Goal: Information Seeking & Learning: Learn about a topic

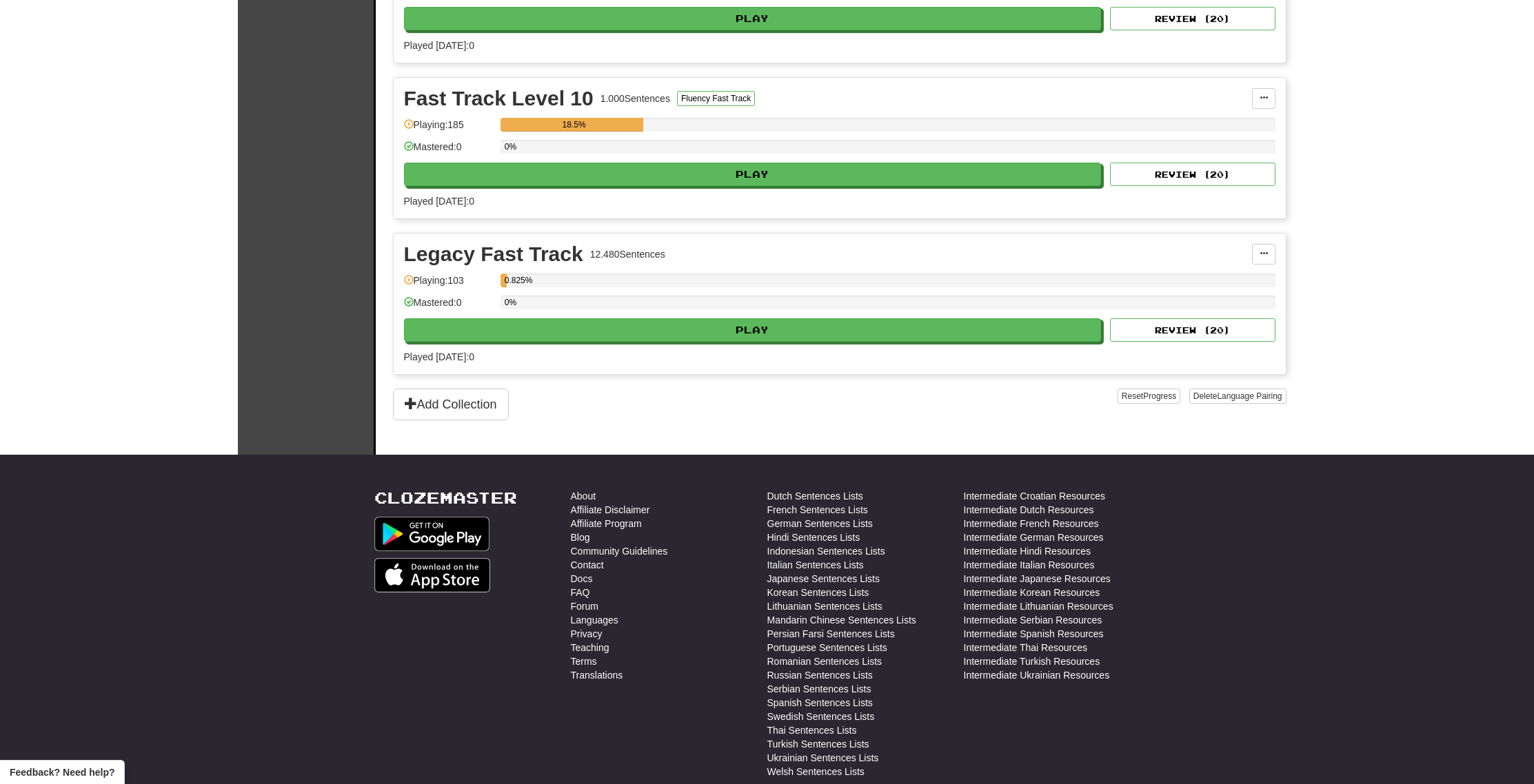
scroll to position [2415, 0]
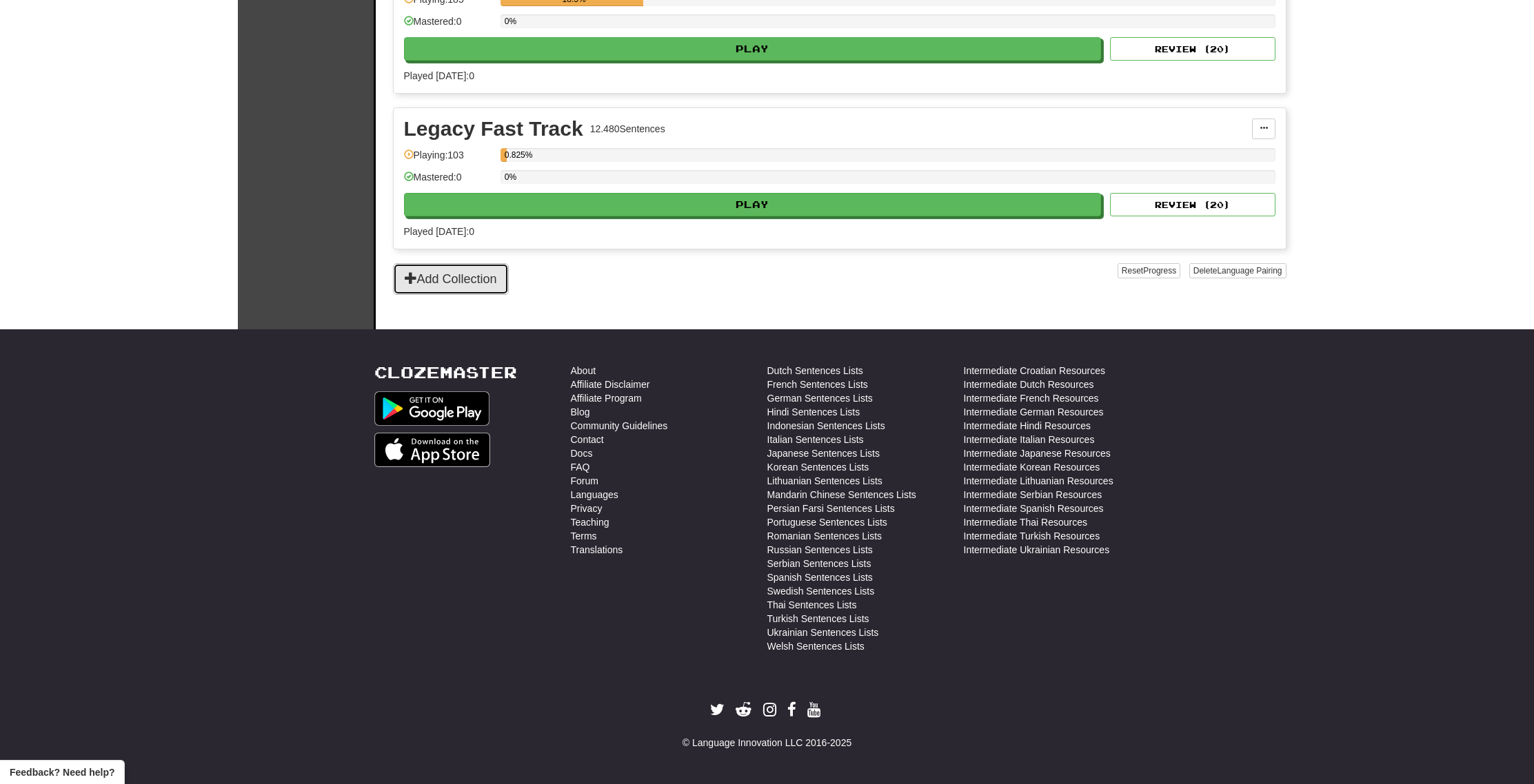
click at [489, 278] on button "Add Collection" at bounding box center [451, 279] width 116 height 32
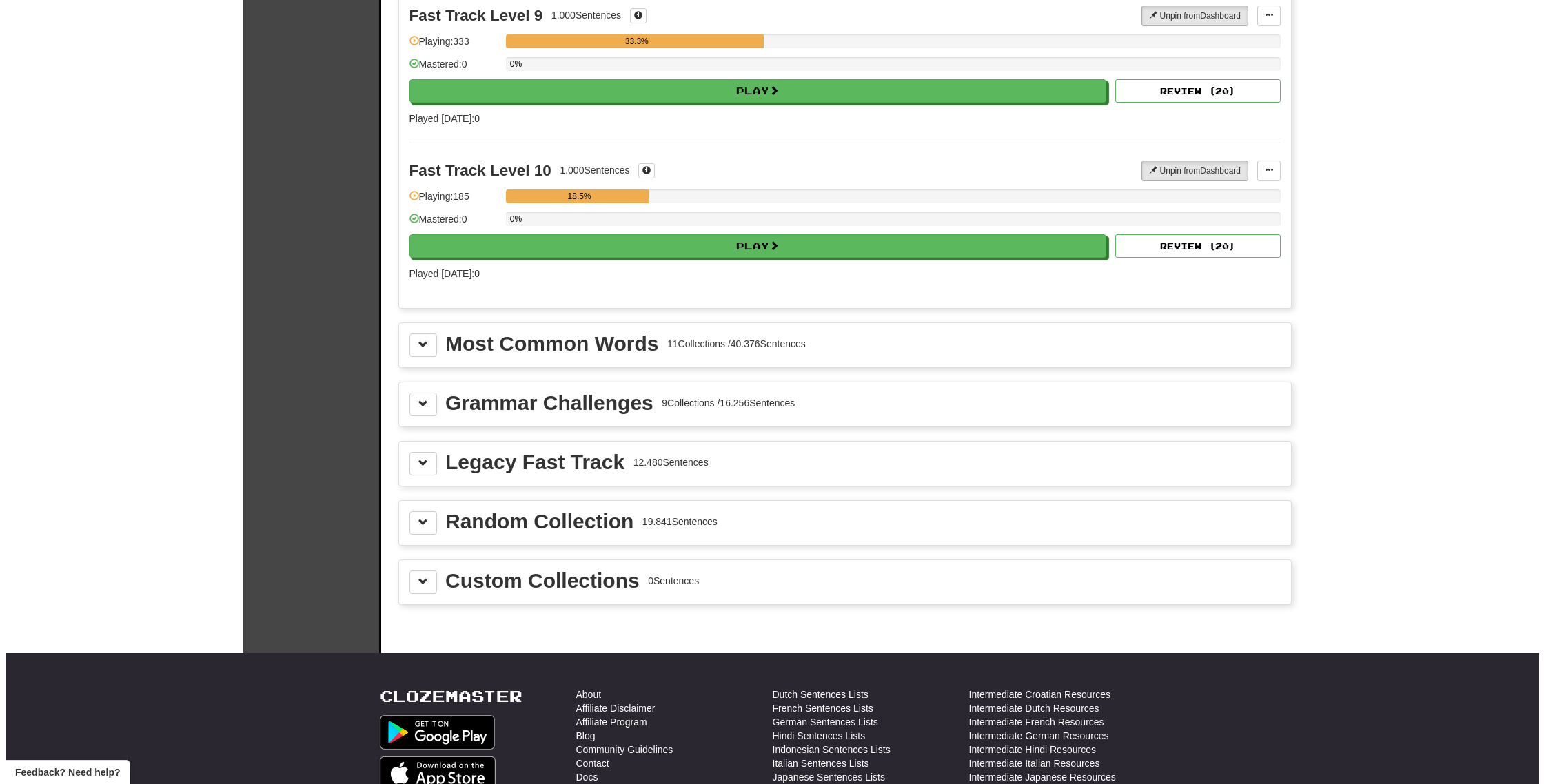
scroll to position [1390, 0]
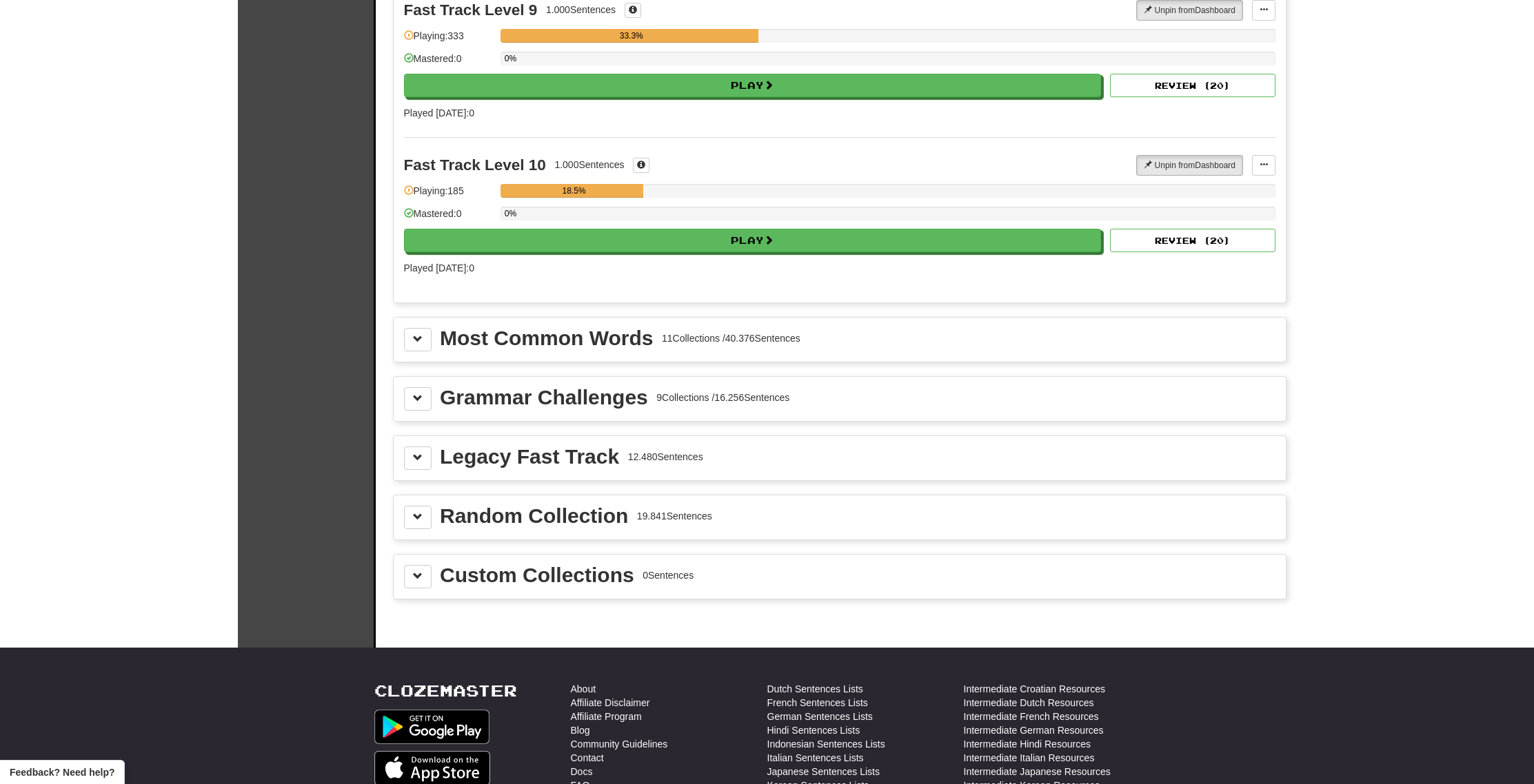
click at [520, 338] on div "Most Common Words" at bounding box center [546, 338] width 213 height 21
click at [426, 344] on button at bounding box center [417, 340] width 27 height 23
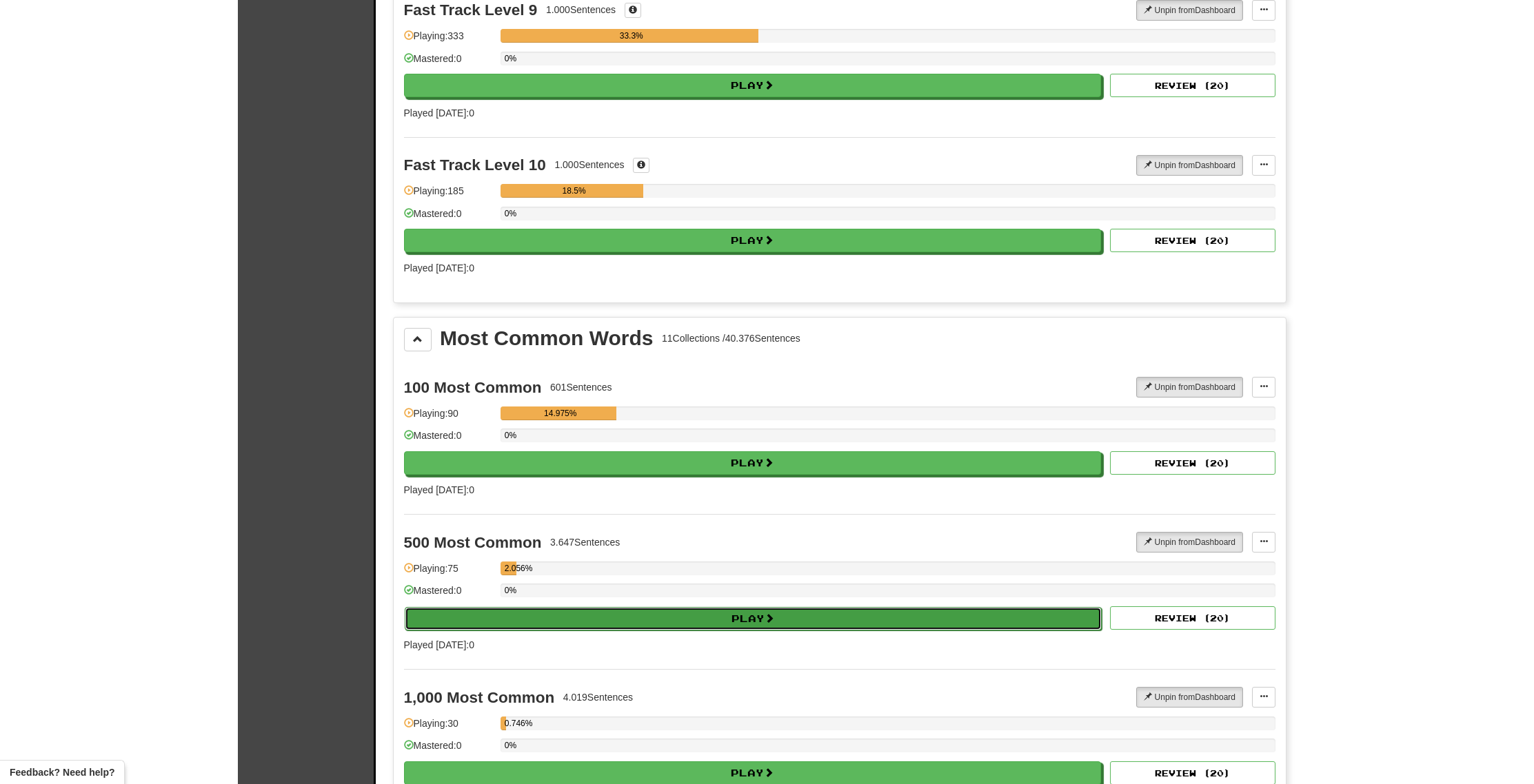
click at [572, 611] on button "Play" at bounding box center [754, 618] width 698 height 23
select select "**"
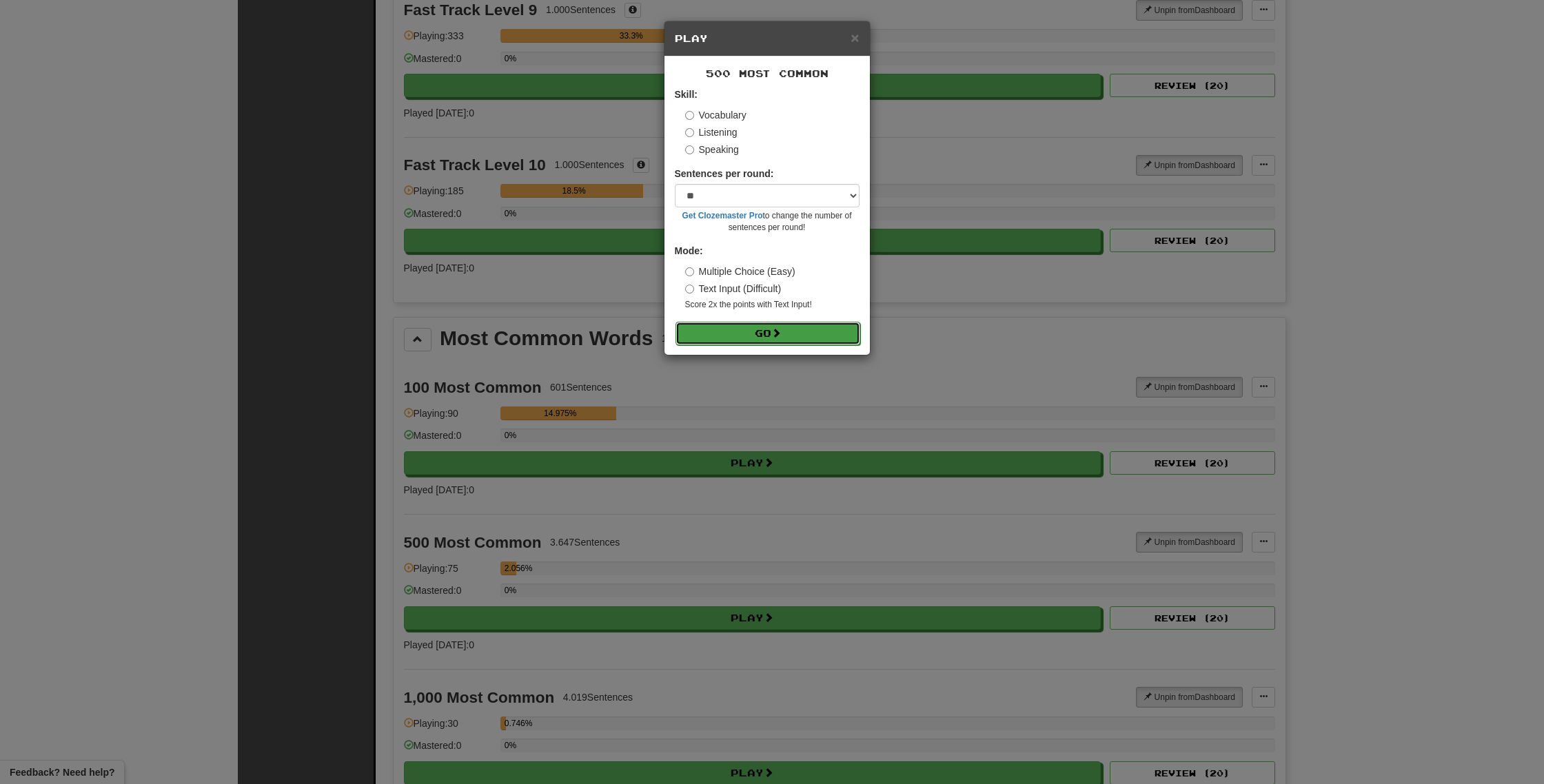
click at [742, 335] on button "Go" at bounding box center [767, 334] width 185 height 23
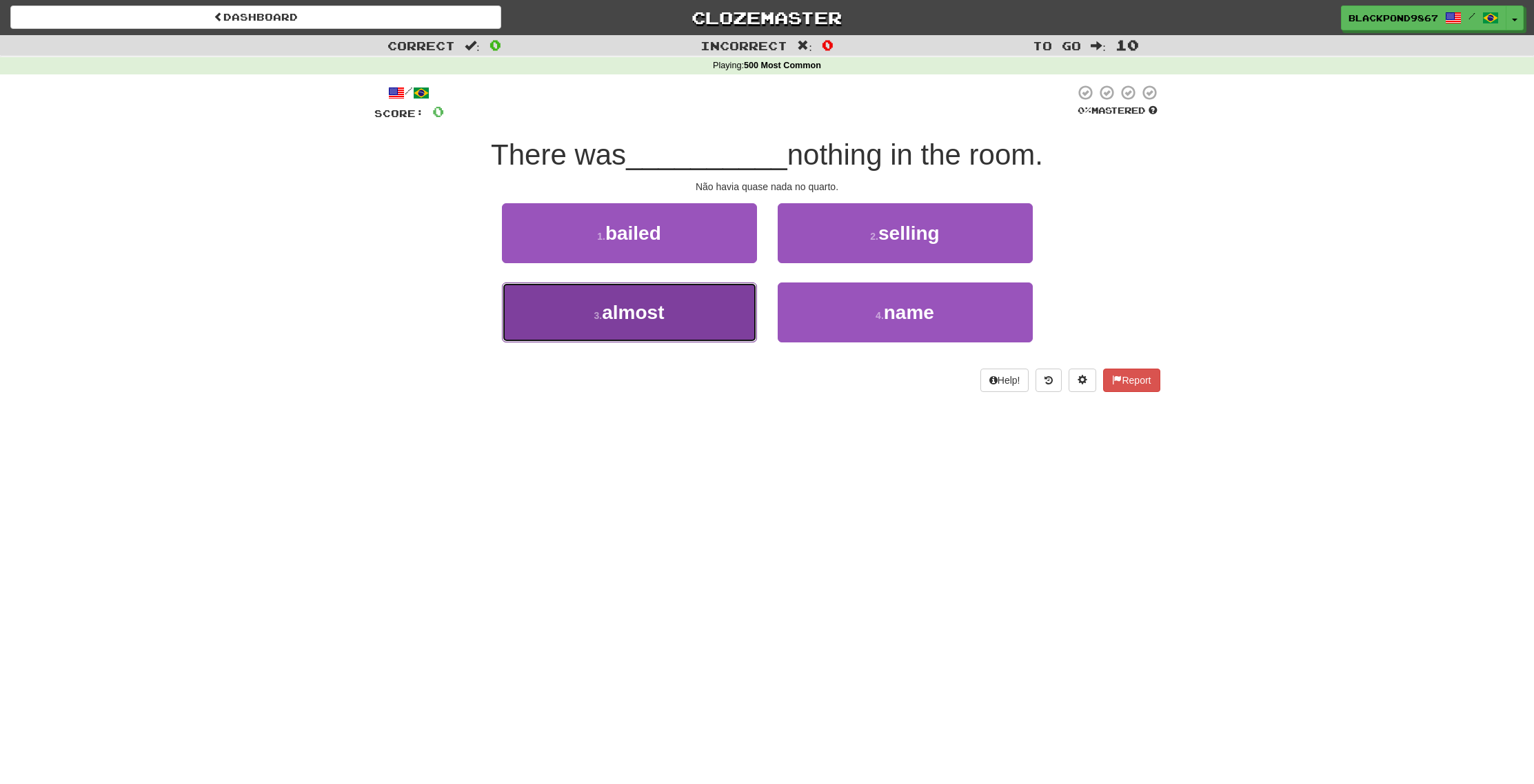
click at [590, 309] on button "3 . almost" at bounding box center [630, 312] width 255 height 60
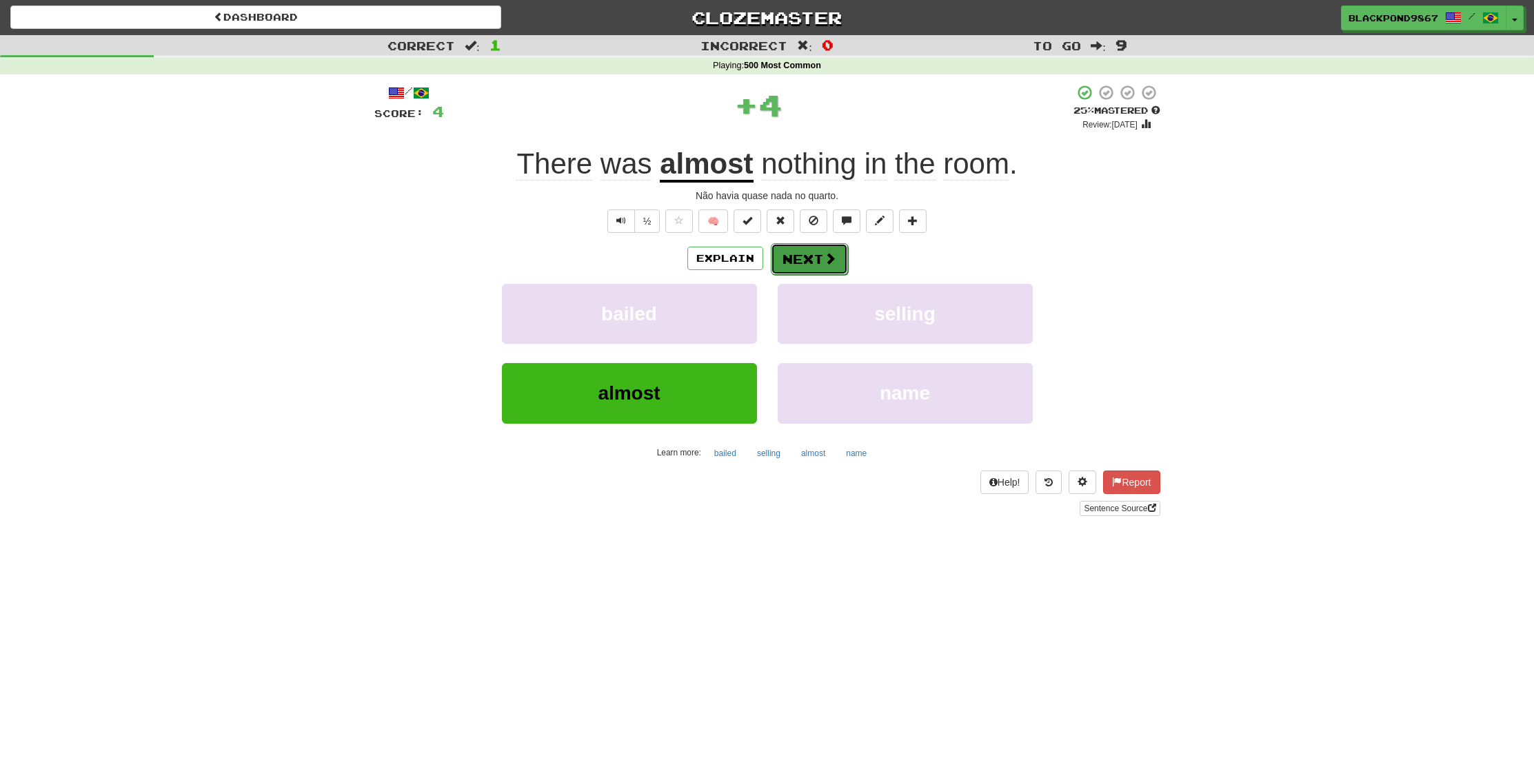
click at [815, 260] on button "Next" at bounding box center [809, 259] width 77 height 32
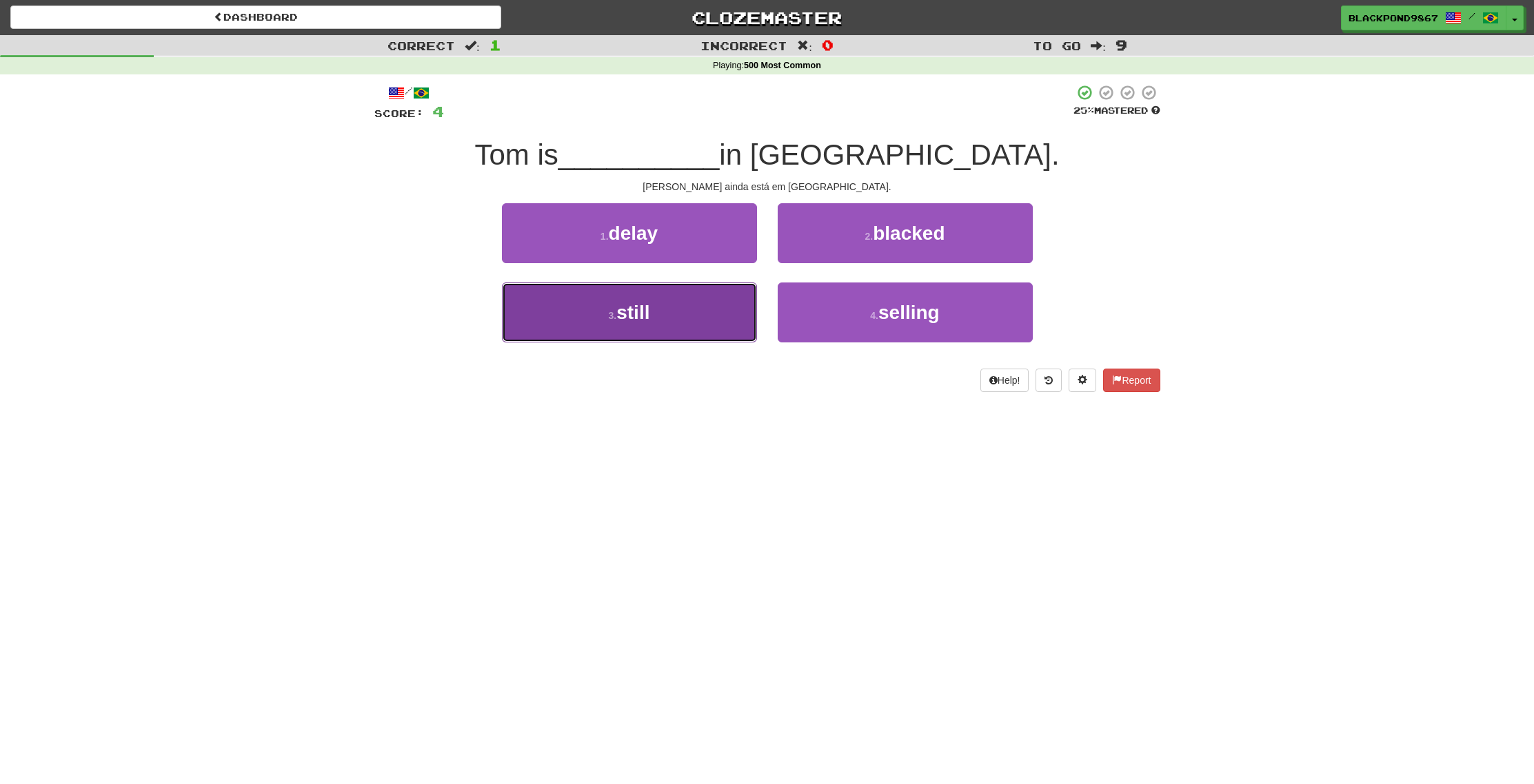
click at [742, 312] on button "3 . still" at bounding box center [630, 312] width 255 height 60
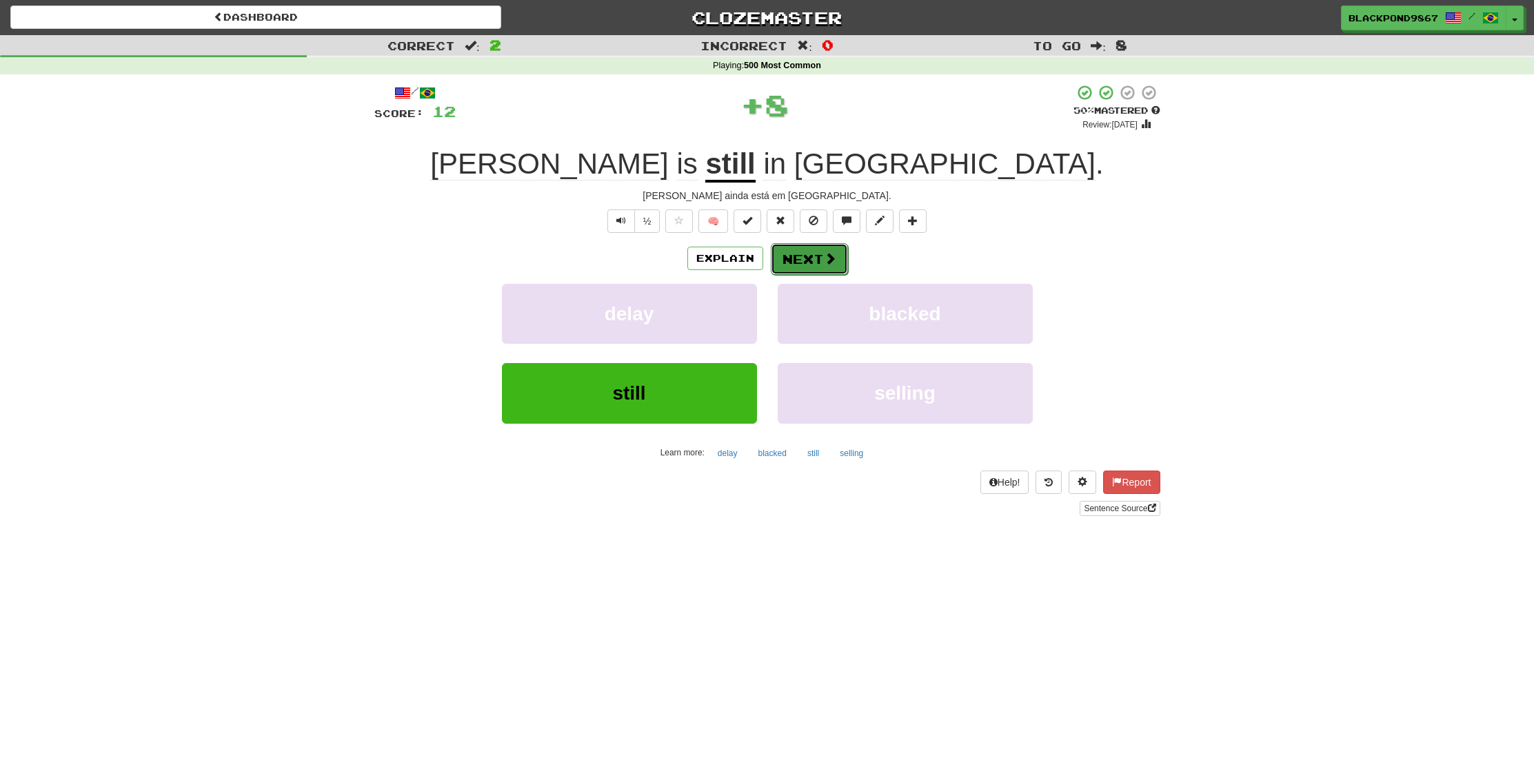
click at [807, 261] on button "Next" at bounding box center [809, 259] width 77 height 32
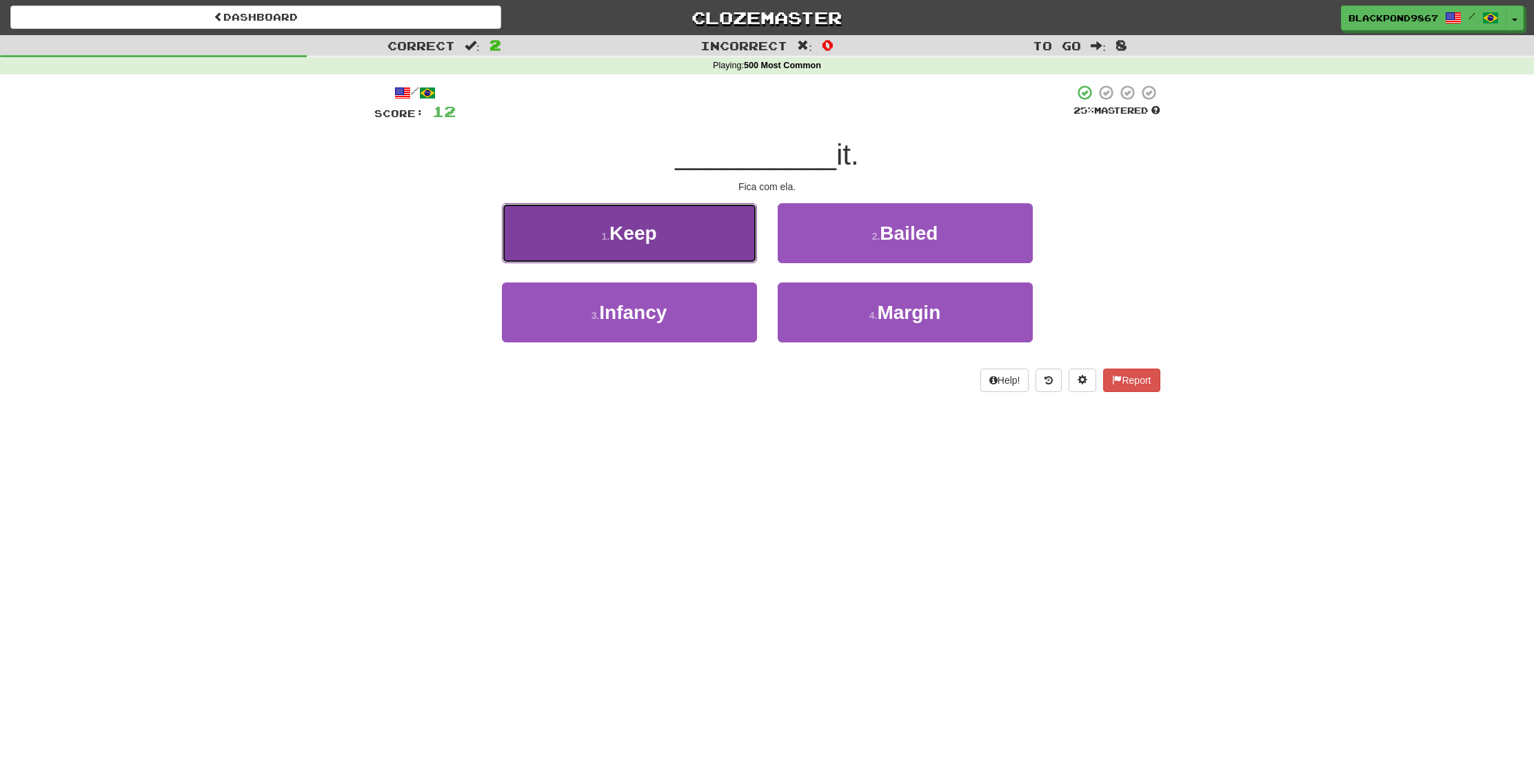
click at [737, 256] on button "1 . Keep" at bounding box center [630, 233] width 255 height 60
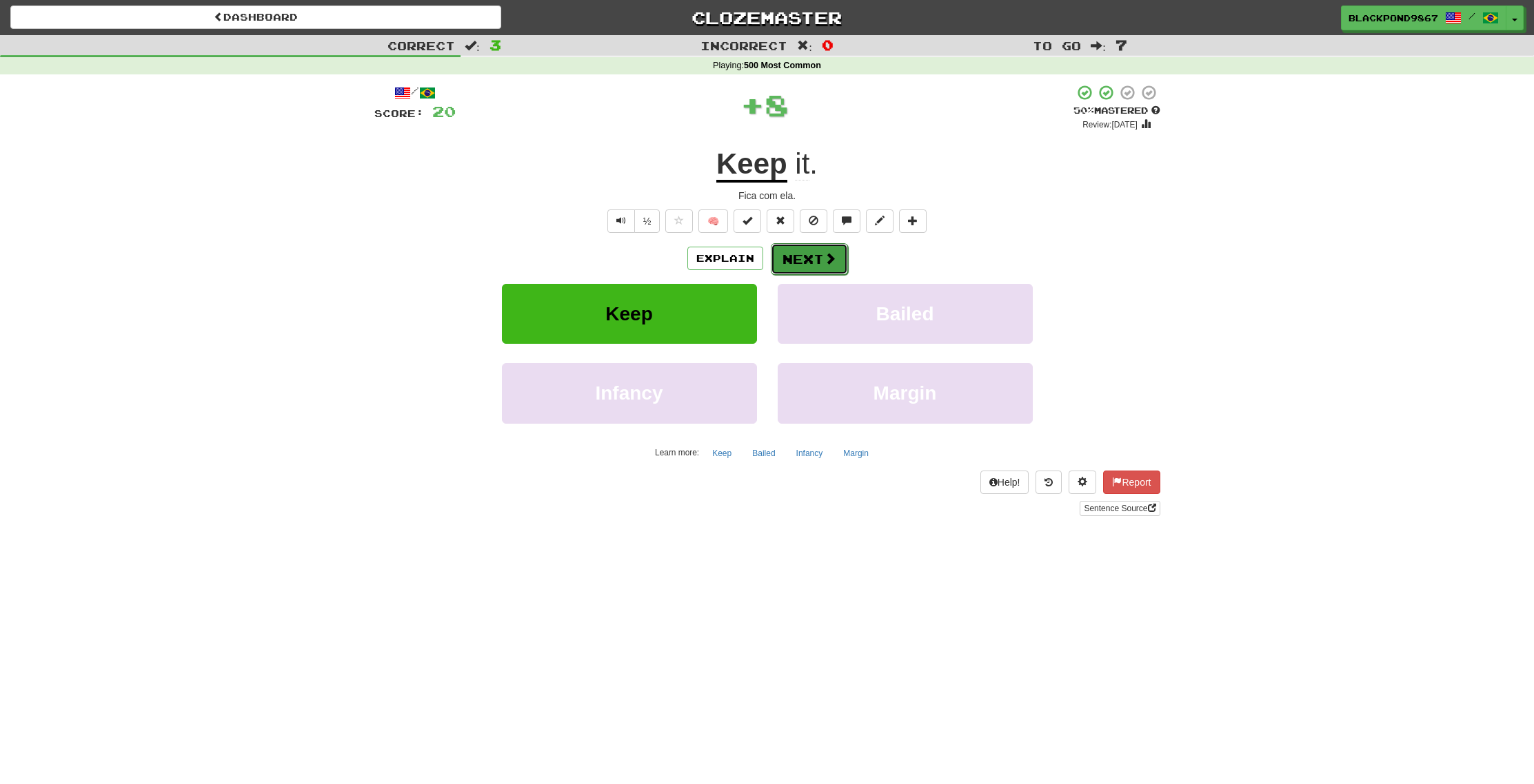
click at [819, 260] on button "Next" at bounding box center [809, 259] width 77 height 32
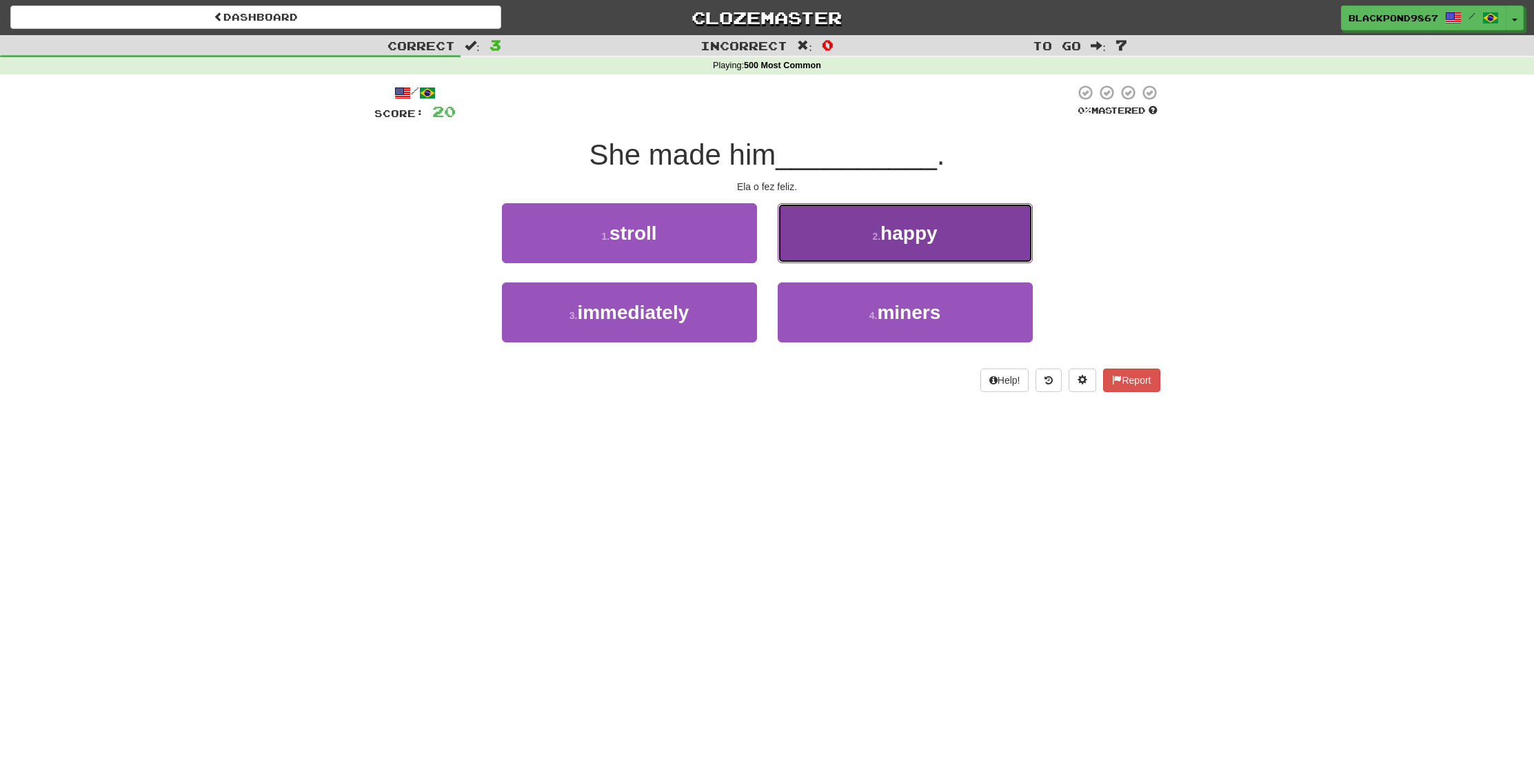
click at [824, 254] on button "2 . happy" at bounding box center [905, 233] width 255 height 60
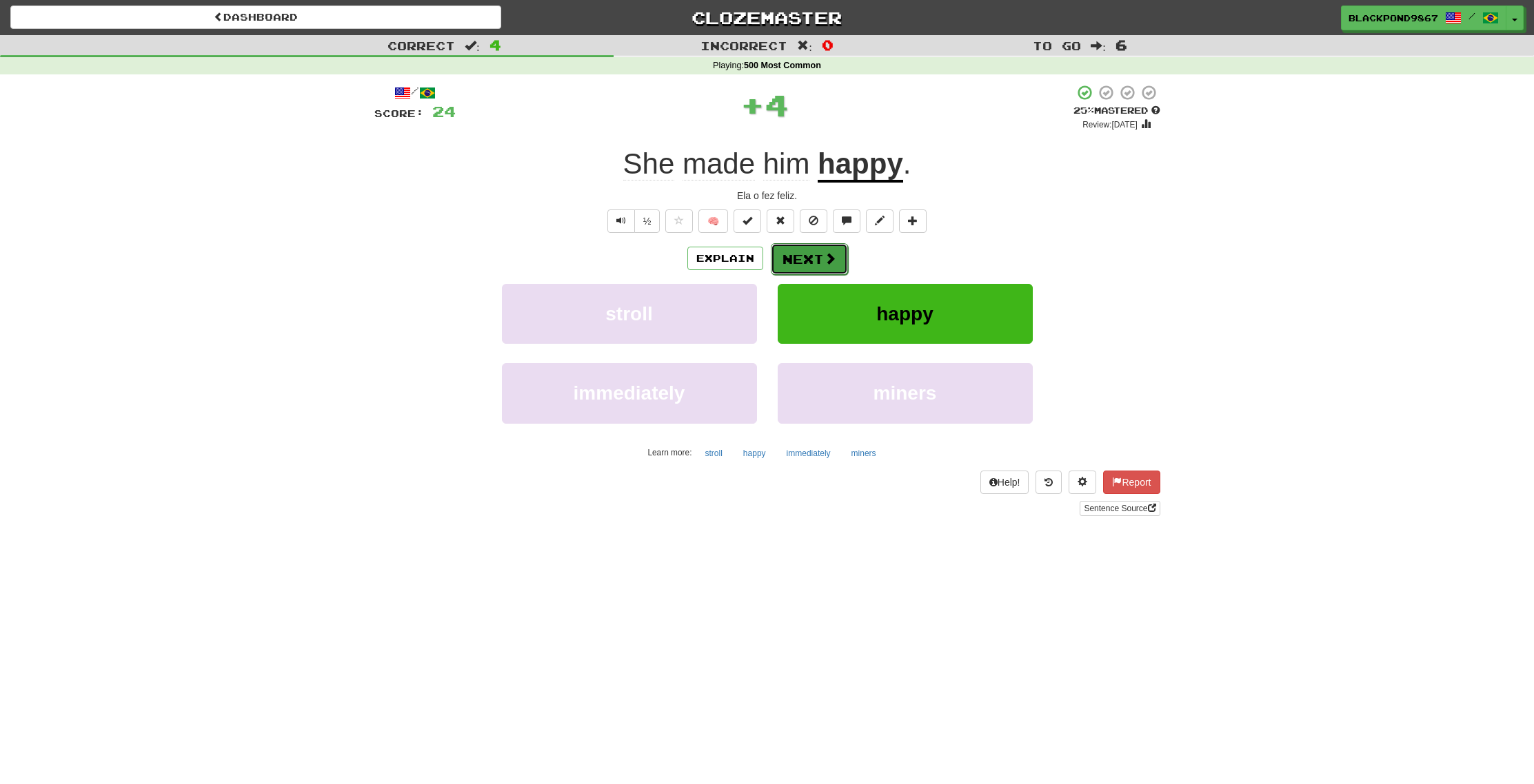
click at [804, 261] on button "Next" at bounding box center [809, 259] width 77 height 32
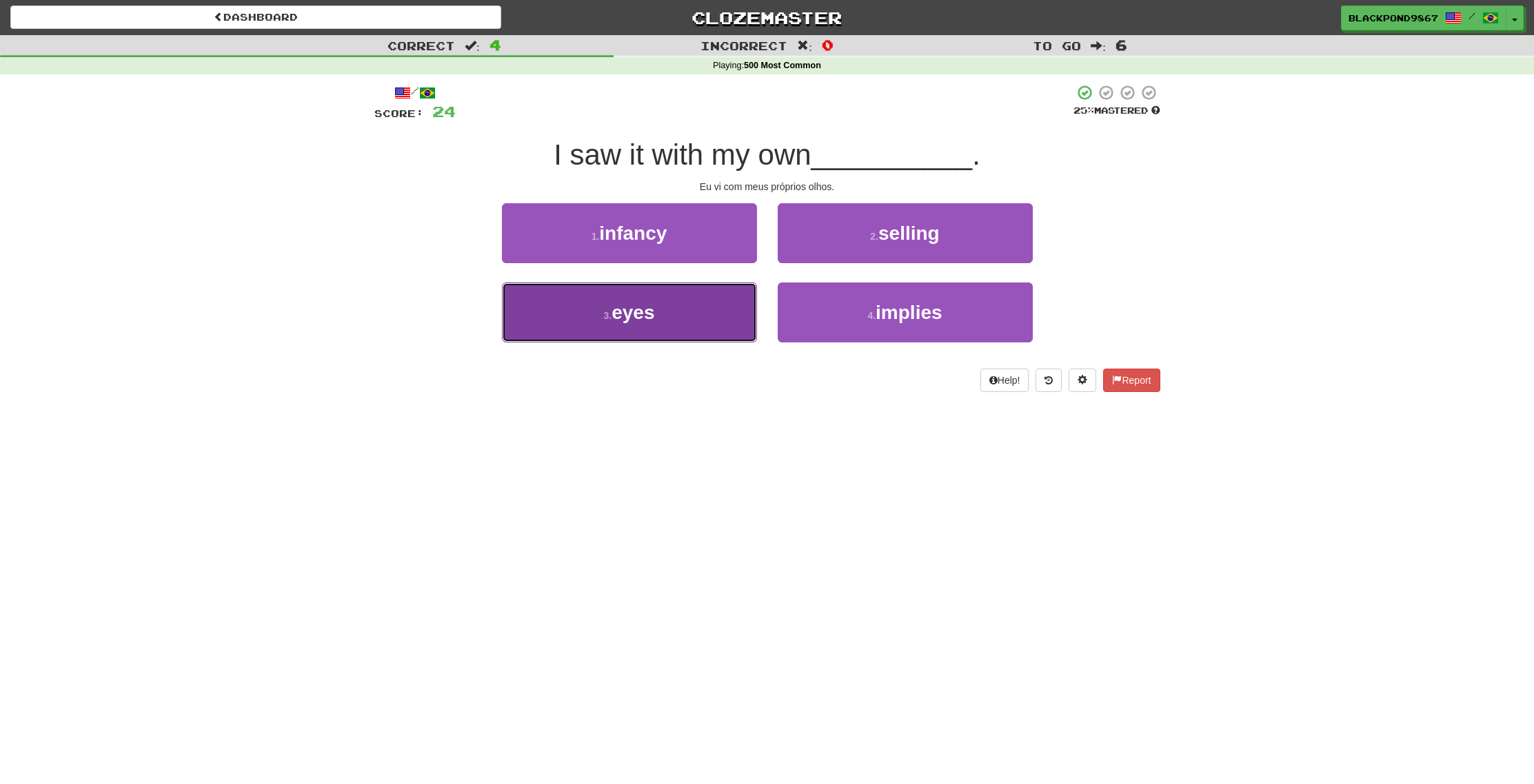
click at [680, 315] on button "3 . eyes" at bounding box center [630, 312] width 255 height 60
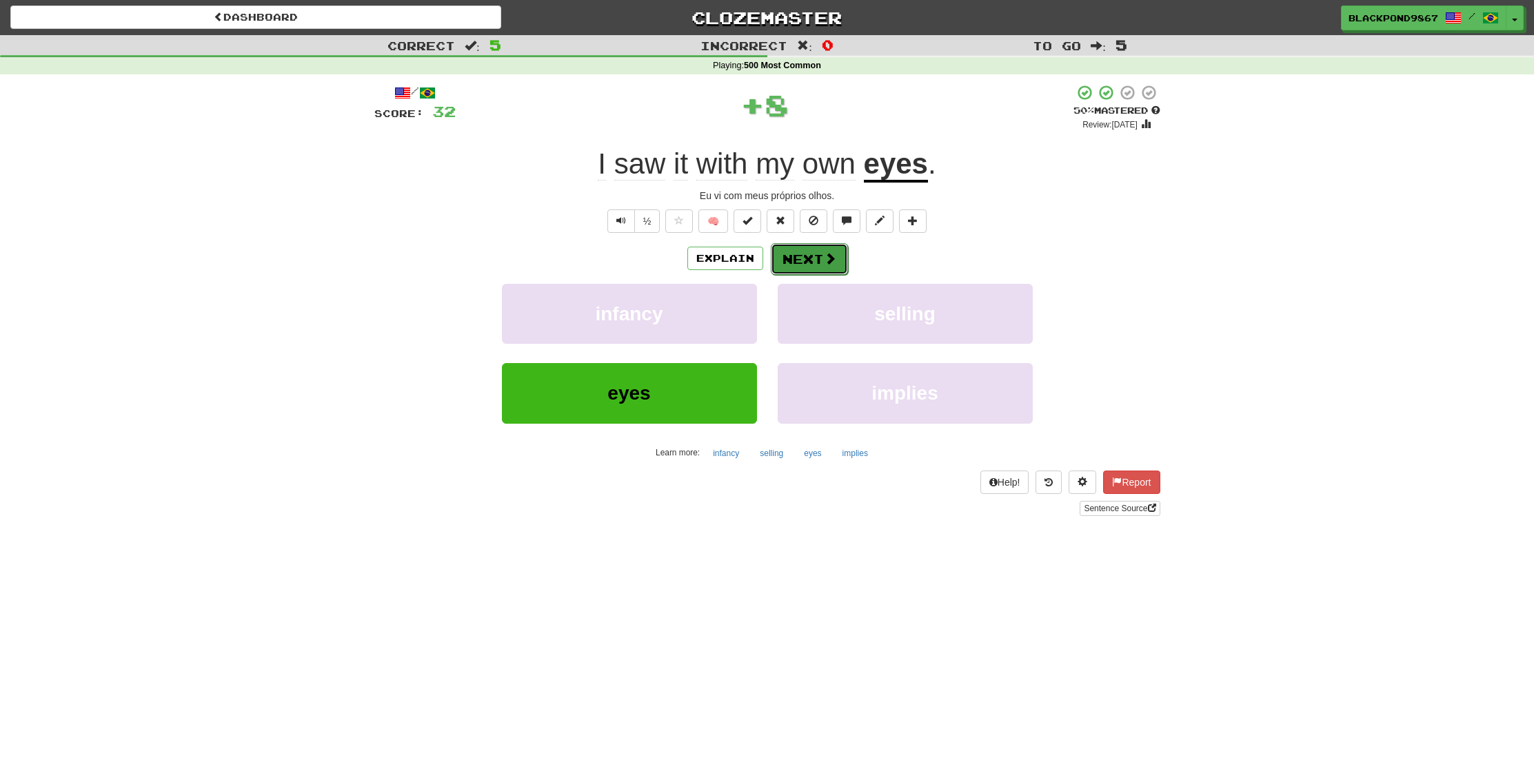
click at [795, 252] on button "Next" at bounding box center [809, 259] width 77 height 32
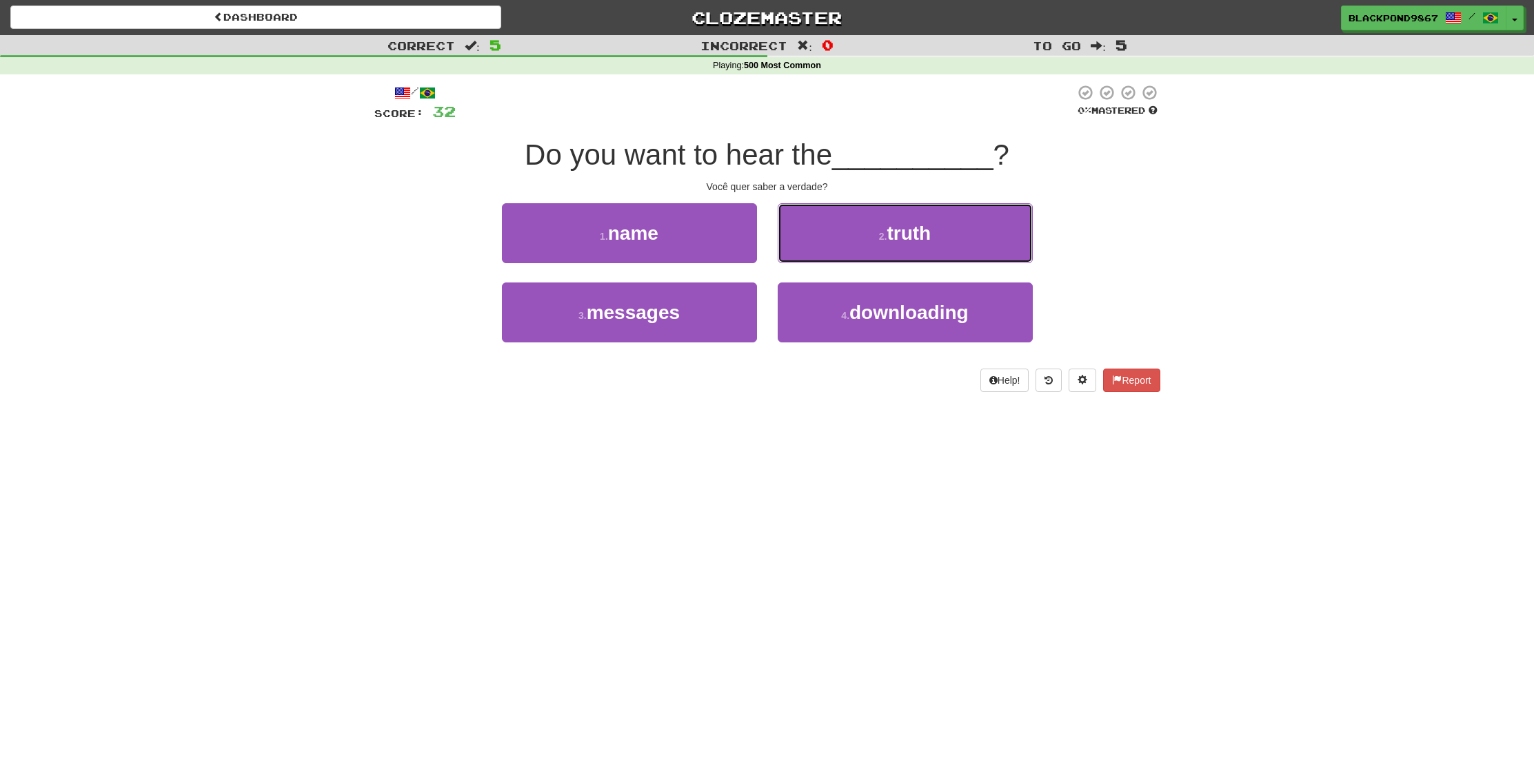
click at [795, 252] on button "2 . truth" at bounding box center [905, 233] width 255 height 60
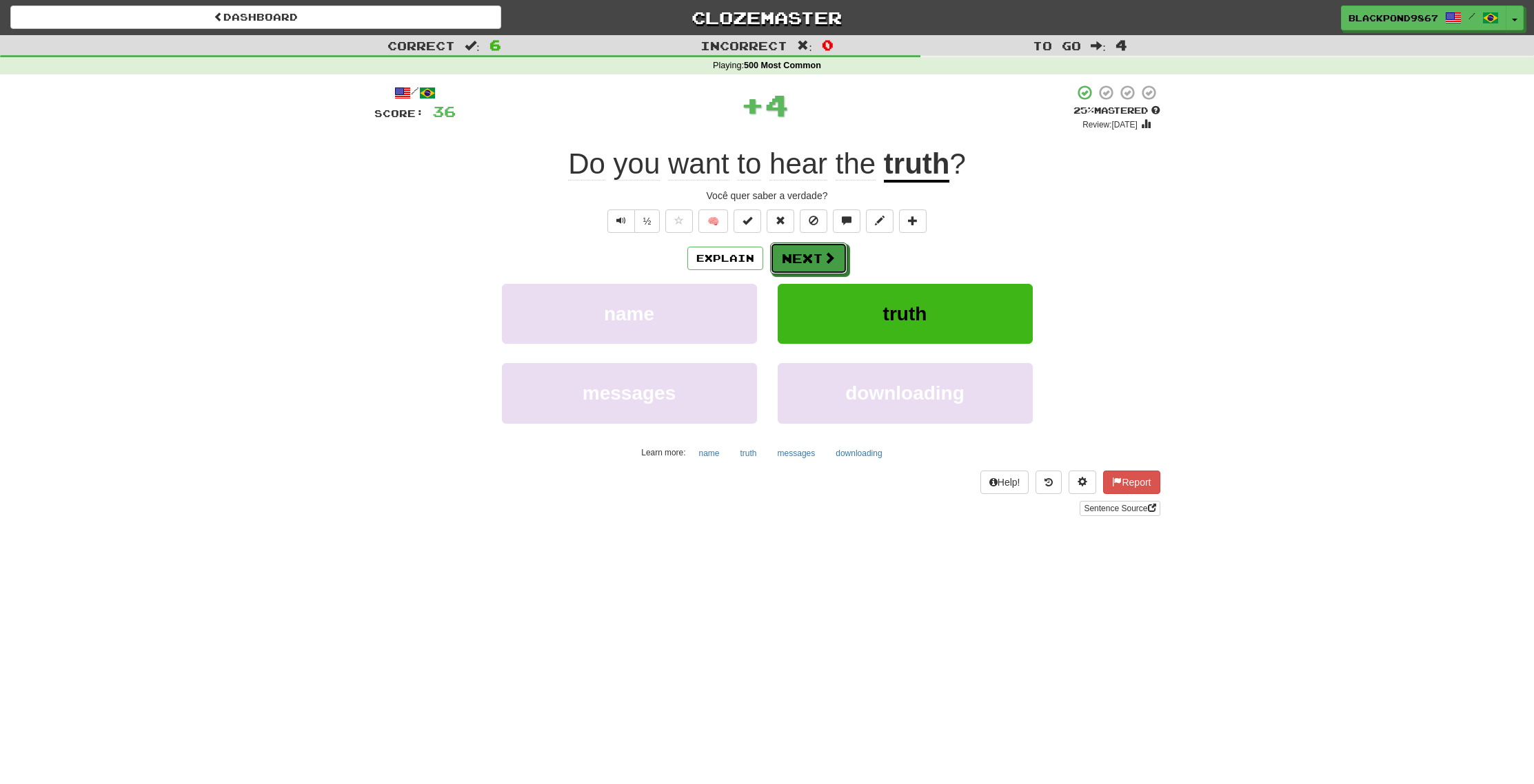
click at [795, 252] on button "Next" at bounding box center [809, 258] width 77 height 32
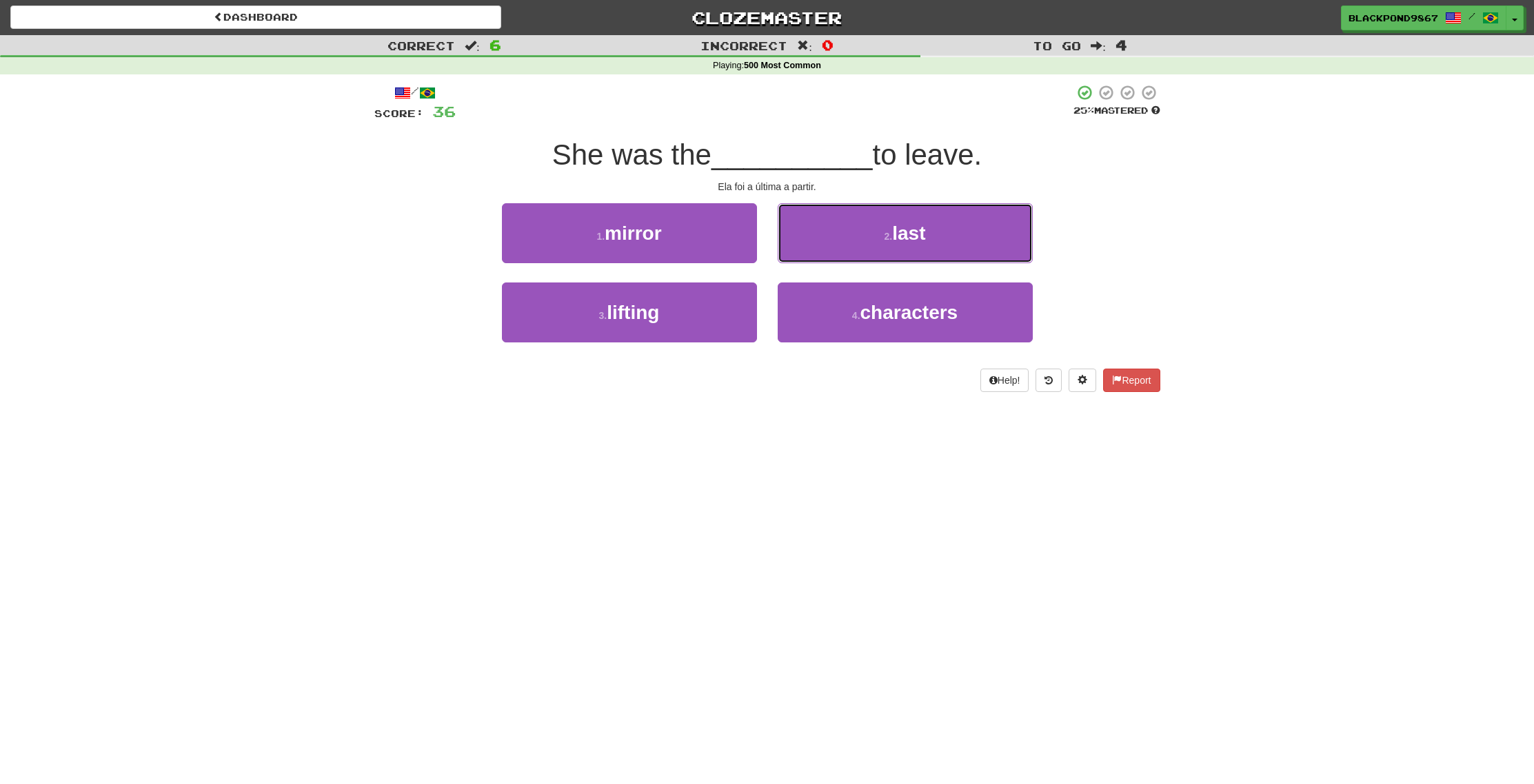
click at [795, 252] on button "2 . last" at bounding box center [905, 233] width 255 height 60
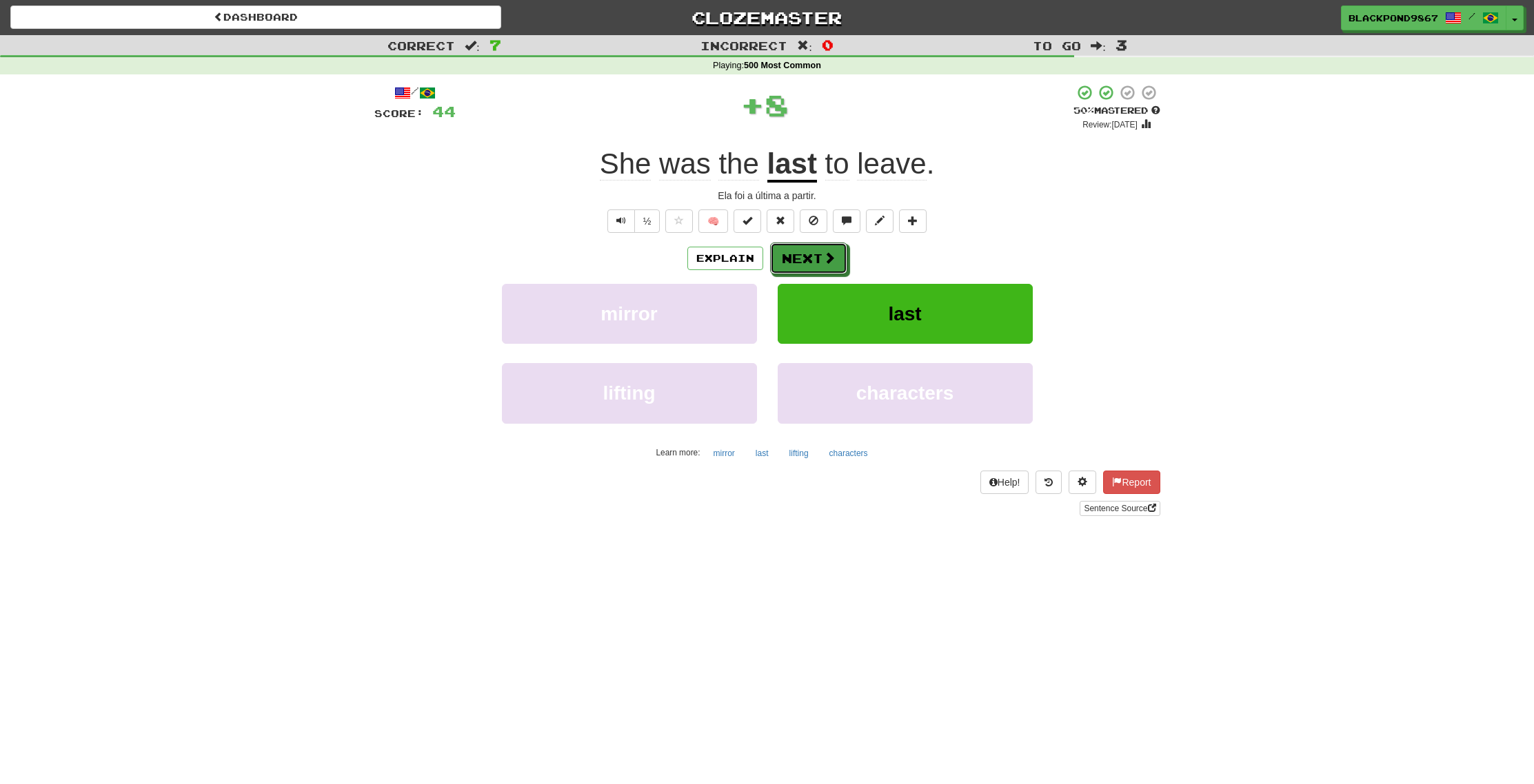
click at [795, 252] on button "Next" at bounding box center [809, 258] width 77 height 32
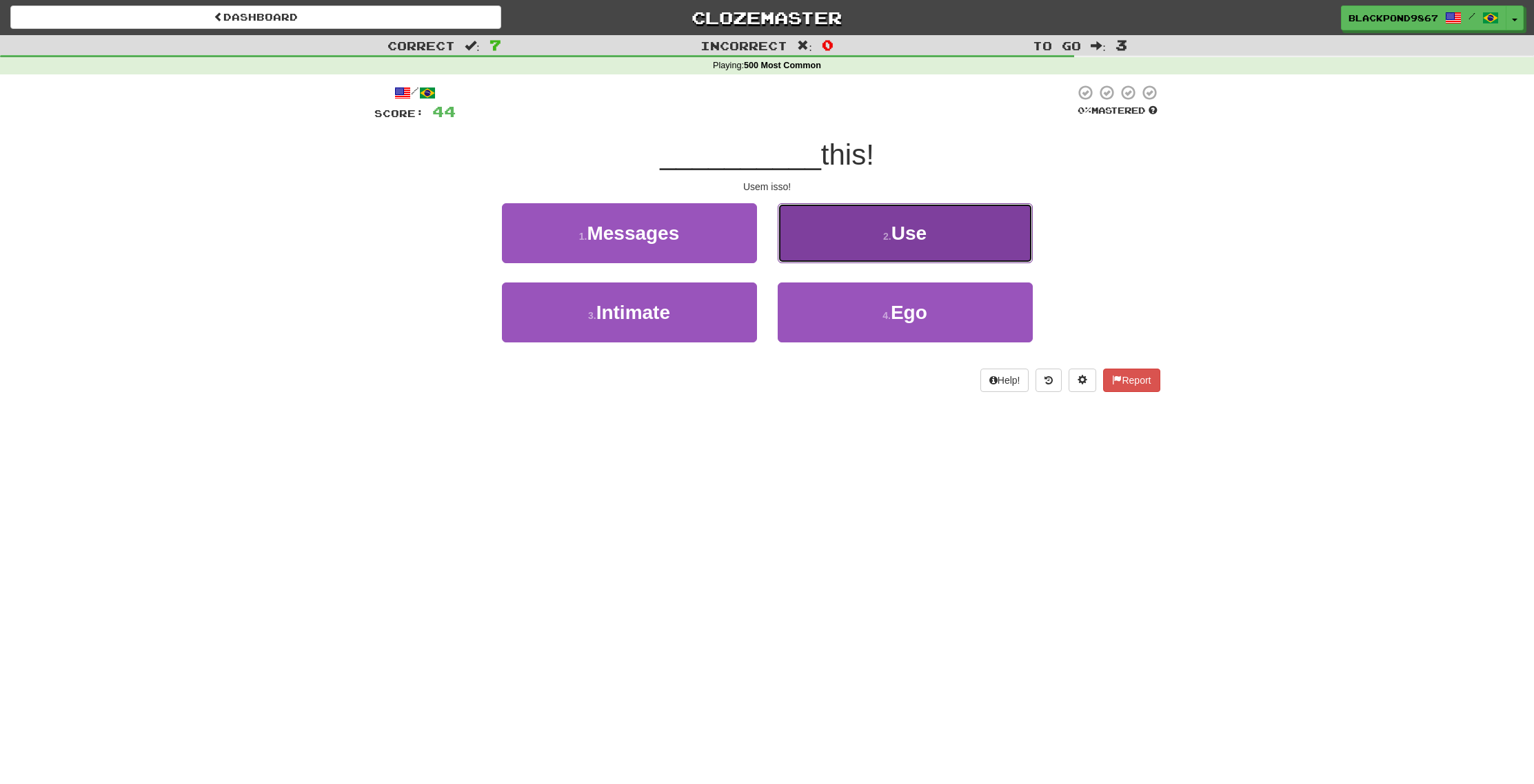
click at [811, 236] on button "2 . Use" at bounding box center [905, 233] width 255 height 60
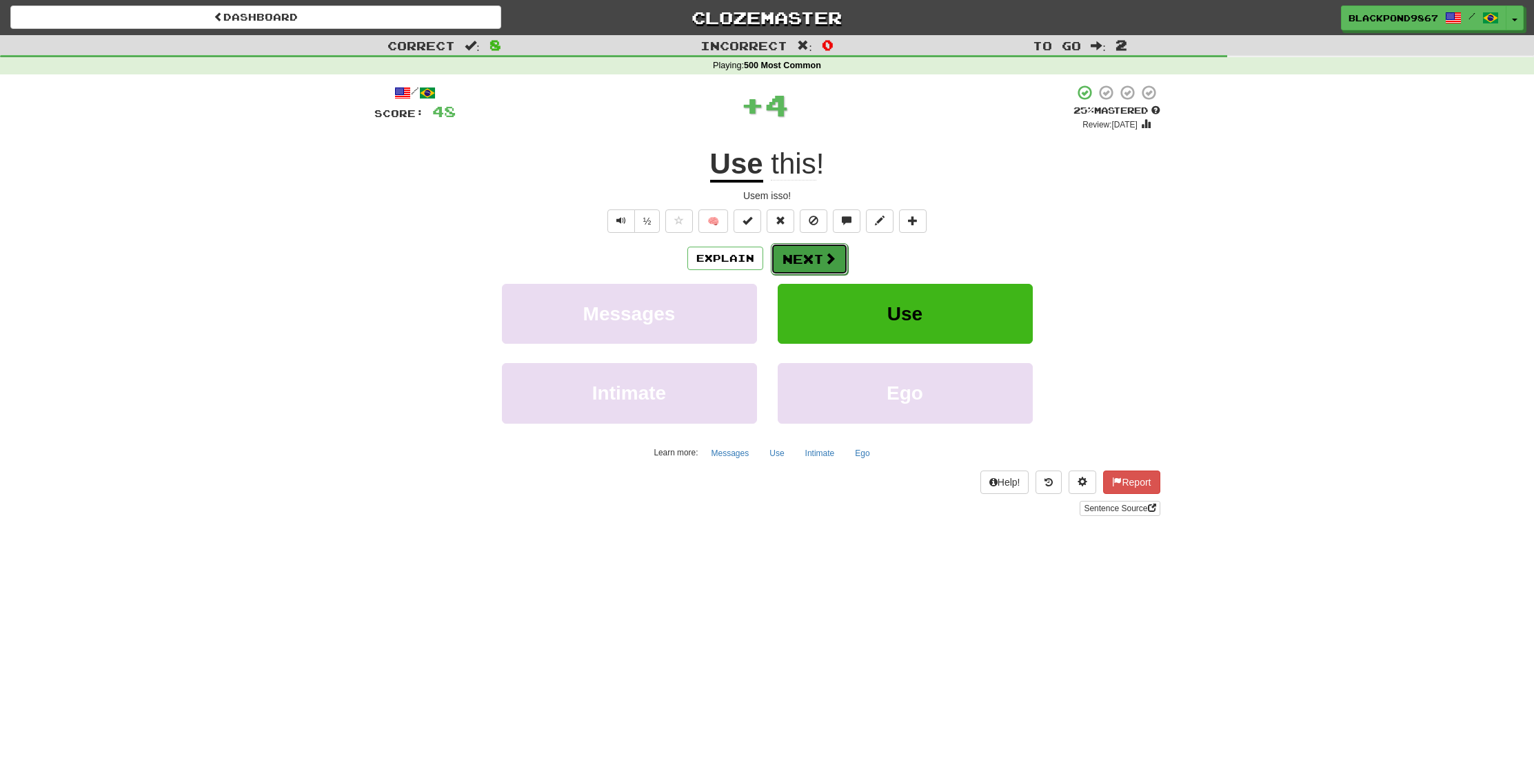
click at [795, 258] on button "Next" at bounding box center [809, 259] width 77 height 32
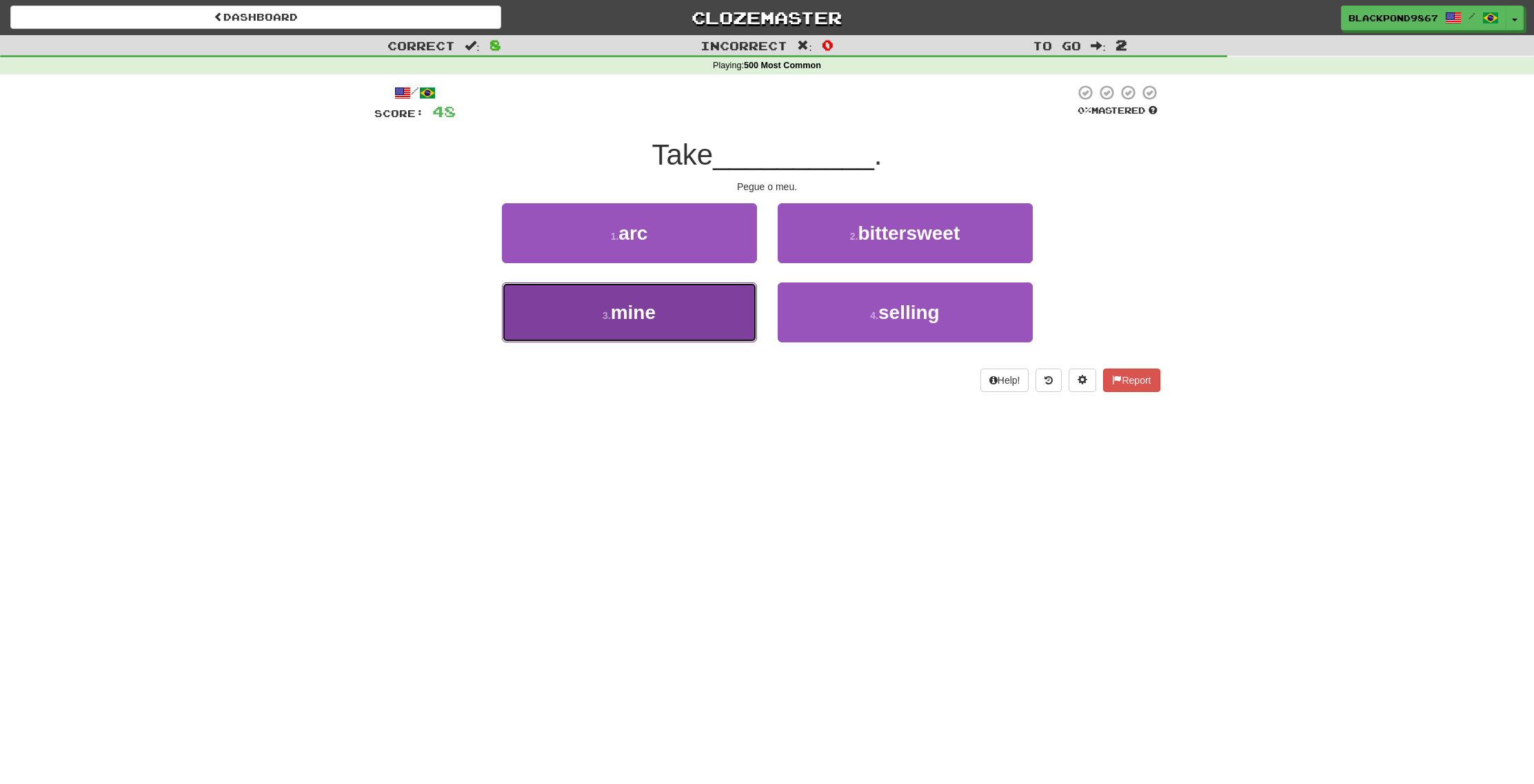
click at [680, 315] on button "3 . mine" at bounding box center [630, 312] width 255 height 60
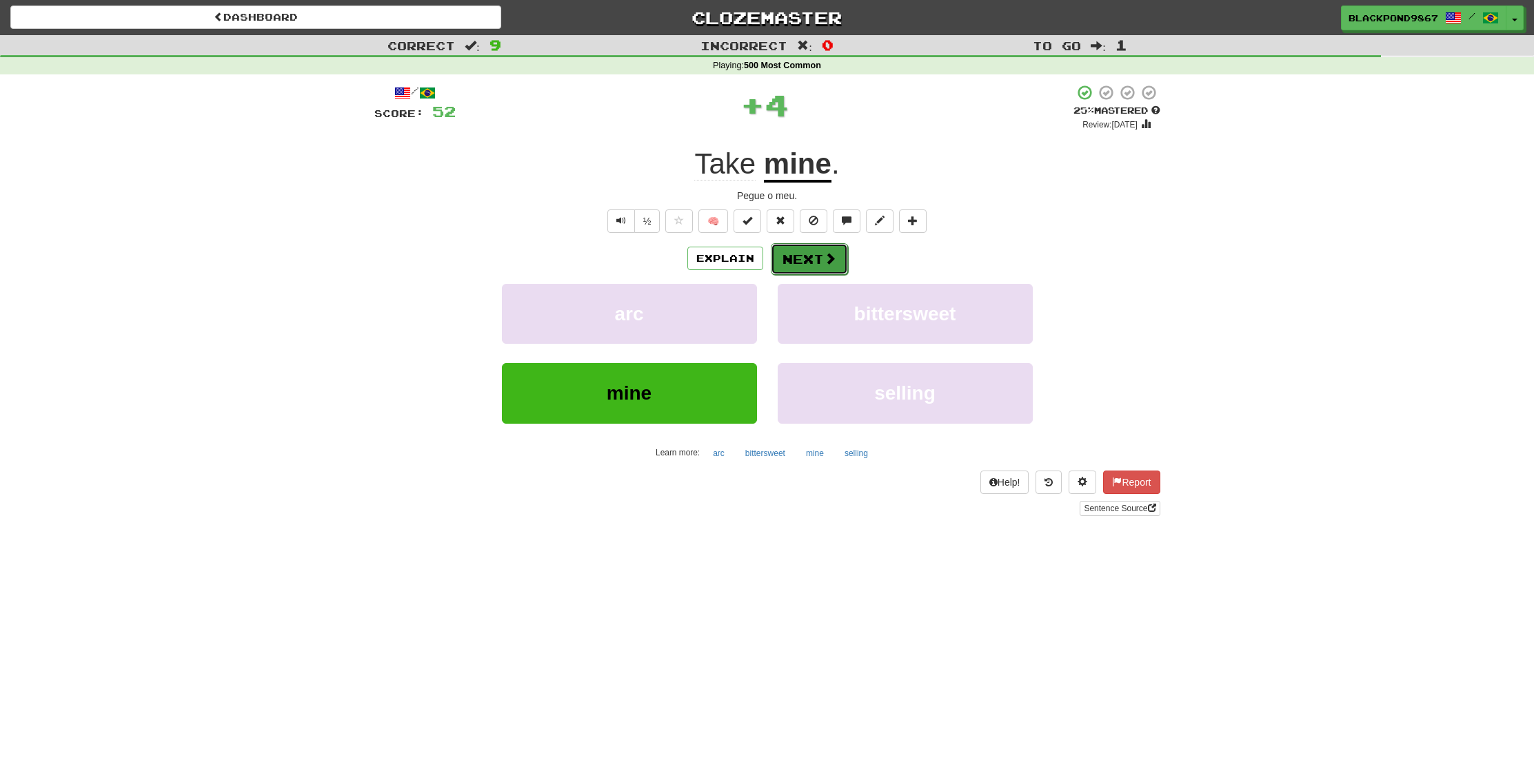
click at [824, 266] on button "Next" at bounding box center [809, 259] width 77 height 32
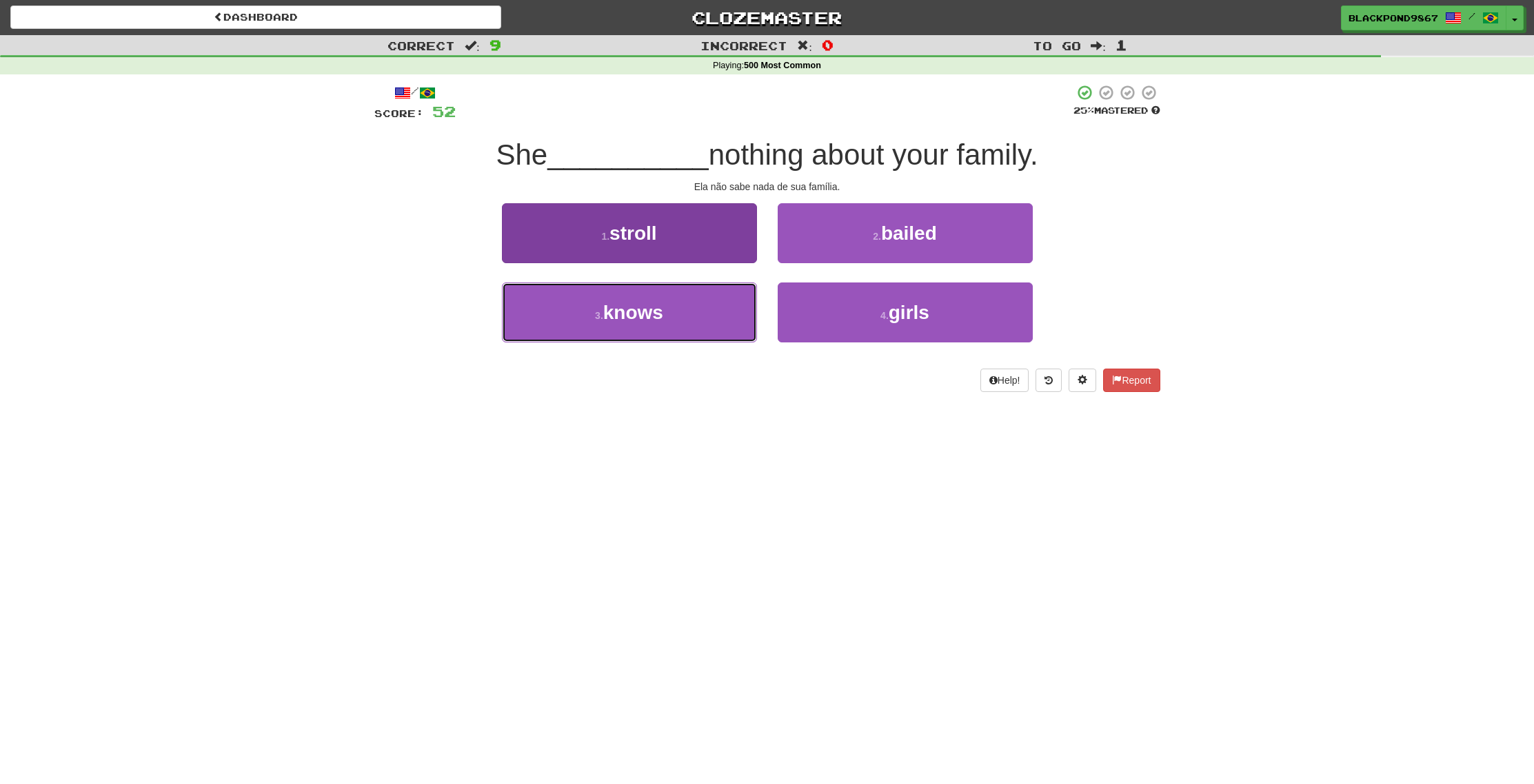
click at [690, 301] on button "3 . knows" at bounding box center [630, 312] width 255 height 60
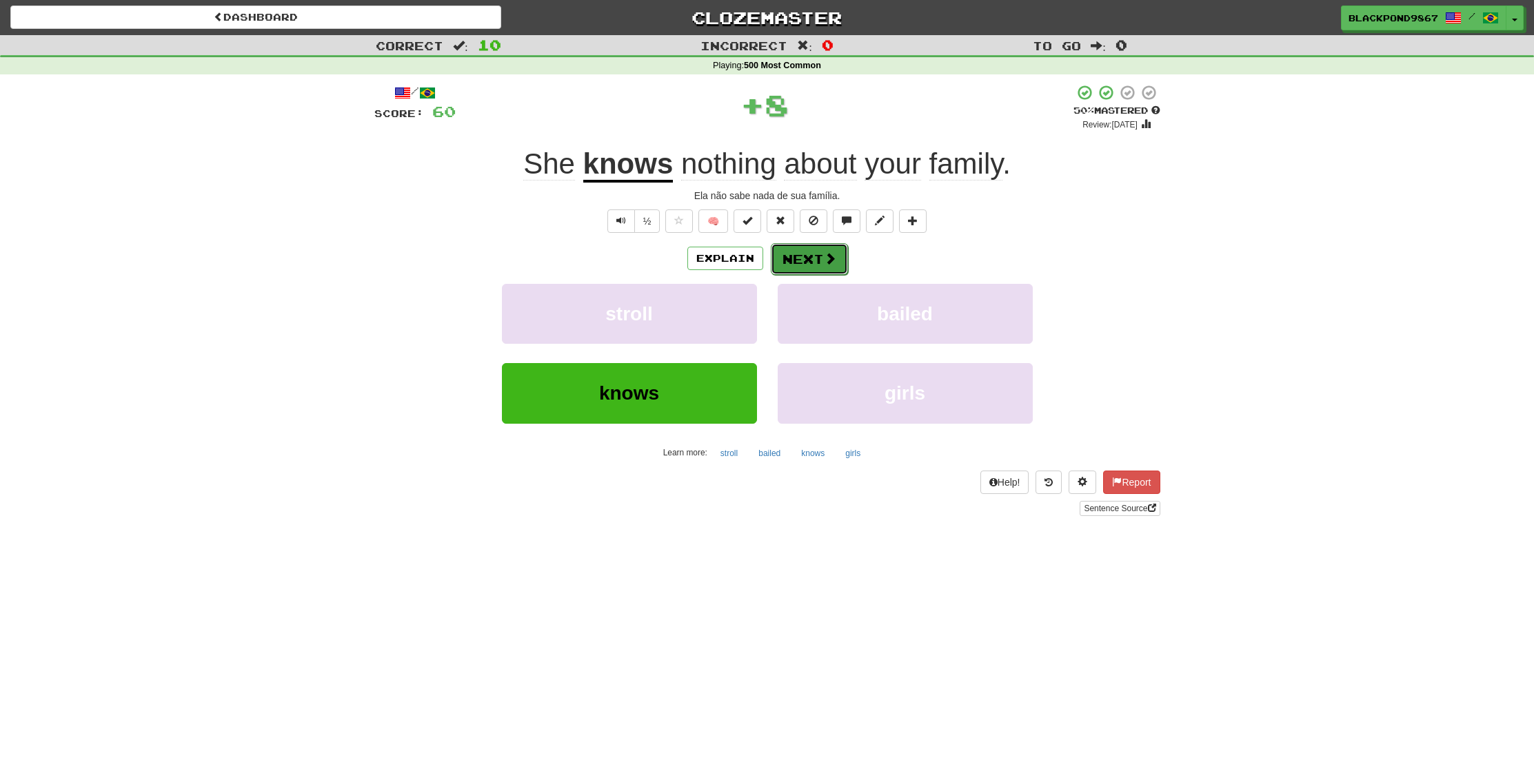
click at [814, 259] on button "Next" at bounding box center [809, 259] width 77 height 32
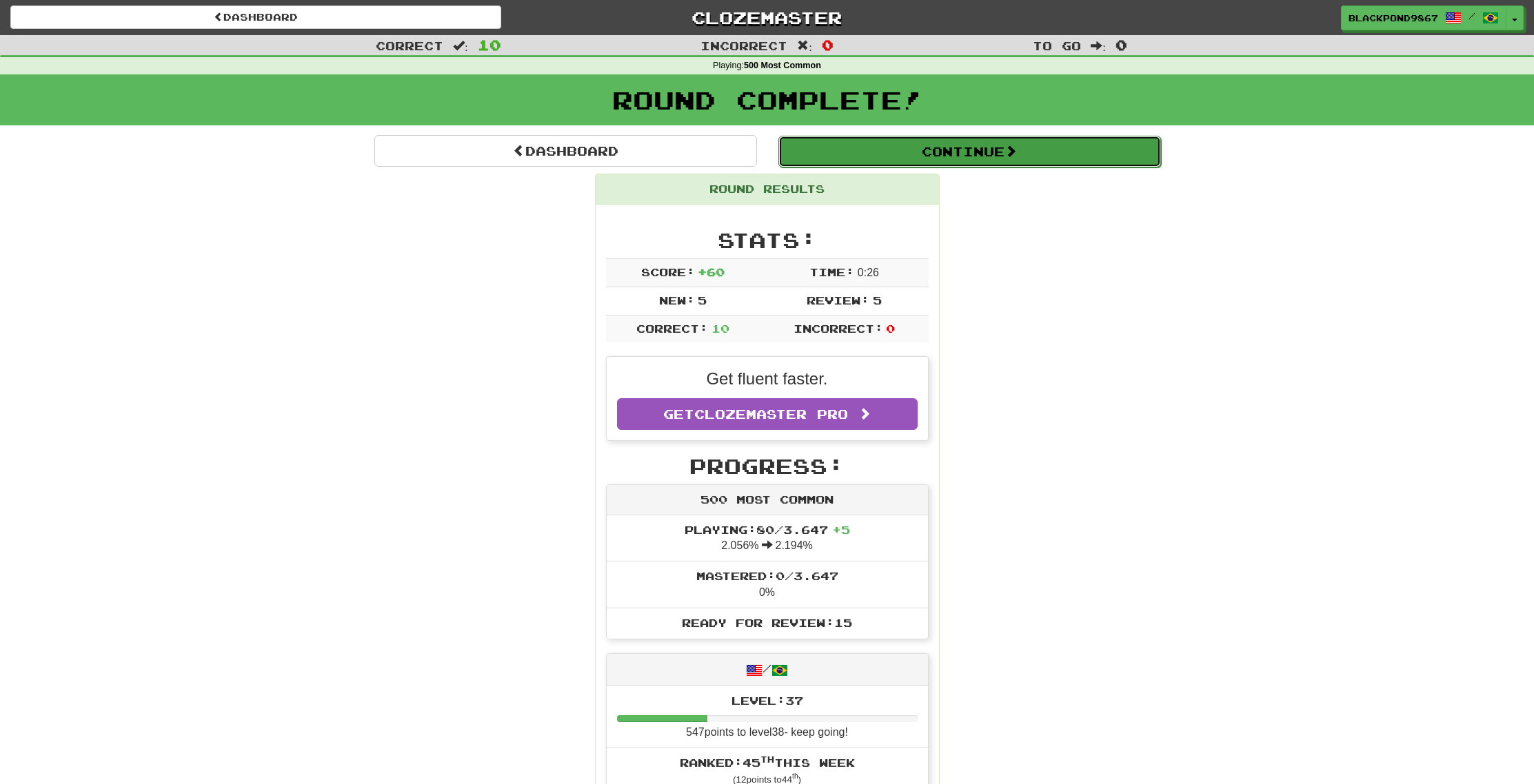
click at [906, 142] on button "Continue" at bounding box center [970, 151] width 383 height 32
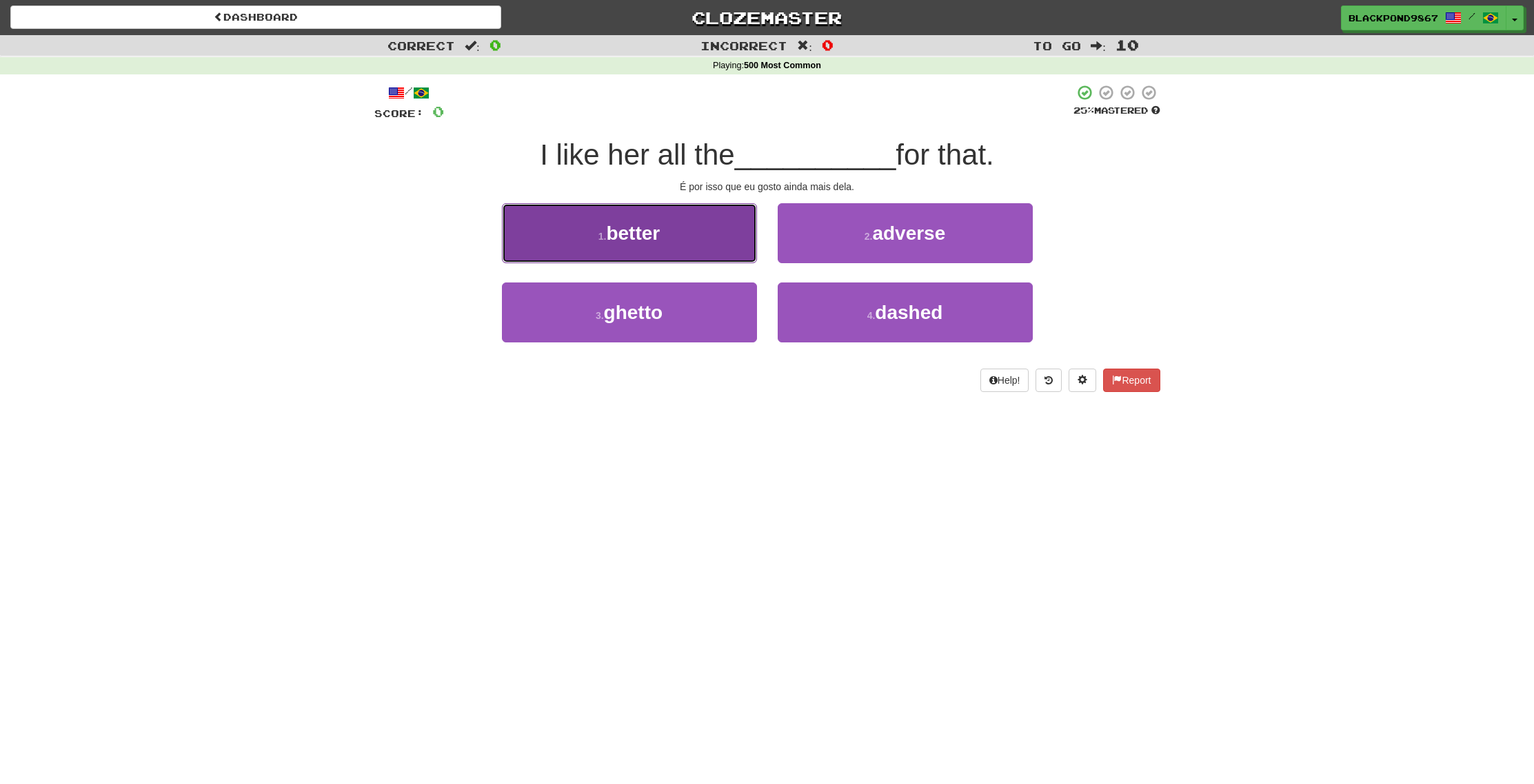
click at [651, 244] on button "1 . better" at bounding box center [630, 233] width 255 height 60
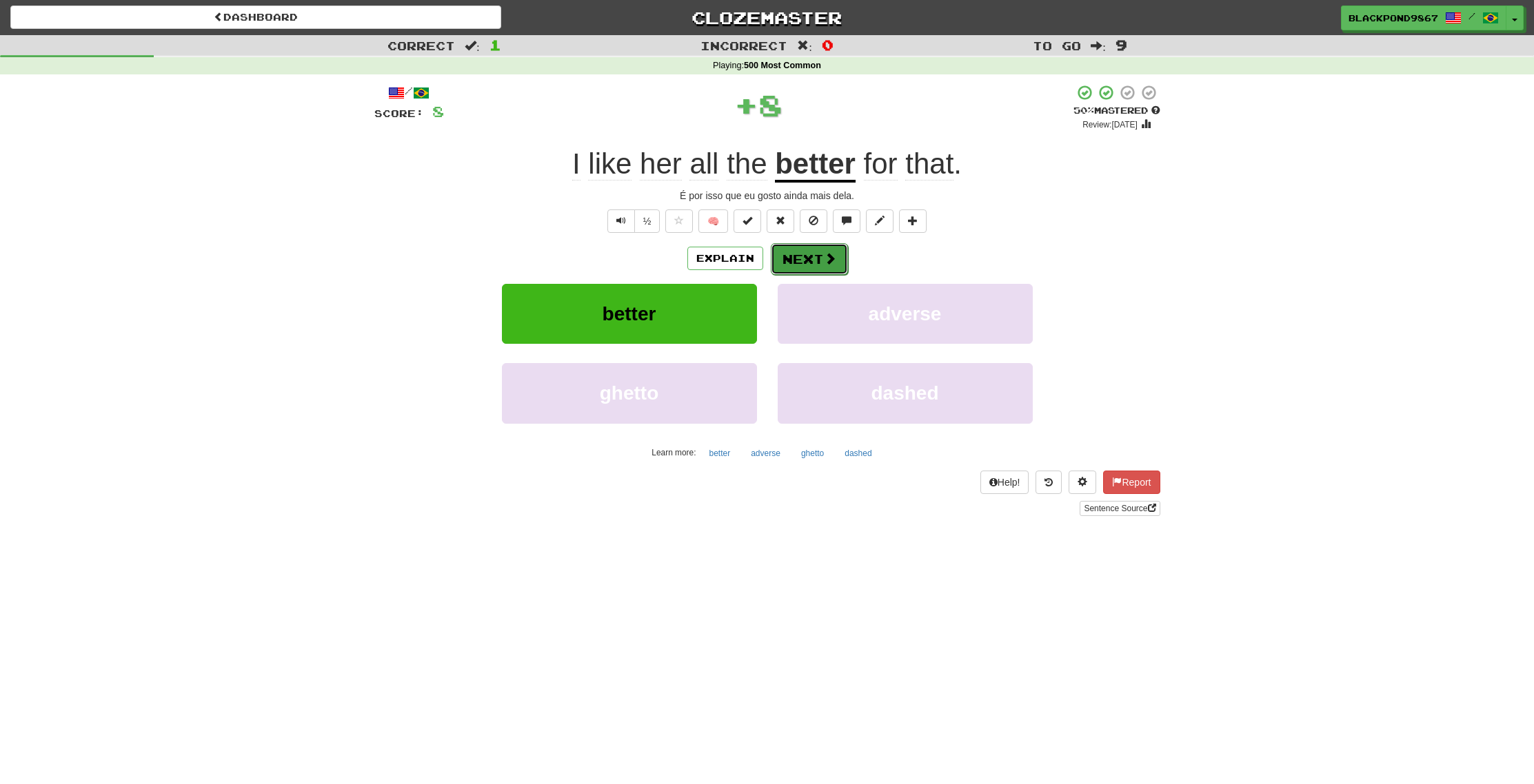
click at [815, 270] on button "Next" at bounding box center [809, 259] width 77 height 32
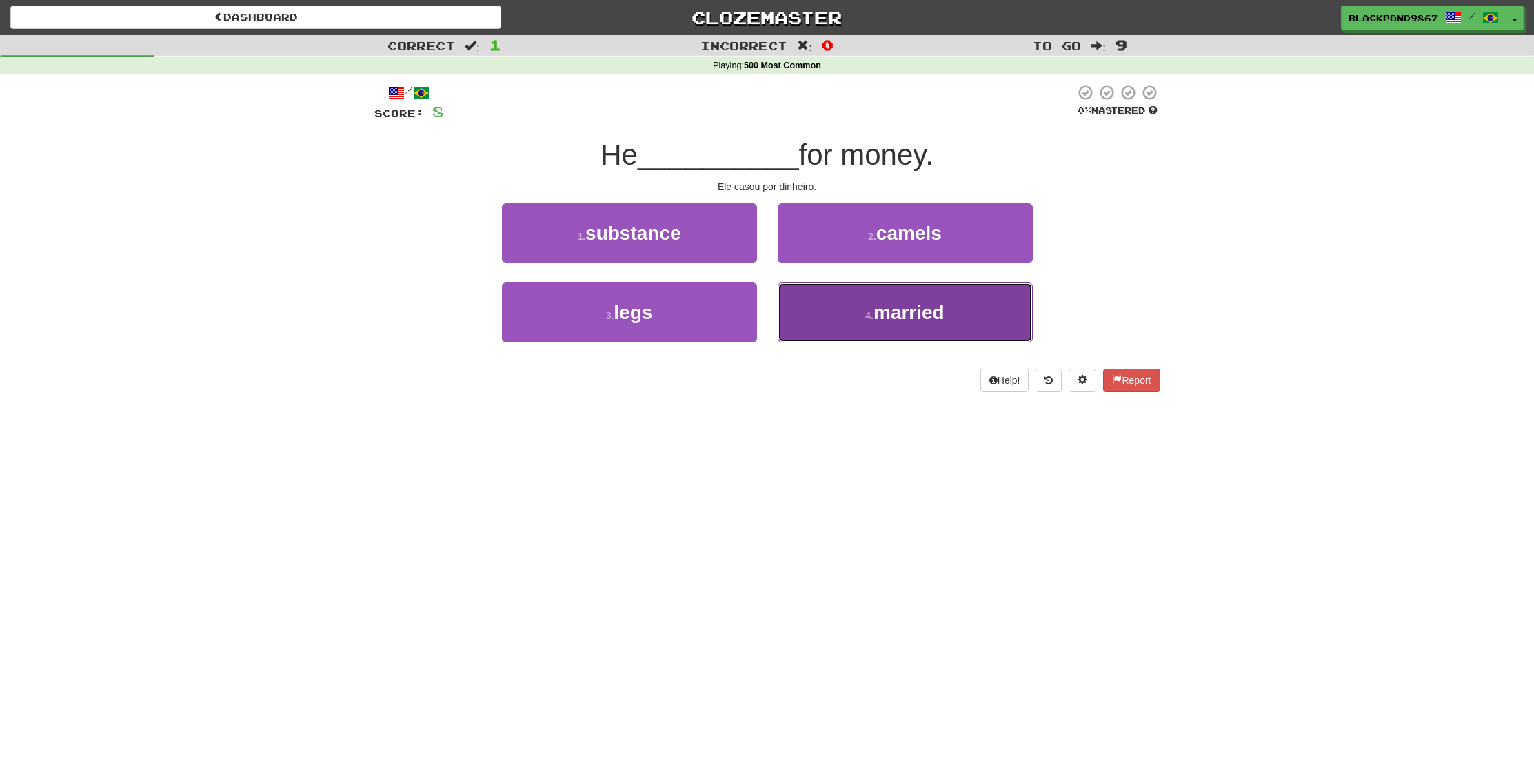
click at [892, 295] on button "4 . married" at bounding box center [905, 312] width 255 height 60
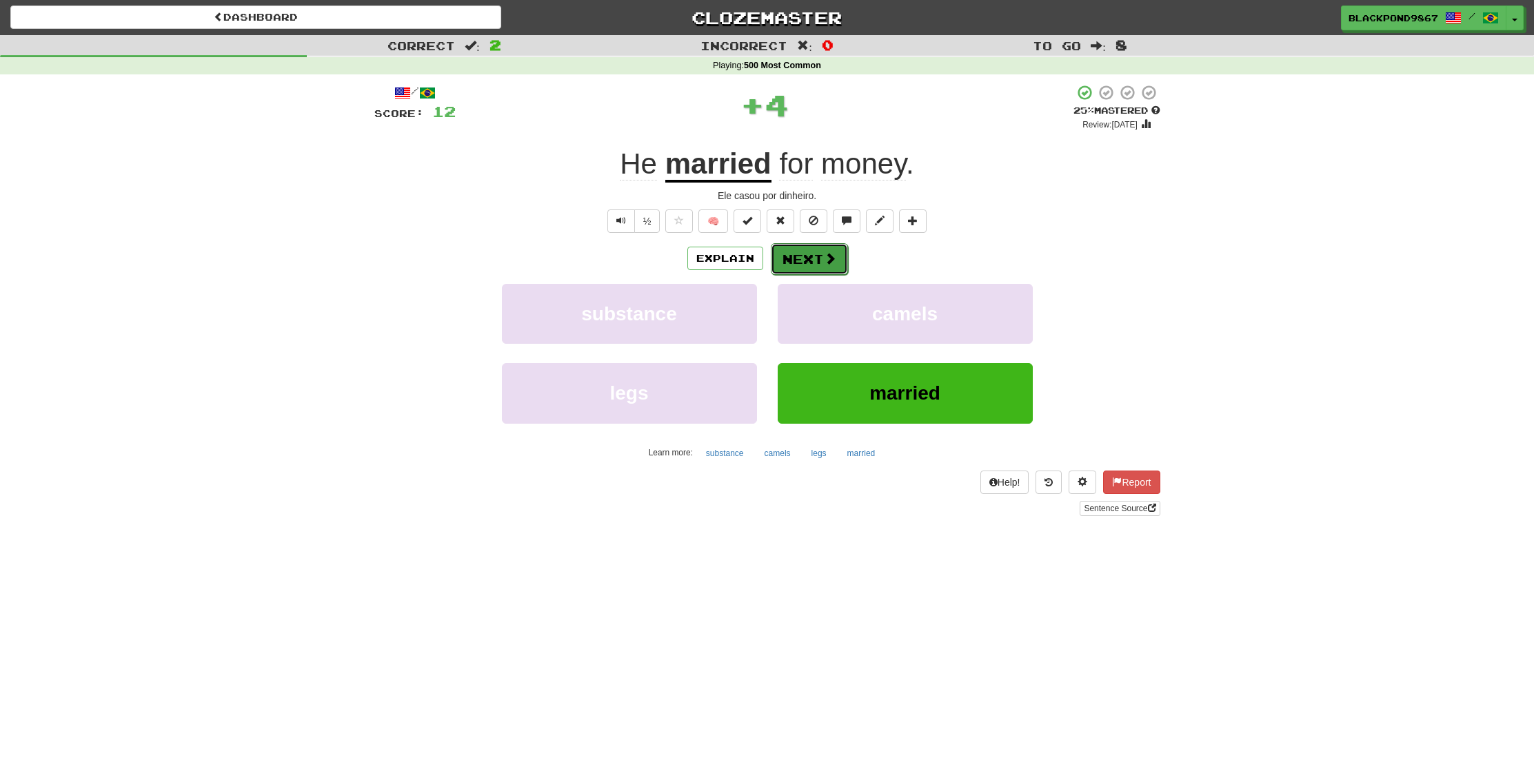
click at [814, 254] on button "Next" at bounding box center [809, 259] width 77 height 32
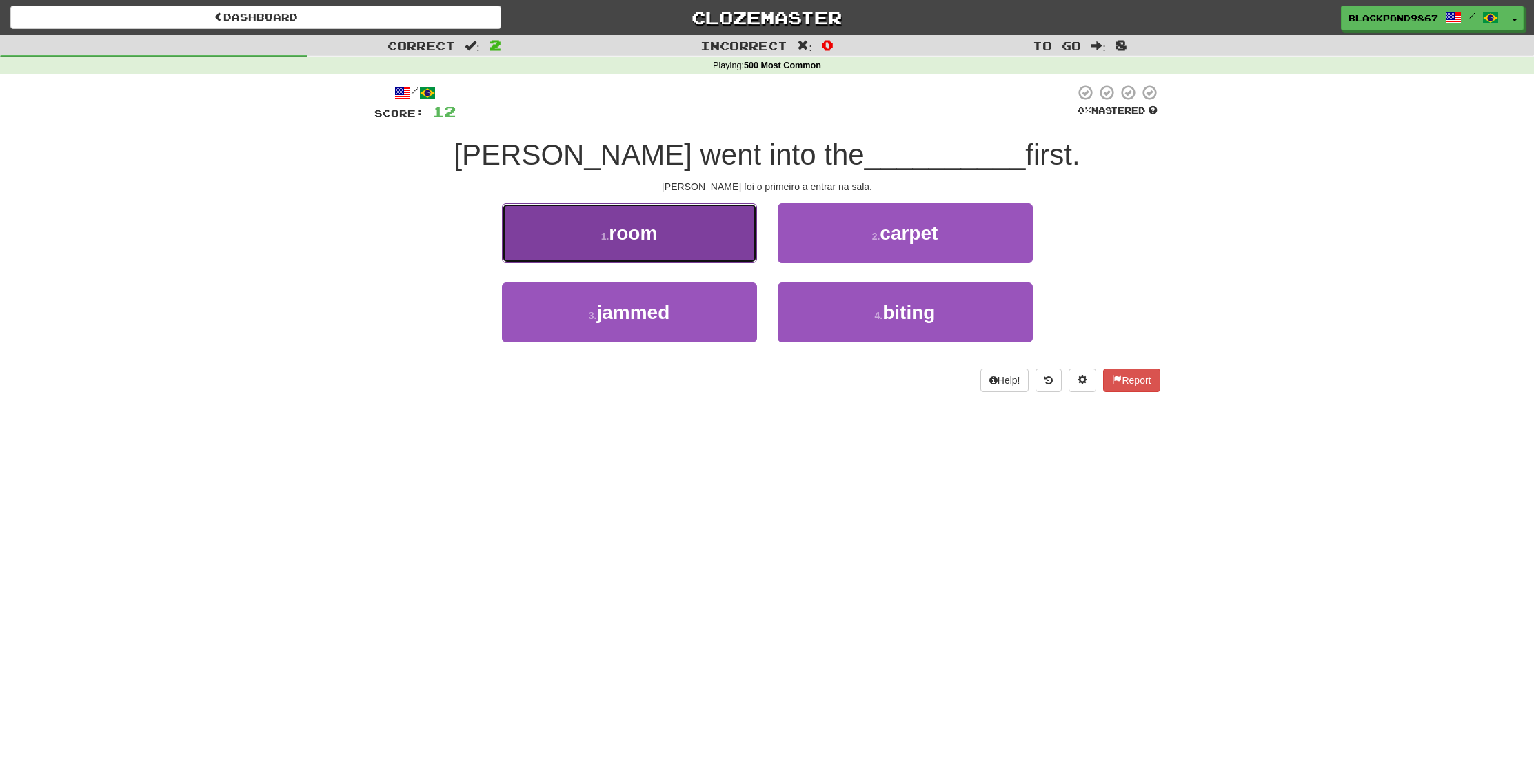
click at [698, 222] on button "1 . room" at bounding box center [630, 233] width 255 height 60
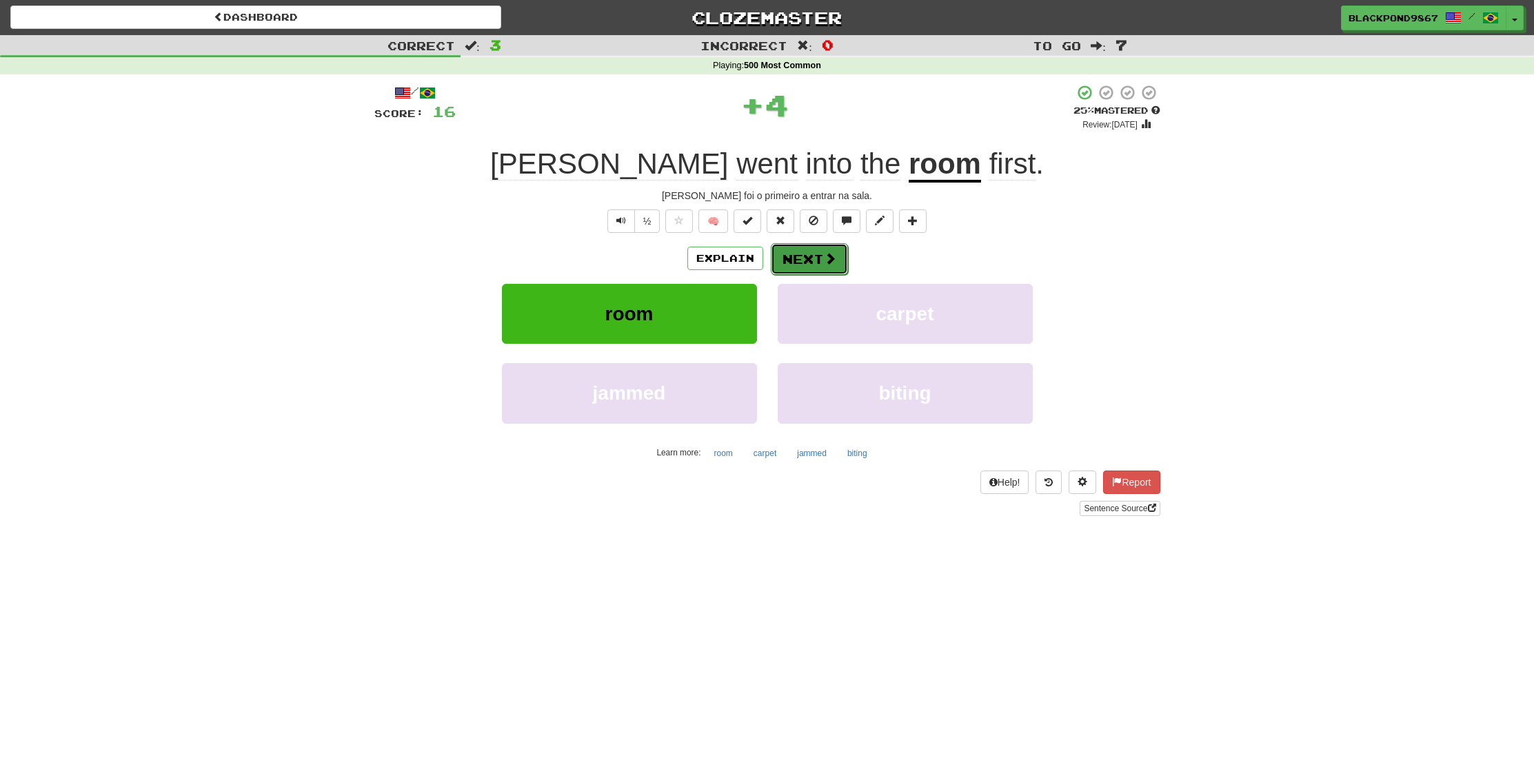
click at [824, 260] on span at bounding box center [829, 258] width 12 height 12
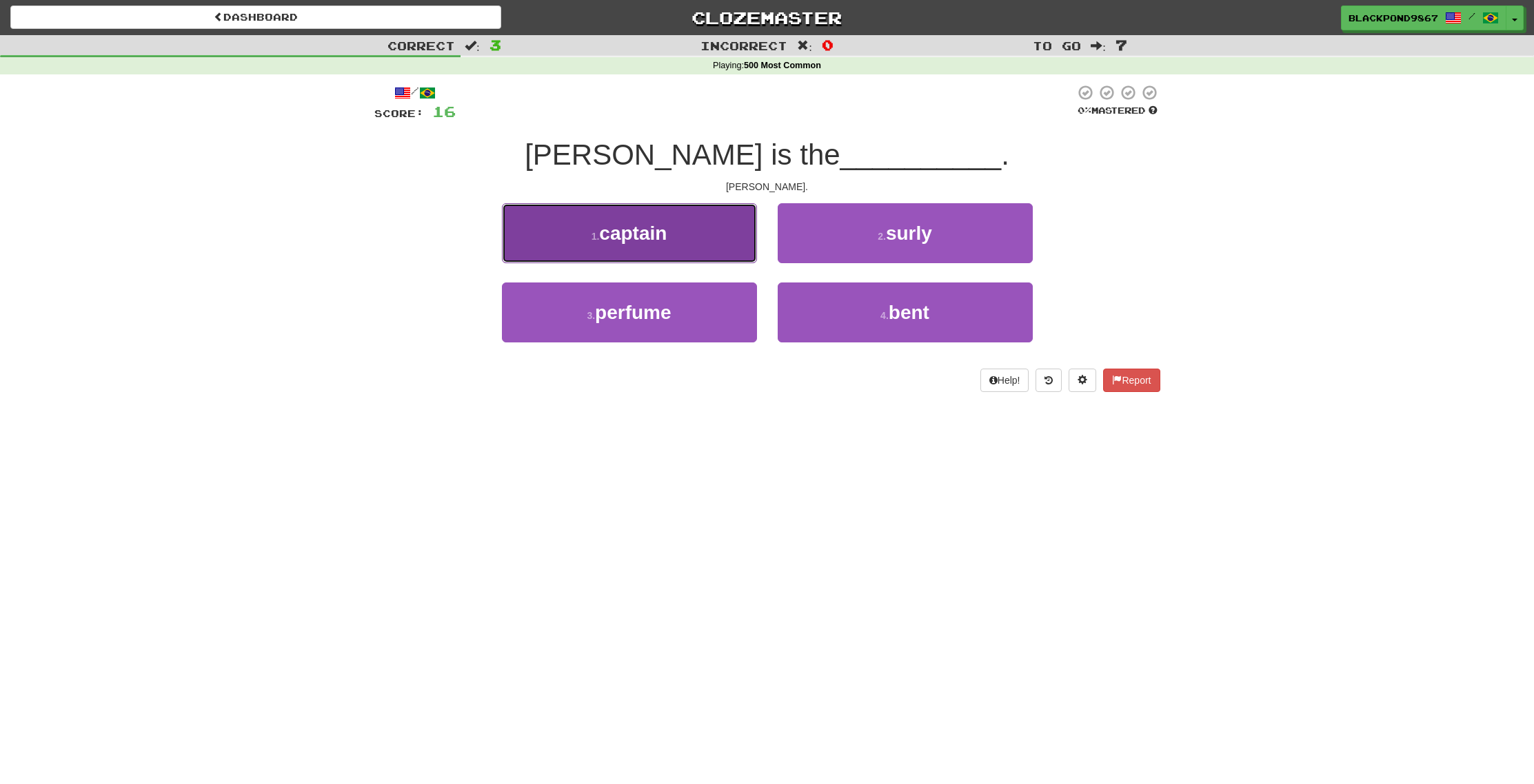
click at [680, 236] on button "1 . captain" at bounding box center [630, 233] width 255 height 60
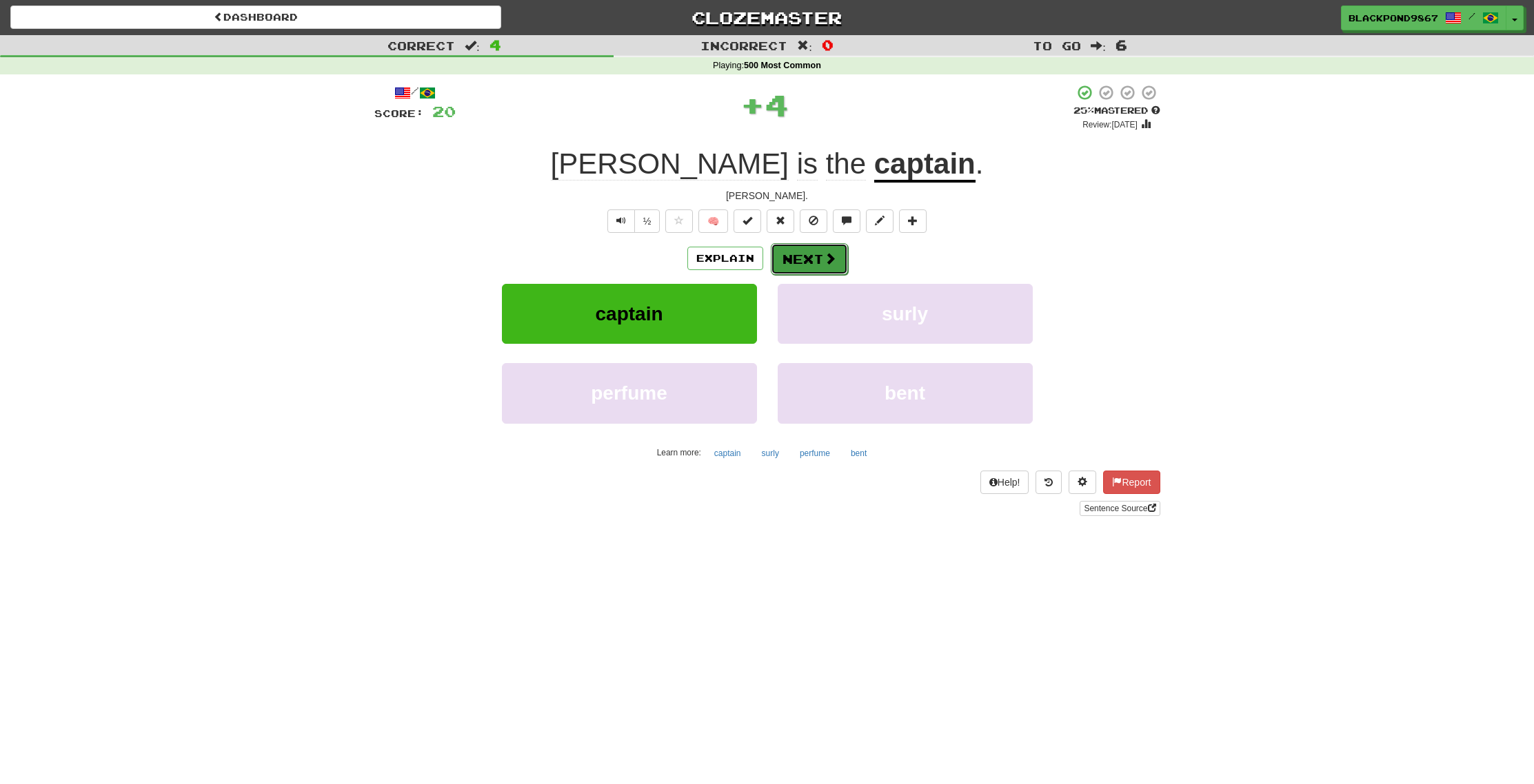
click at [811, 256] on button "Next" at bounding box center [809, 259] width 77 height 32
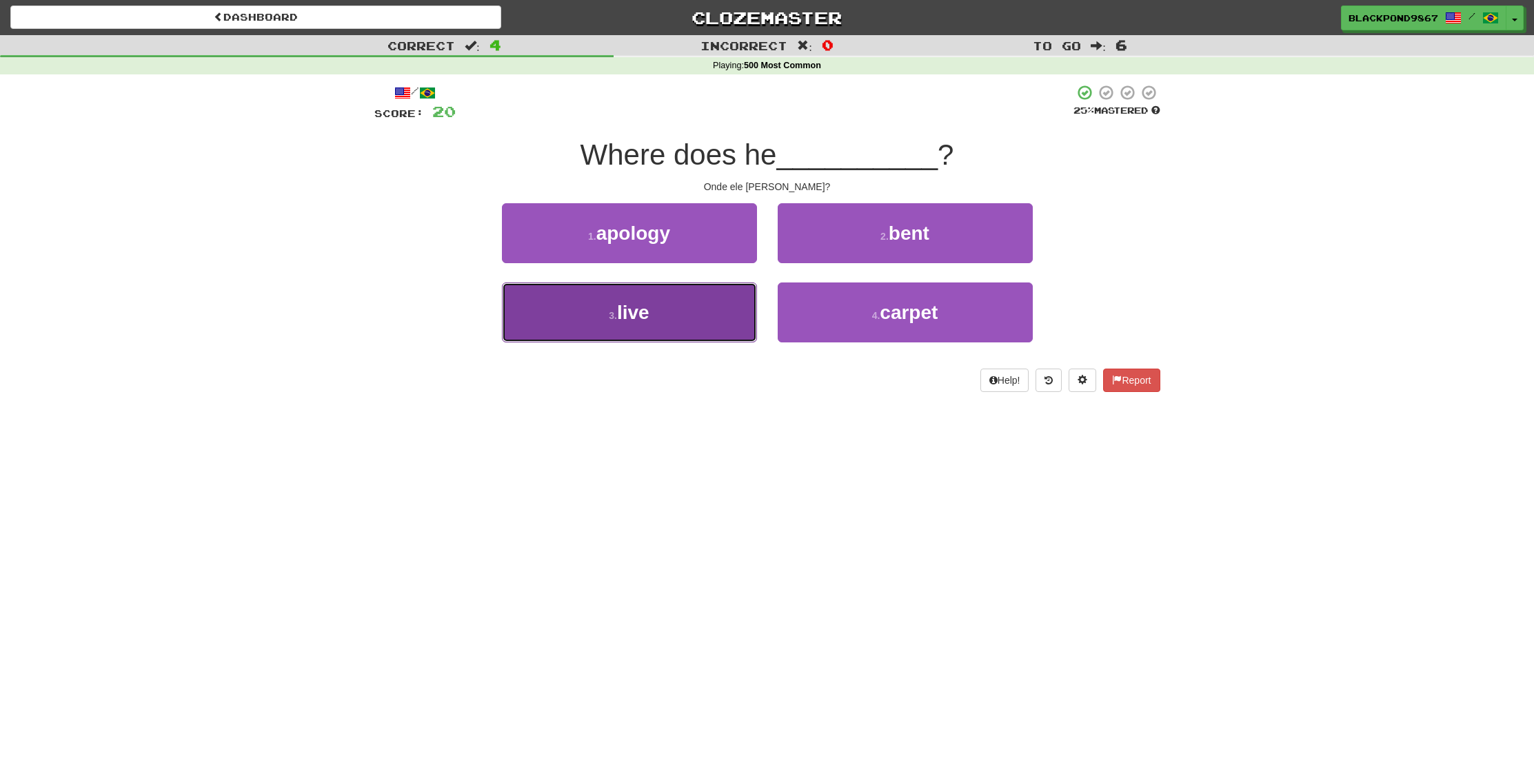
click at [720, 306] on button "3 . live" at bounding box center [630, 312] width 255 height 60
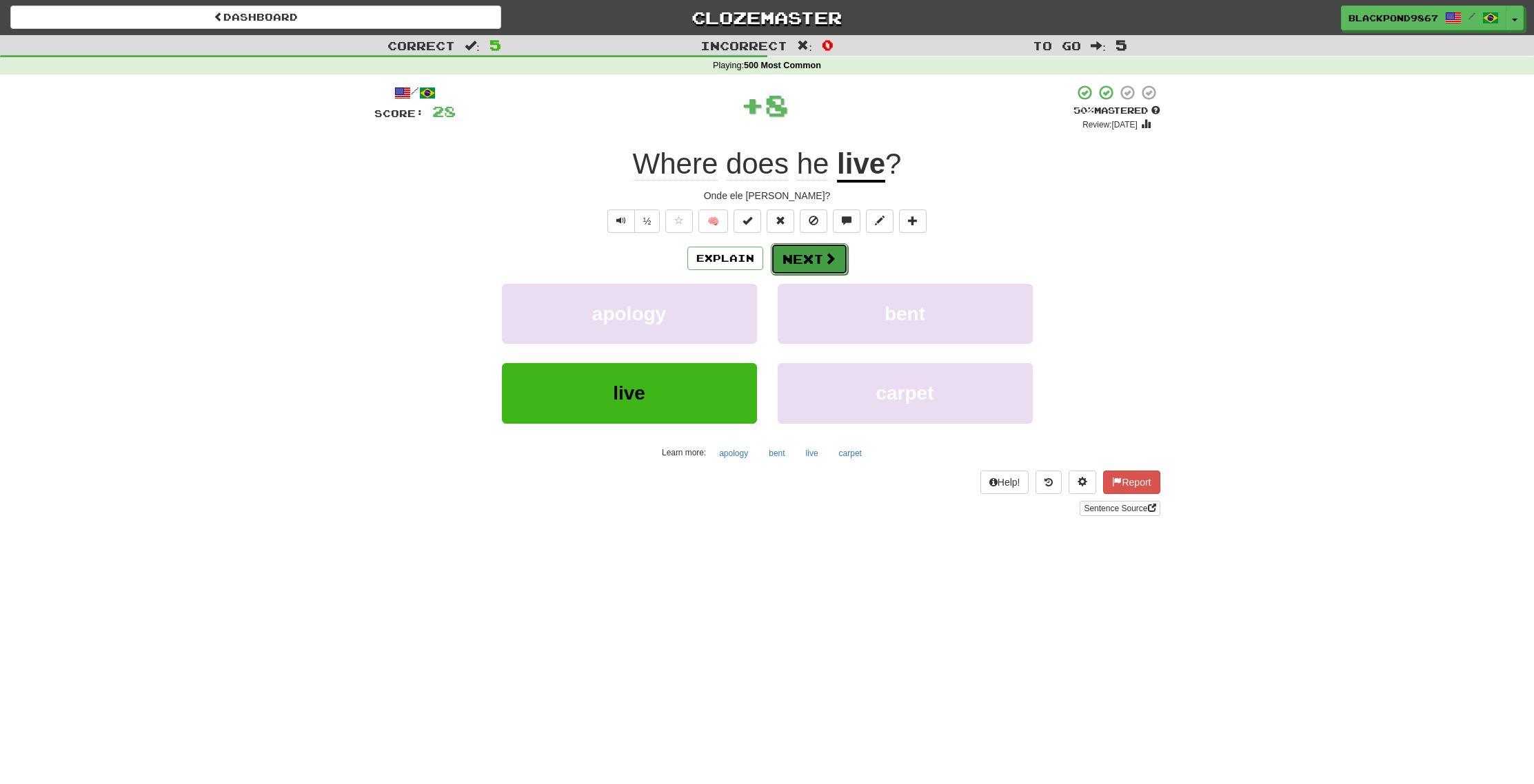
click at [804, 256] on button "Next" at bounding box center [809, 259] width 77 height 32
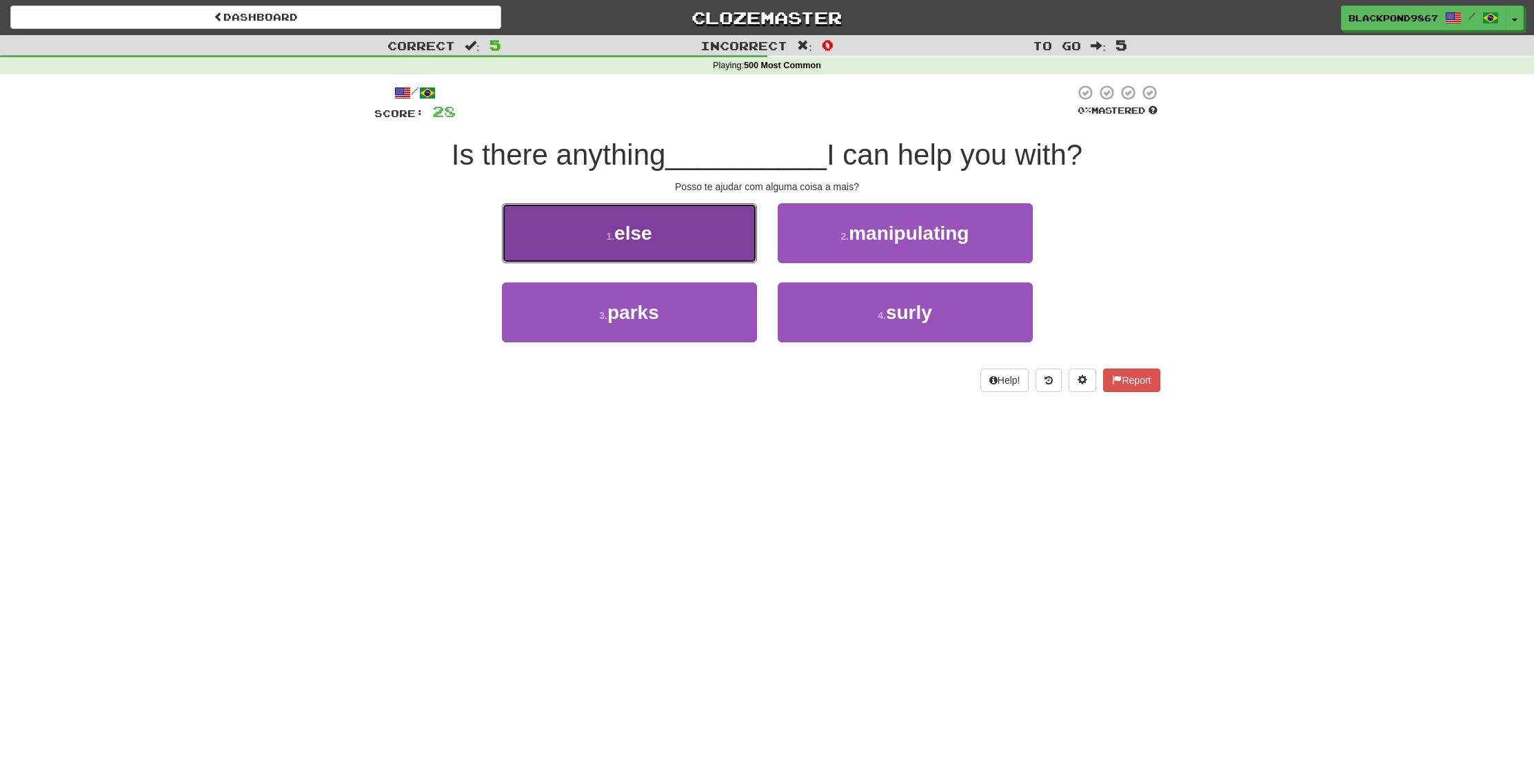
click at [707, 257] on button "1 . else" at bounding box center [630, 233] width 255 height 60
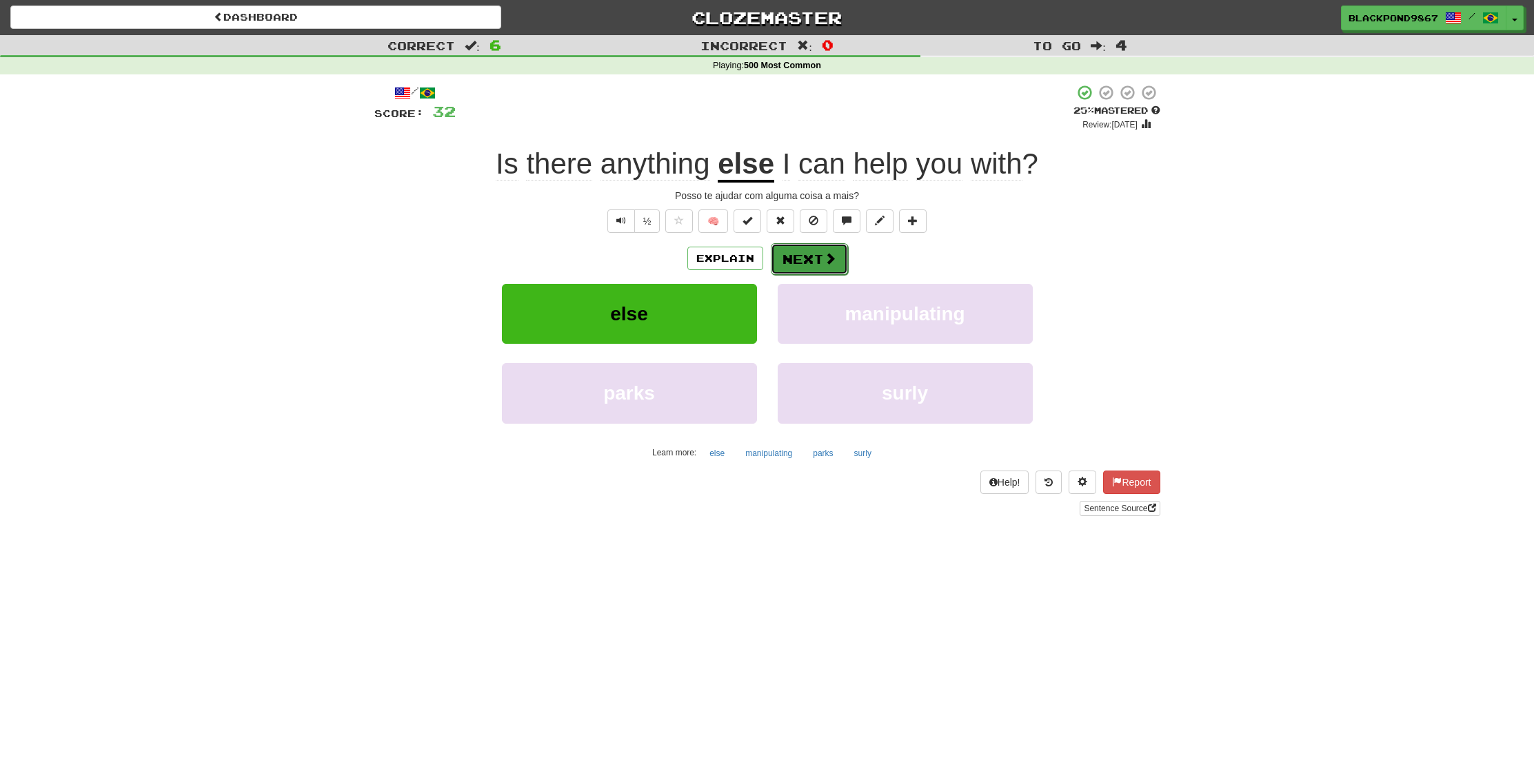
click at [819, 267] on button "Next" at bounding box center [809, 259] width 77 height 32
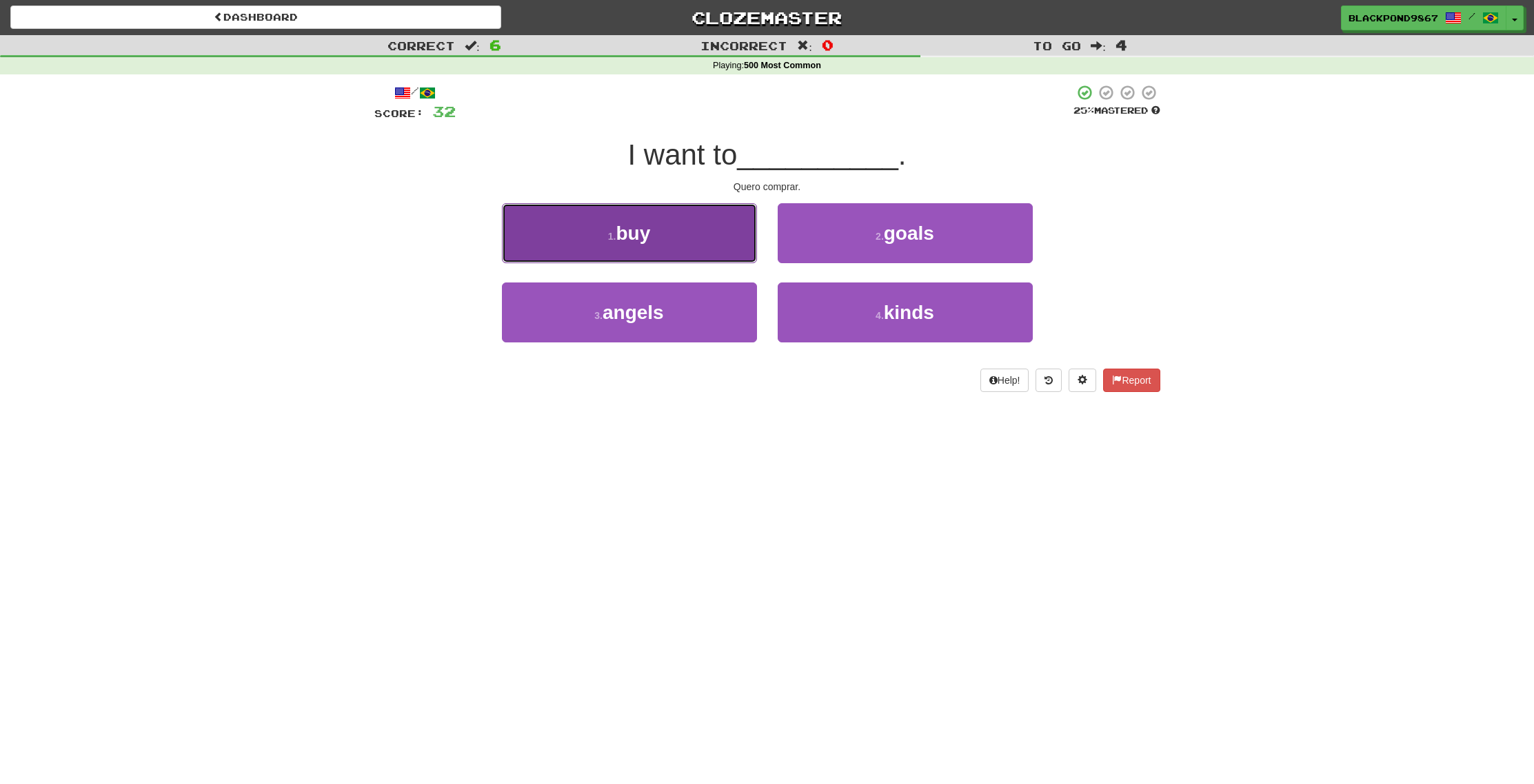
click at [690, 248] on button "1 . buy" at bounding box center [630, 233] width 255 height 60
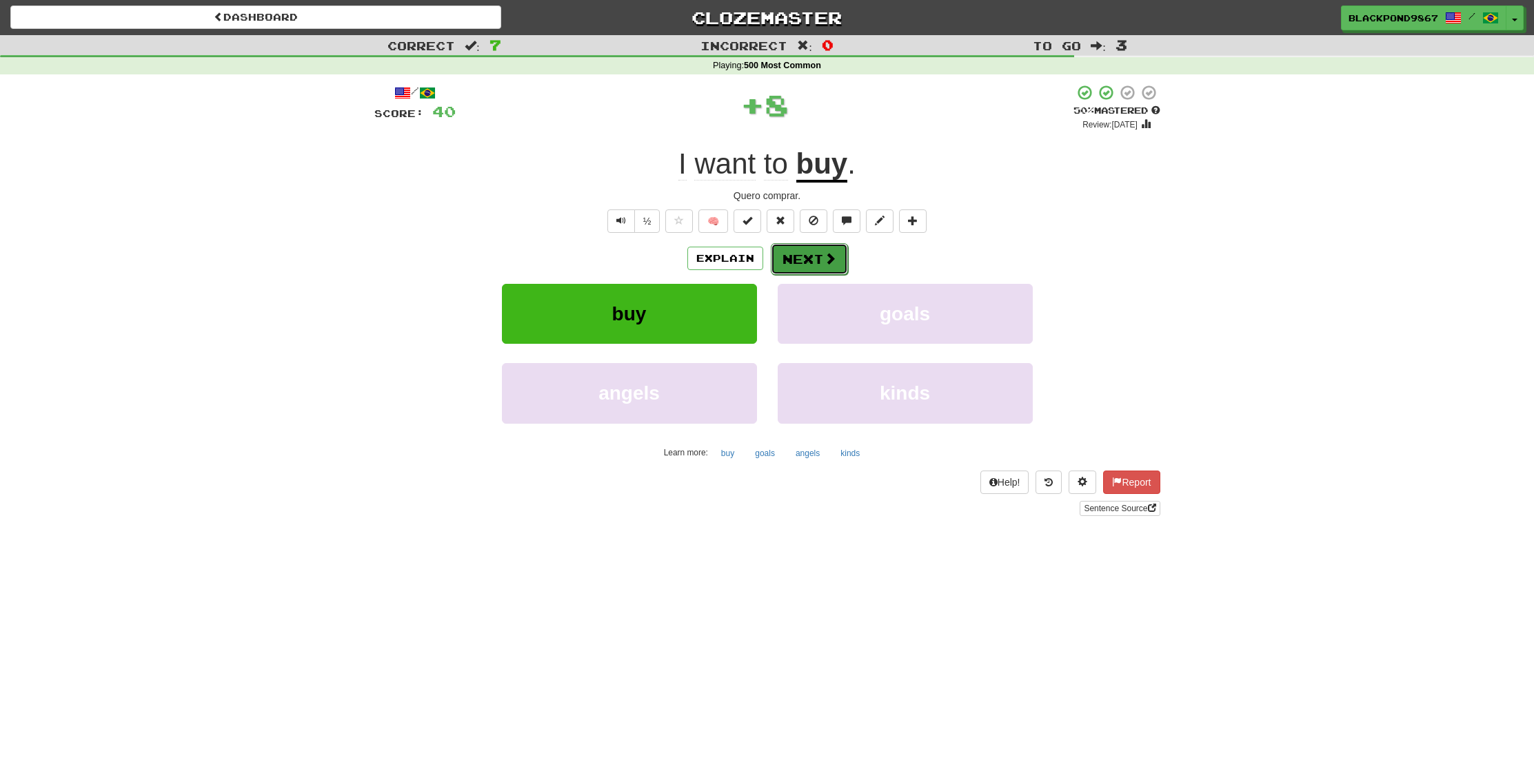
click at [820, 261] on button "Next" at bounding box center [809, 259] width 77 height 32
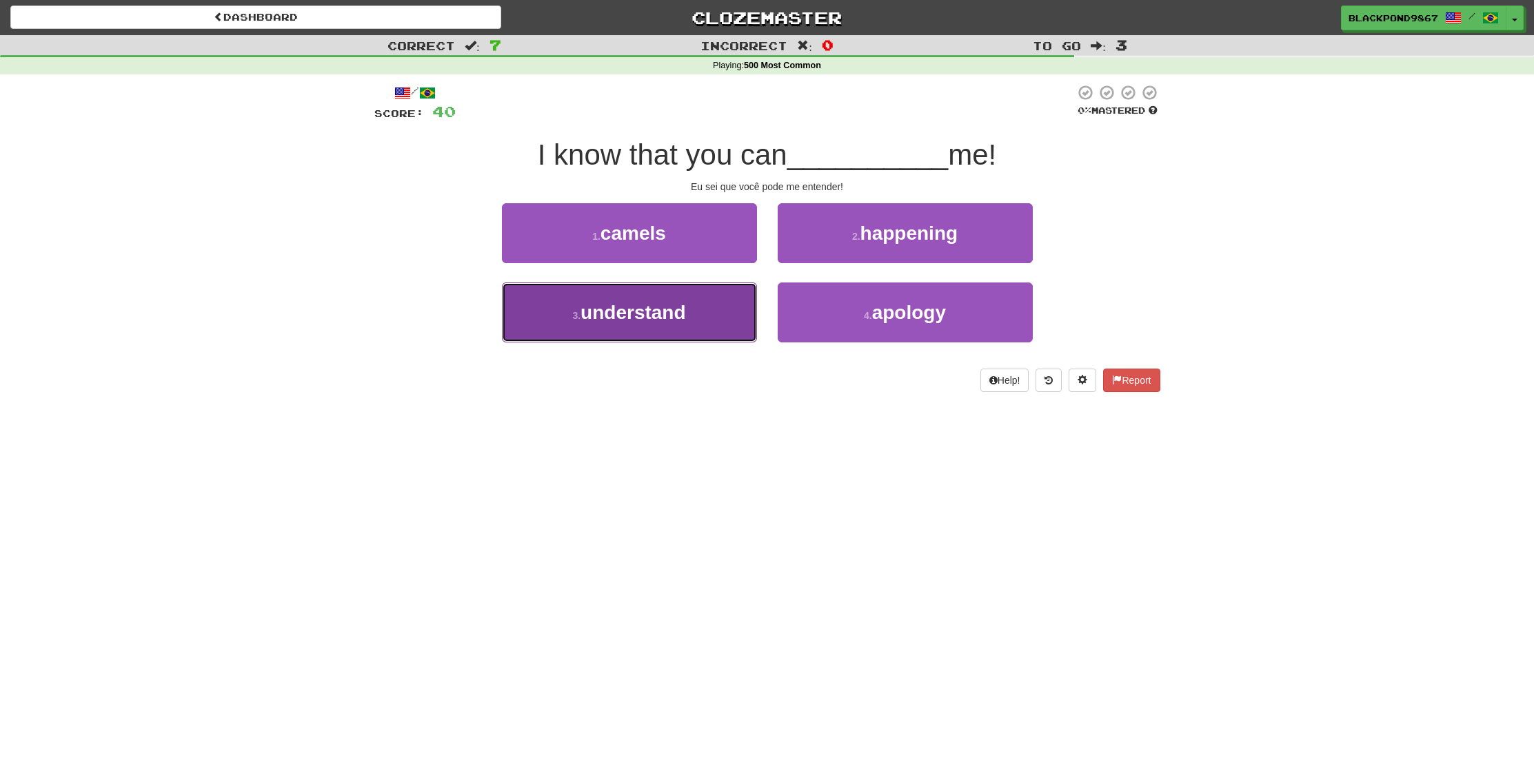
click at [660, 323] on button "3 . understand" at bounding box center [630, 312] width 255 height 60
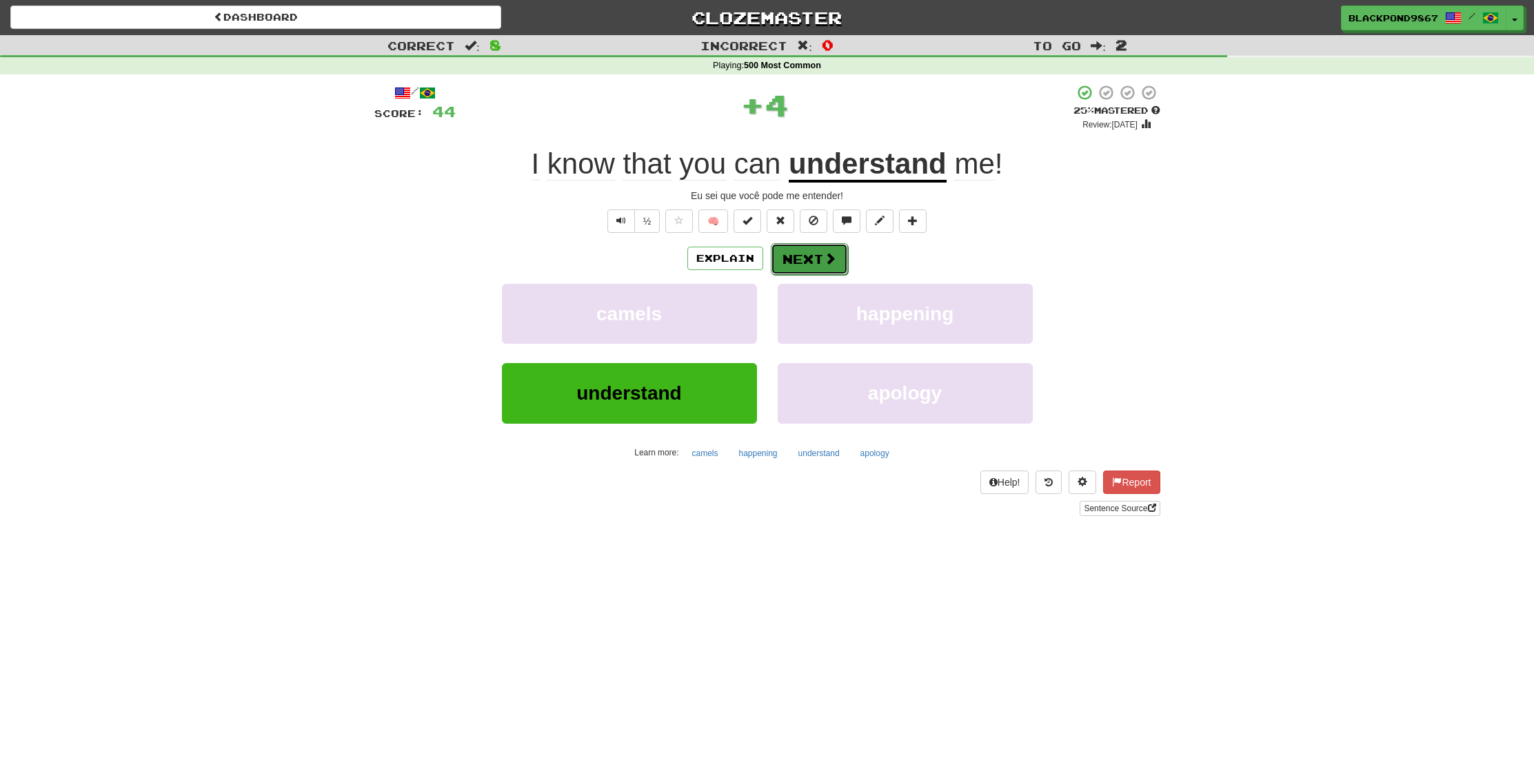
click at [799, 265] on button "Next" at bounding box center [809, 259] width 77 height 32
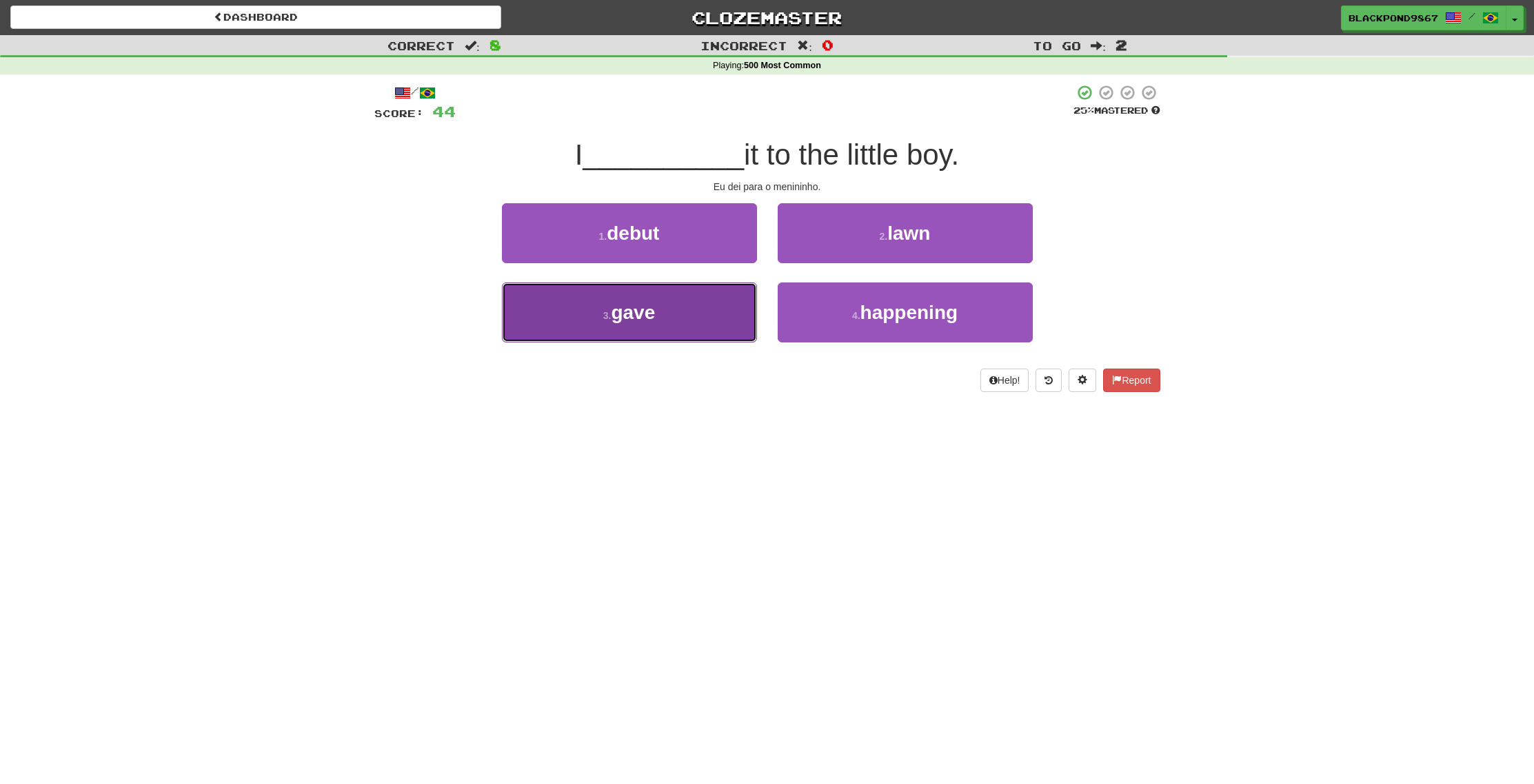
click at [723, 304] on button "3 . gave" at bounding box center [630, 312] width 255 height 60
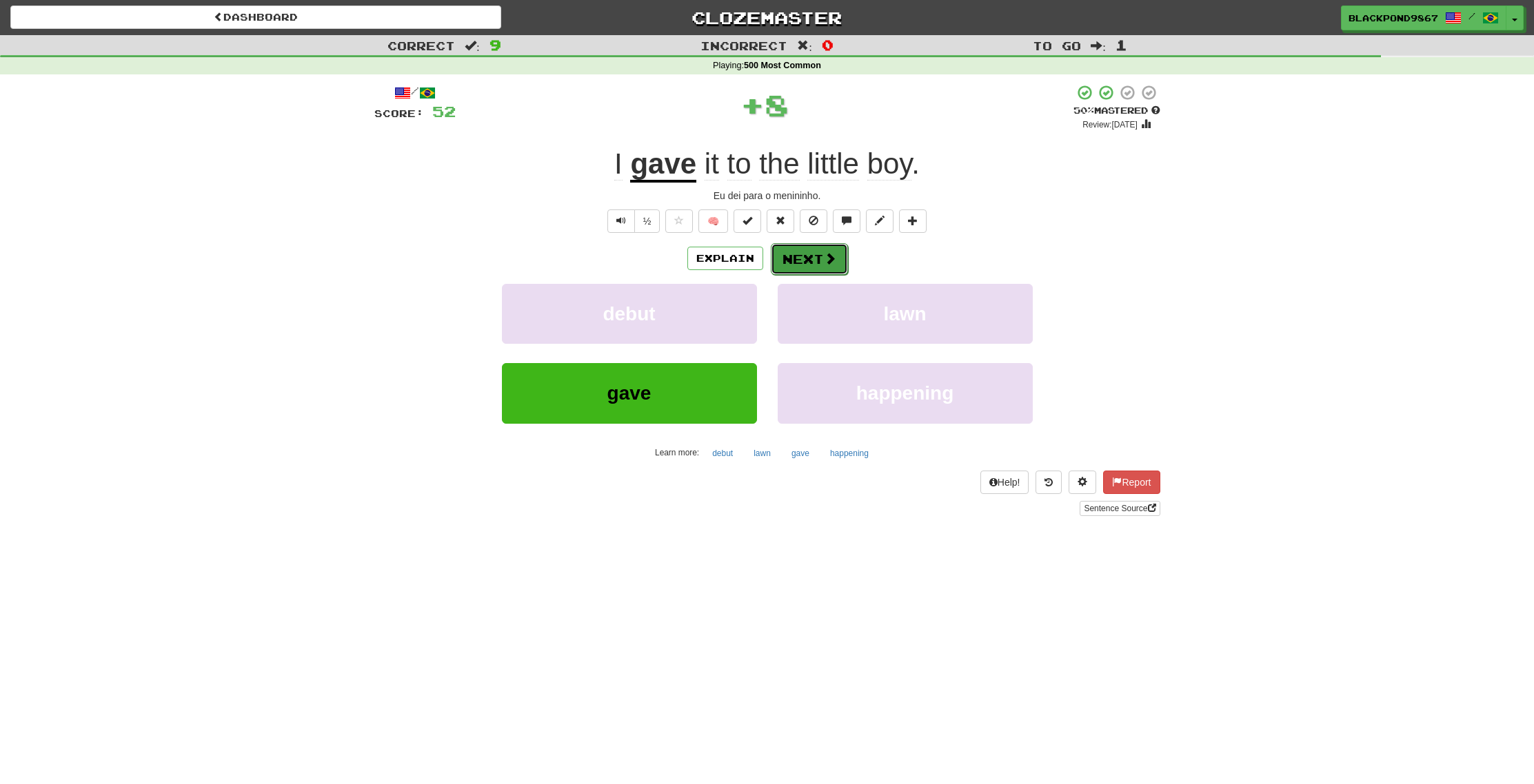
click at [810, 268] on button "Next" at bounding box center [809, 259] width 77 height 32
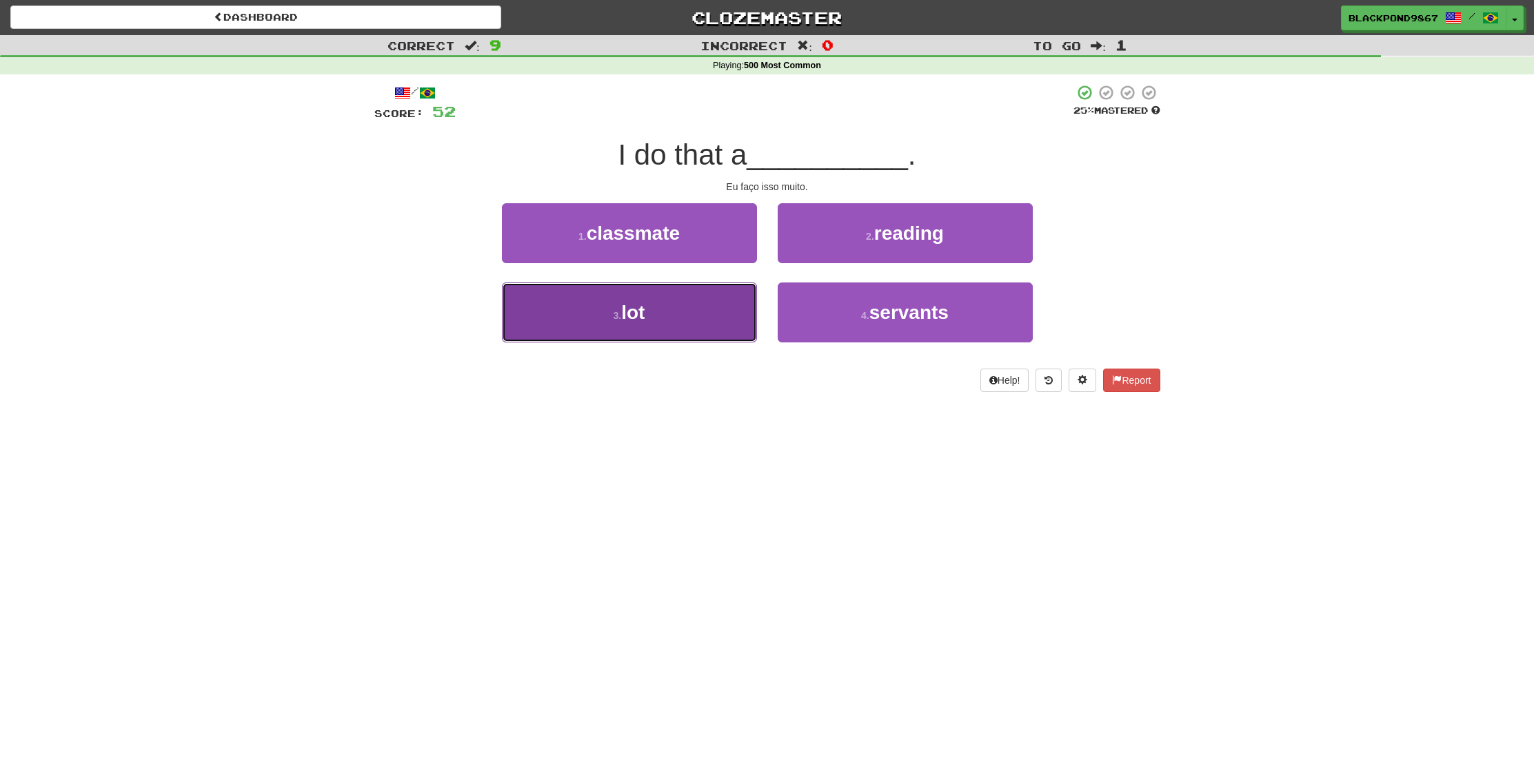
click at [655, 325] on button "3 . lot" at bounding box center [630, 312] width 255 height 60
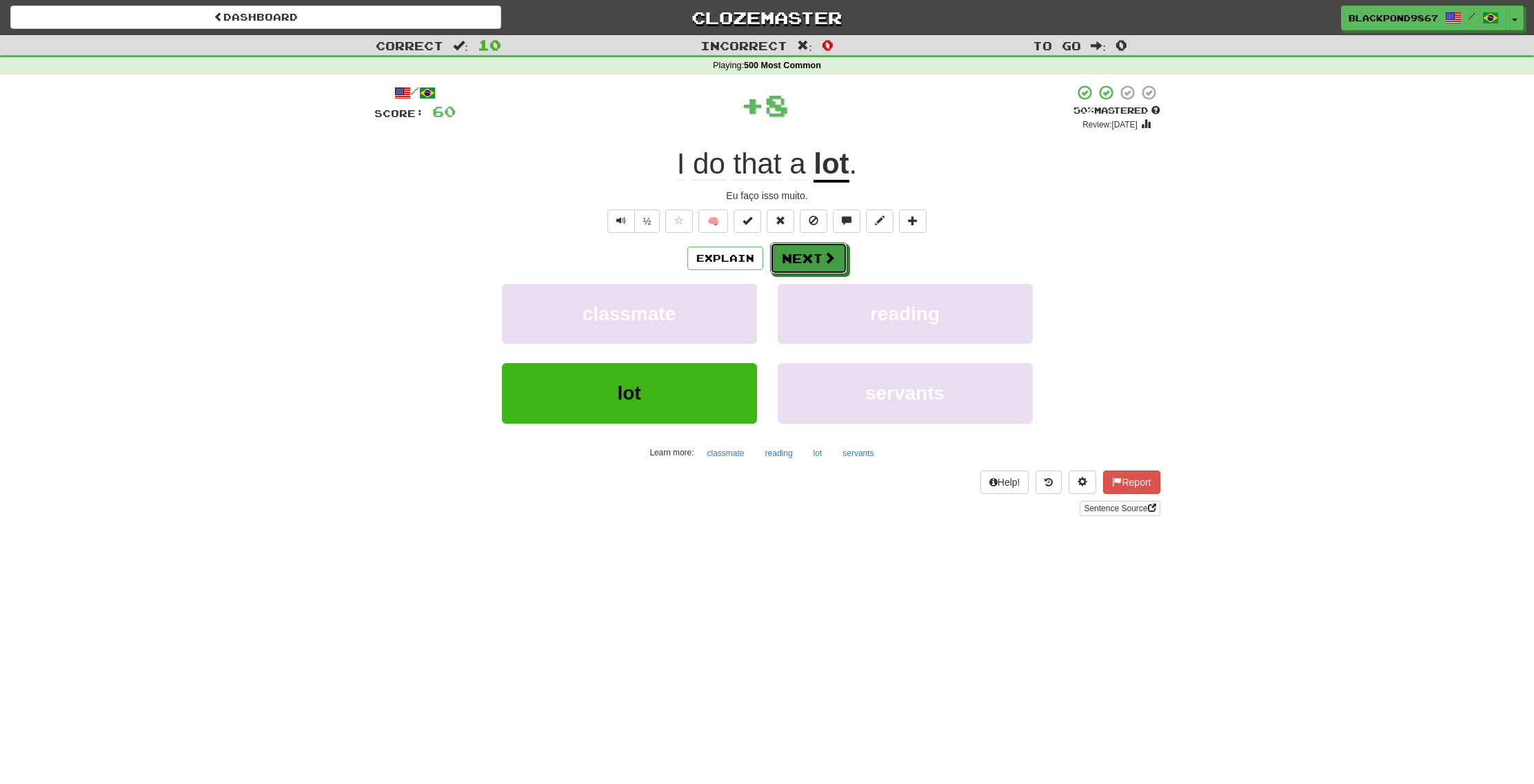
drag, startPoint x: 821, startPoint y: 255, endPoint x: 814, endPoint y: 255, distance: 7.0
click at [821, 255] on button "Next" at bounding box center [809, 258] width 77 height 32
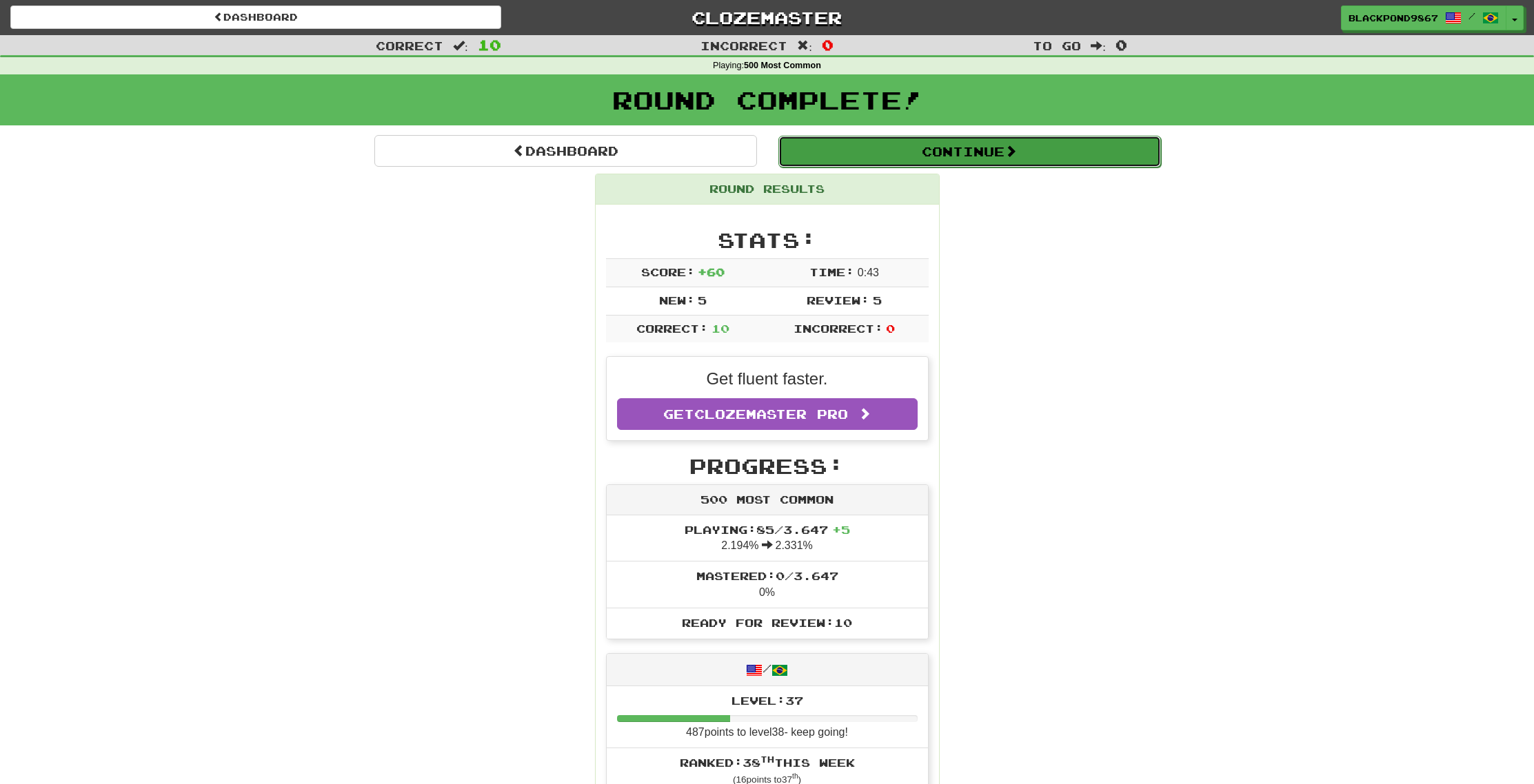
click at [1028, 160] on button "Continue" at bounding box center [970, 151] width 383 height 32
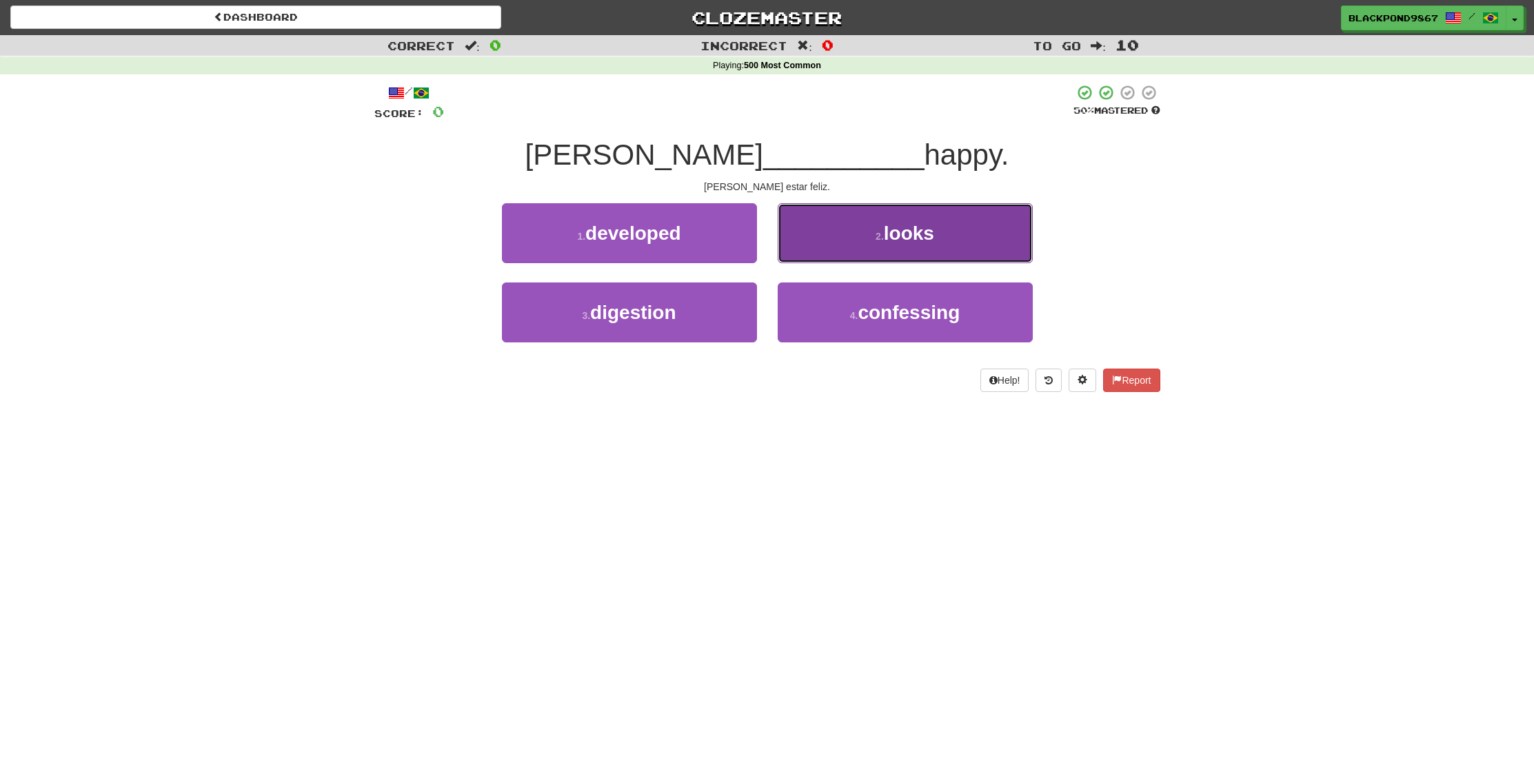
click at [889, 231] on span "looks" at bounding box center [909, 233] width 50 height 22
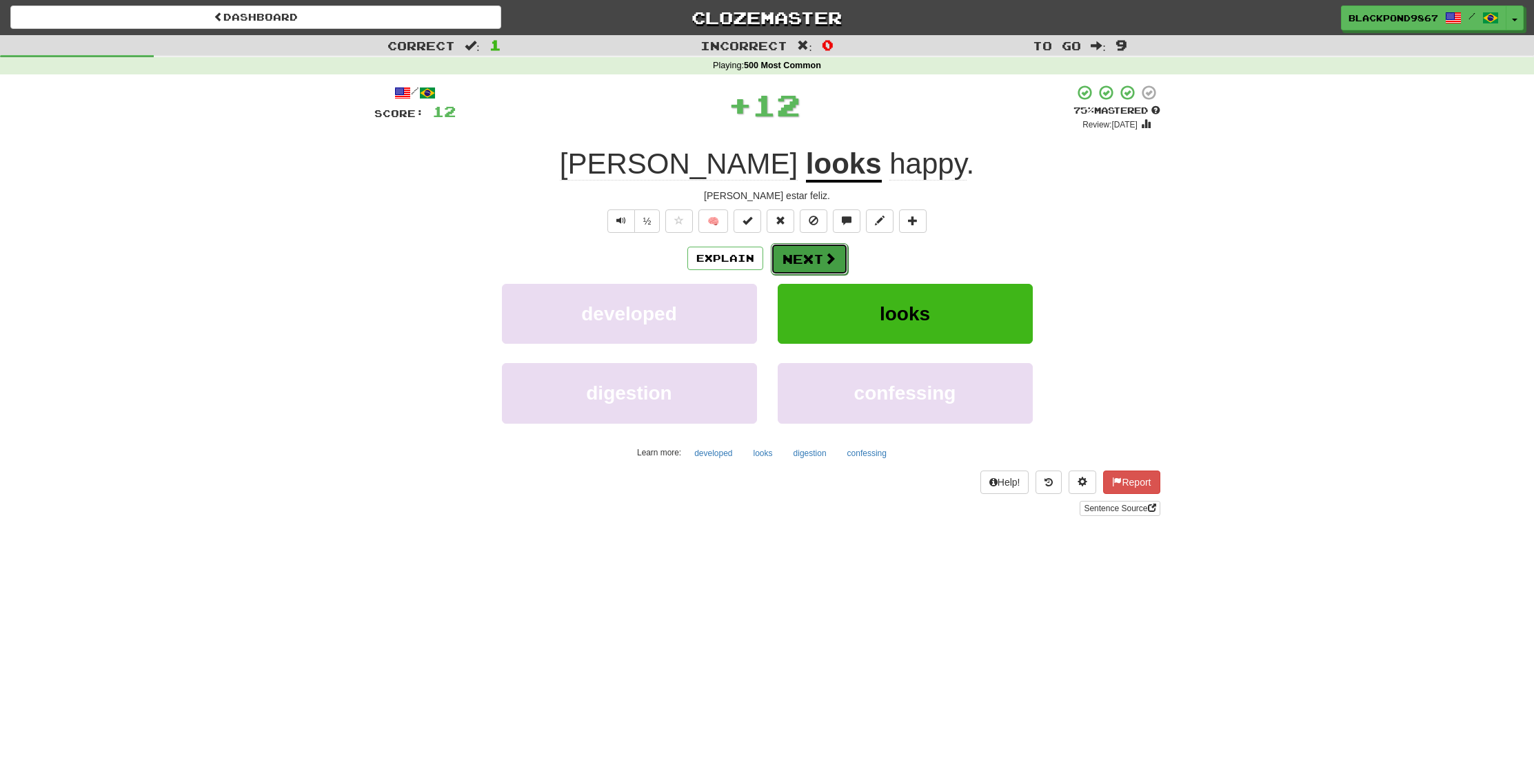
click at [825, 259] on span at bounding box center [829, 258] width 12 height 12
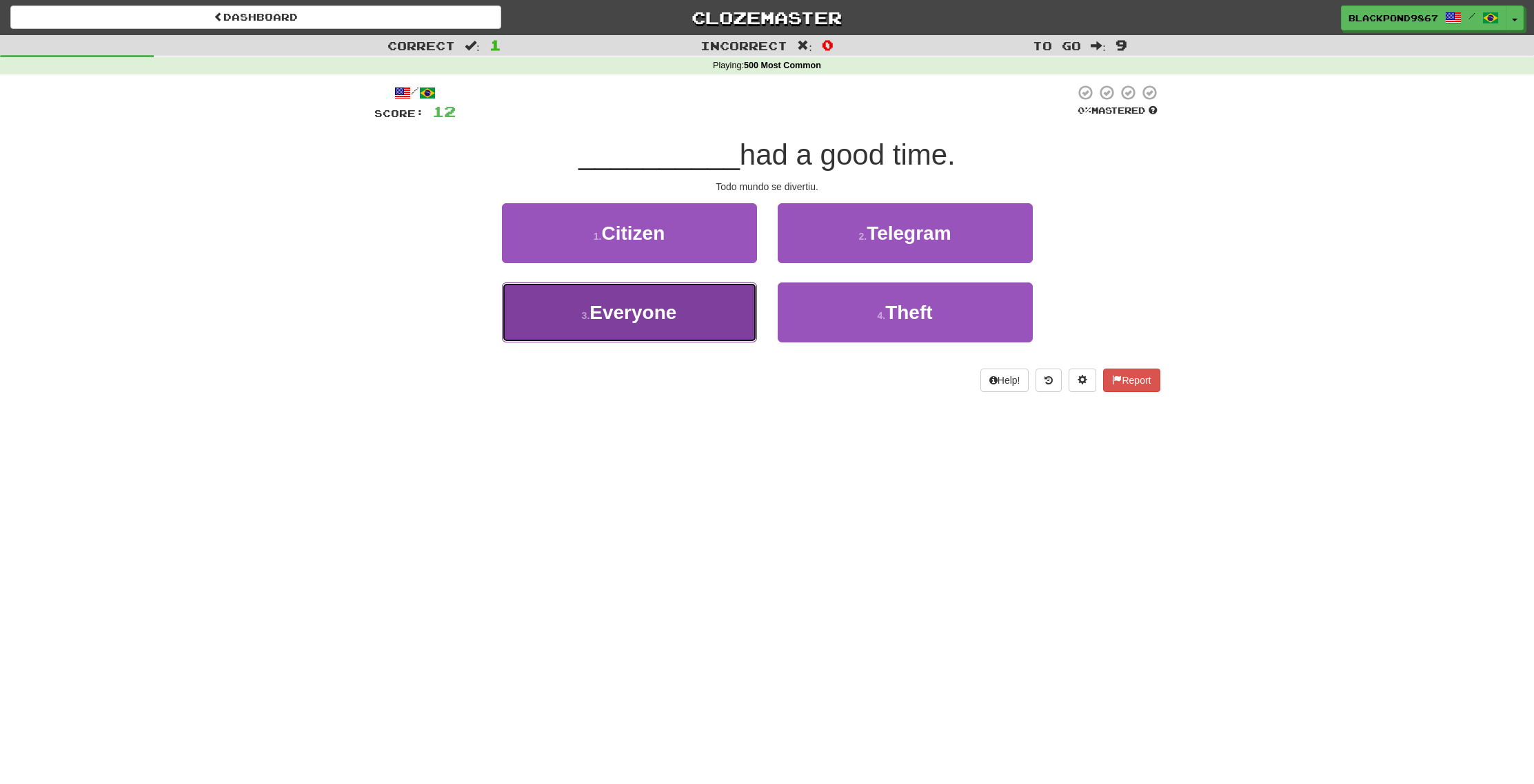
click at [655, 310] on span "Everyone" at bounding box center [633, 313] width 87 height 22
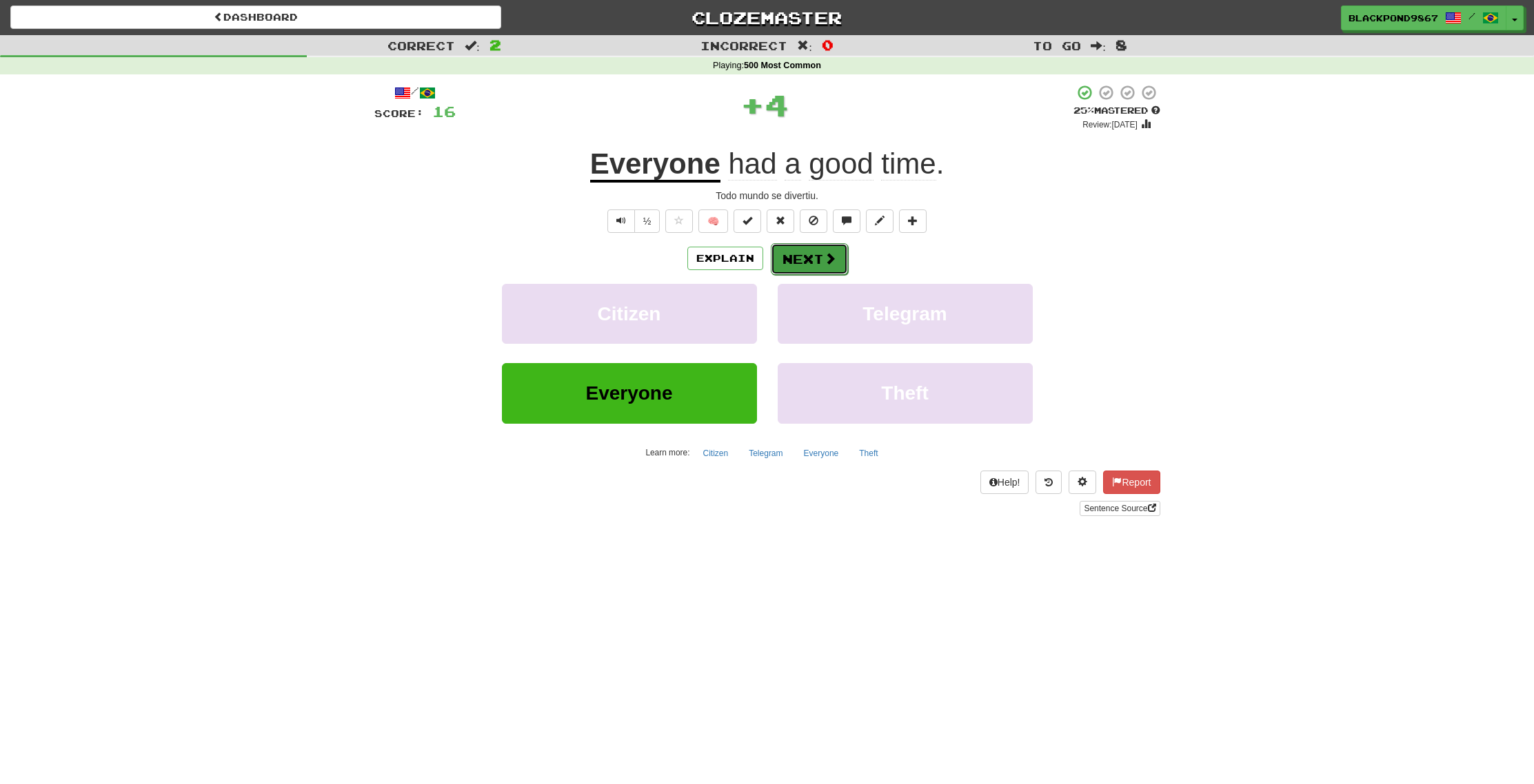
click at [802, 263] on button "Next" at bounding box center [809, 259] width 77 height 32
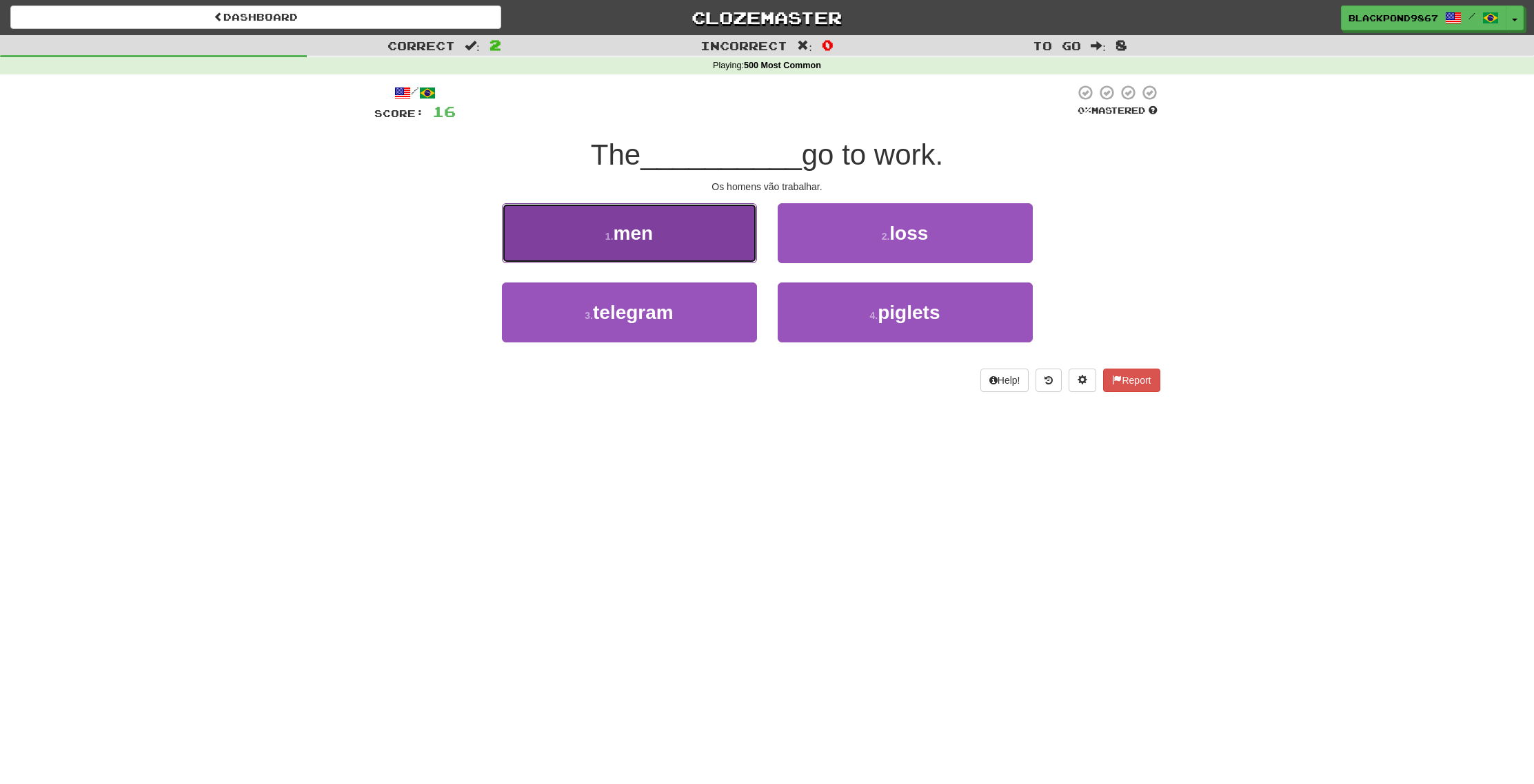
click at [682, 242] on button "1 . men" at bounding box center [630, 233] width 255 height 60
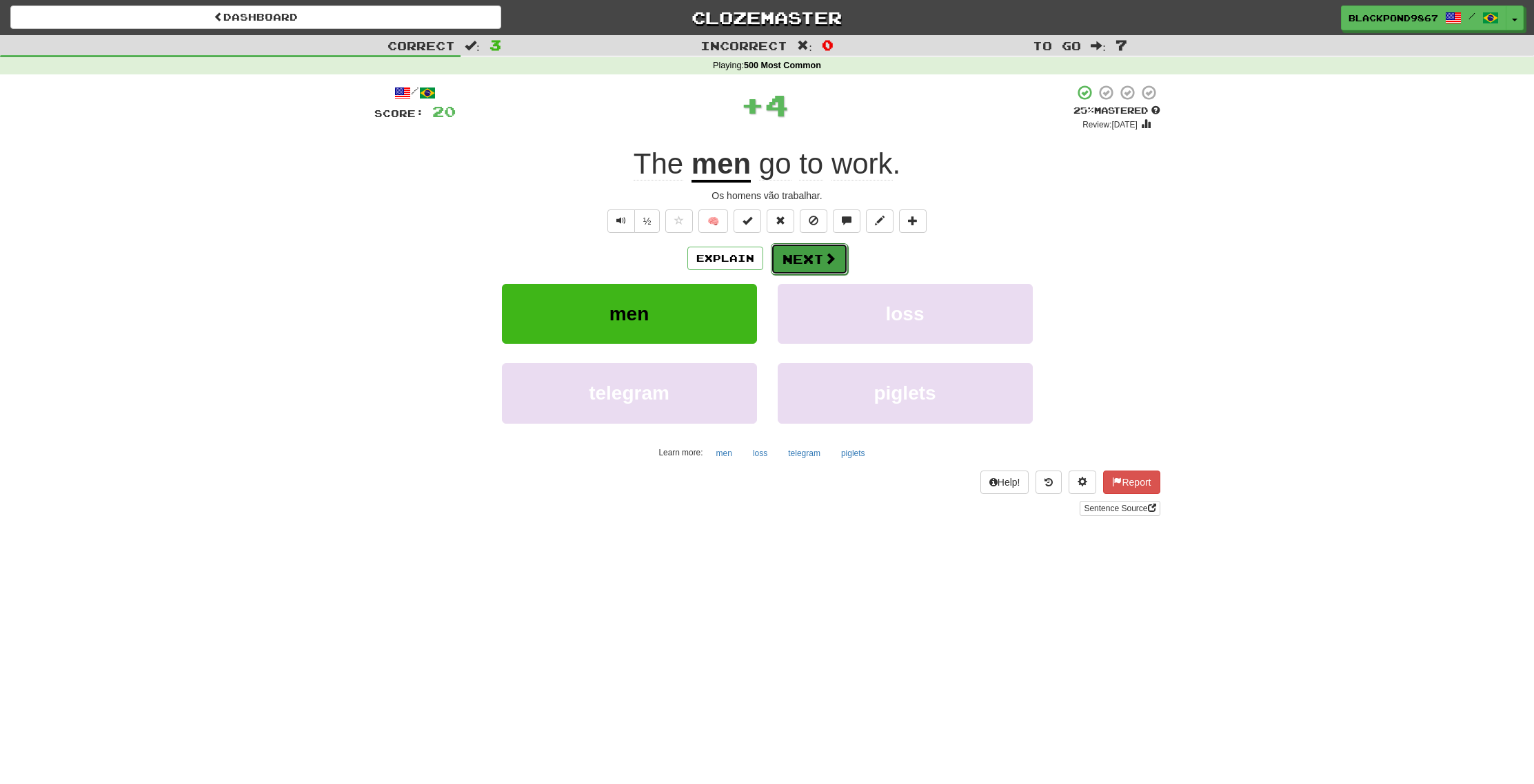
click at [804, 263] on button "Next" at bounding box center [809, 259] width 77 height 32
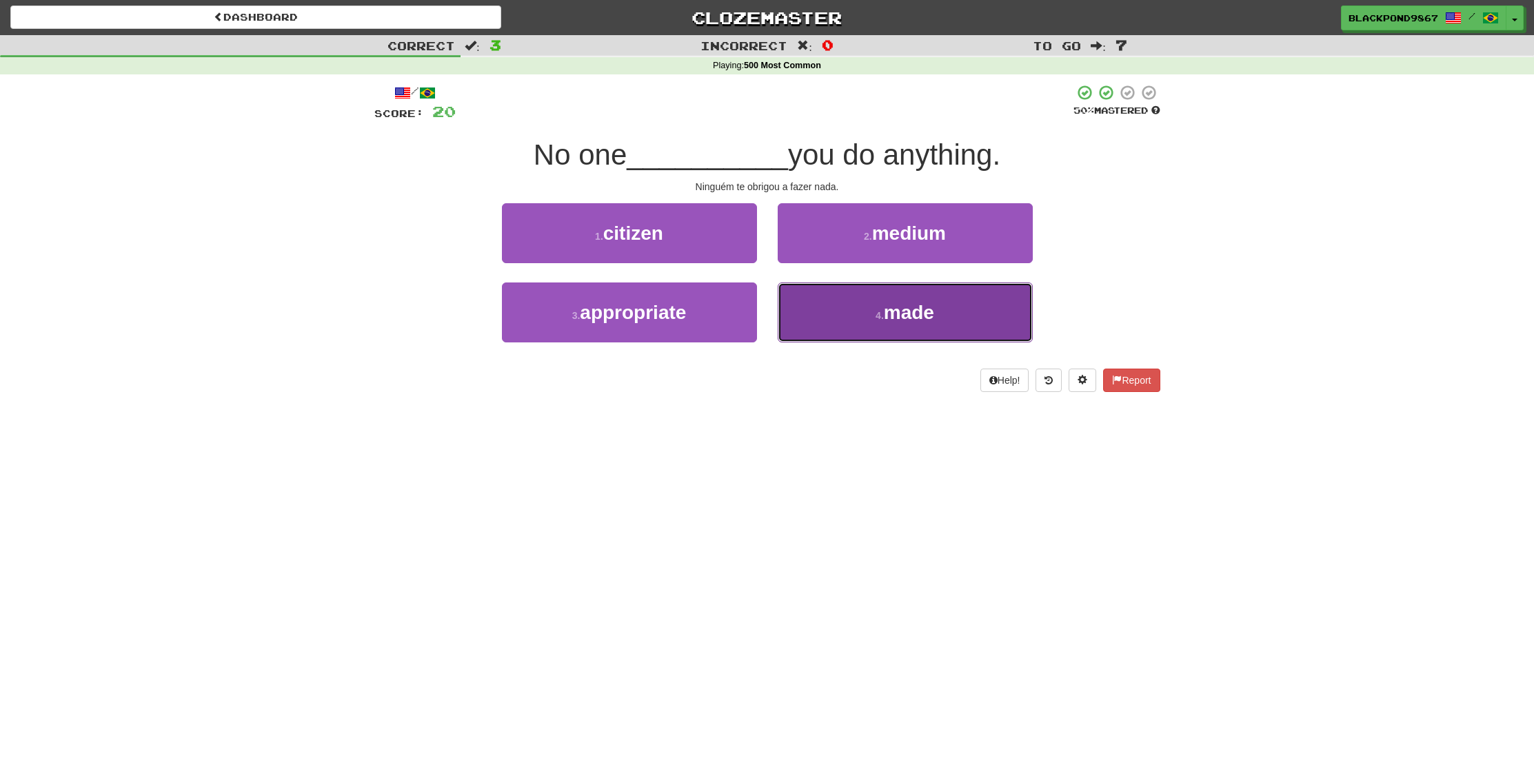
click at [863, 325] on button "4 . made" at bounding box center [905, 312] width 255 height 60
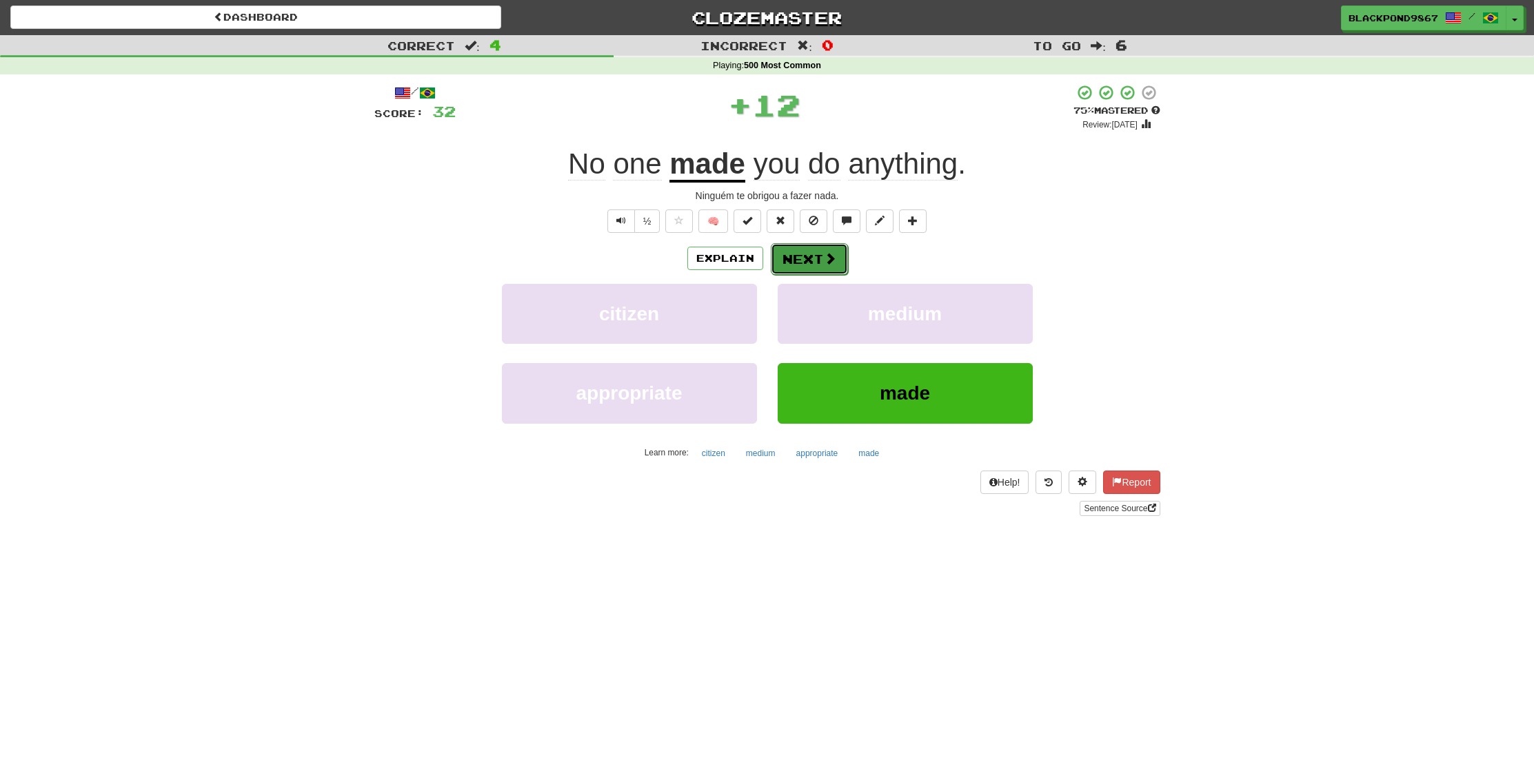
click at [829, 265] on span at bounding box center [829, 258] width 12 height 12
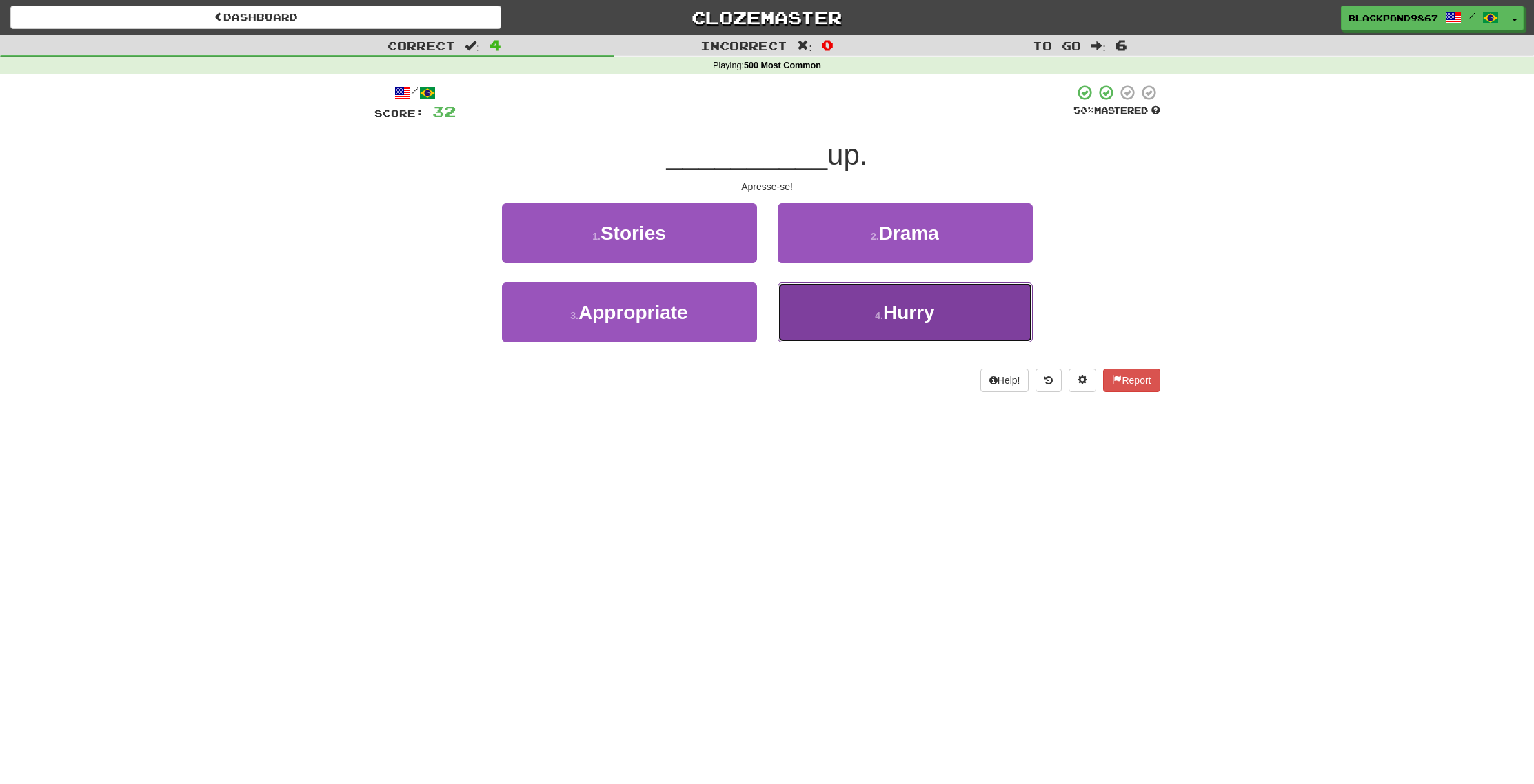
click at [821, 334] on button "4 . Hurry" at bounding box center [905, 312] width 255 height 60
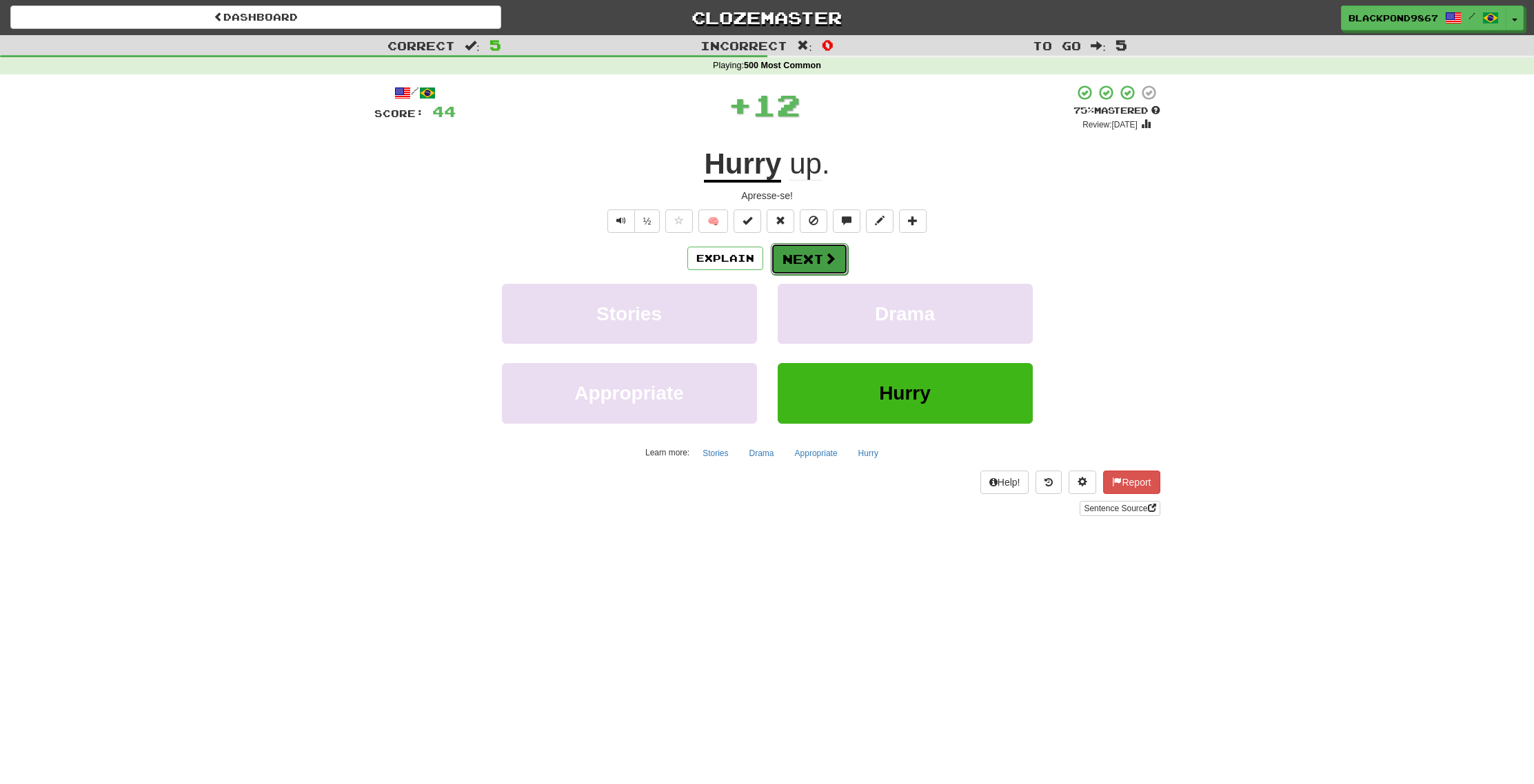
click at [816, 251] on button "Next" at bounding box center [809, 259] width 77 height 32
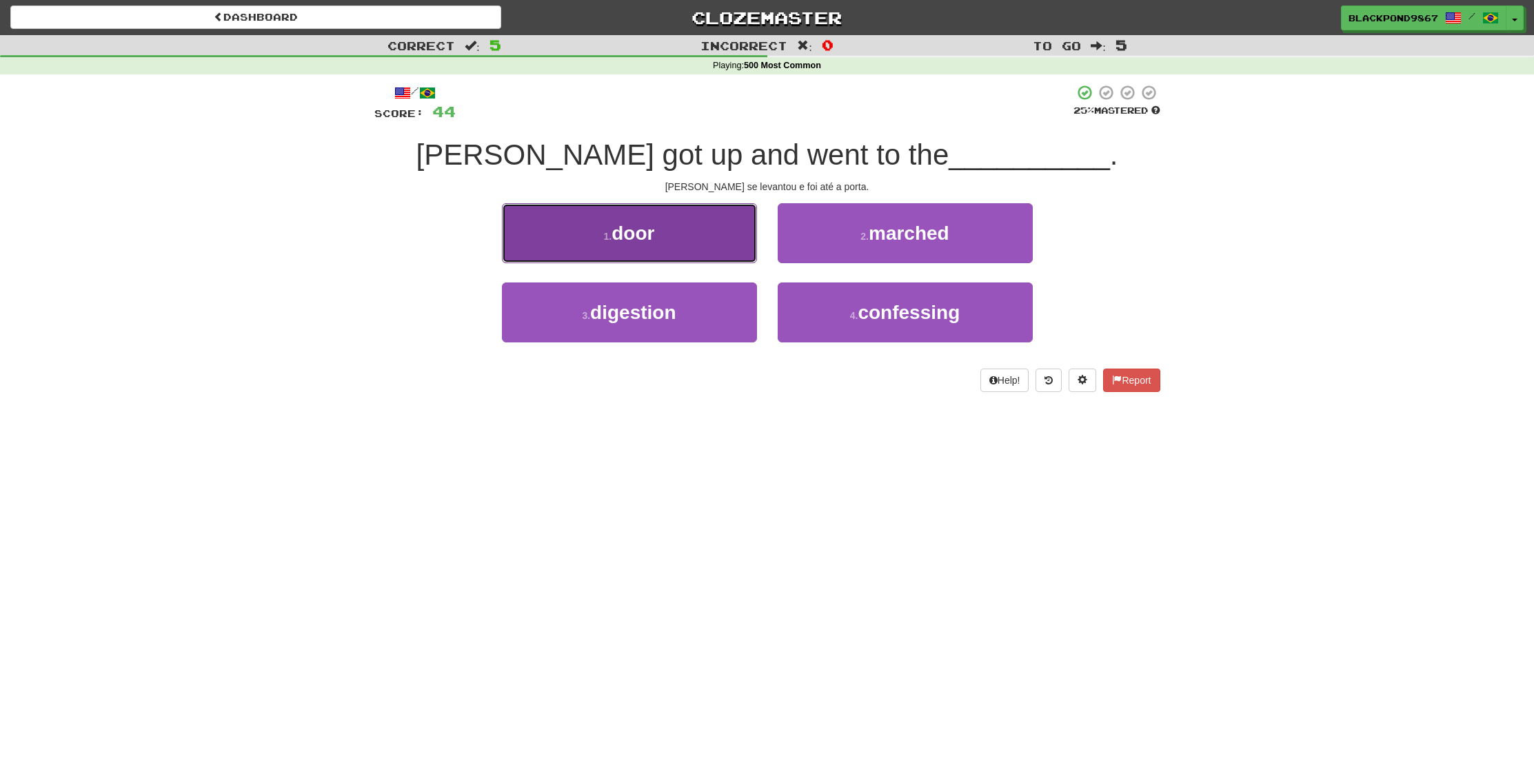
click at [682, 255] on button "1 . door" at bounding box center [630, 233] width 255 height 60
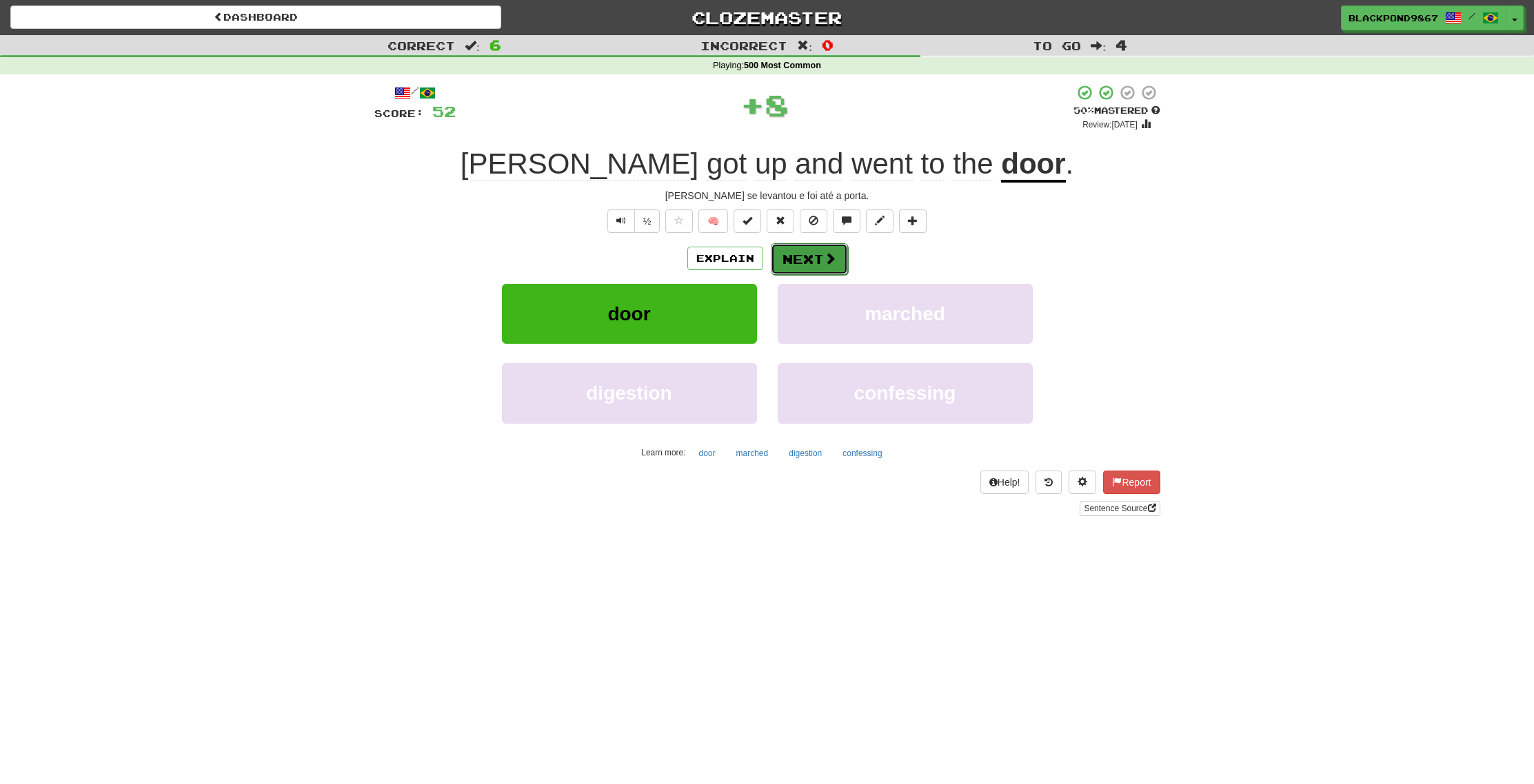
click at [792, 265] on button "Next" at bounding box center [809, 259] width 77 height 32
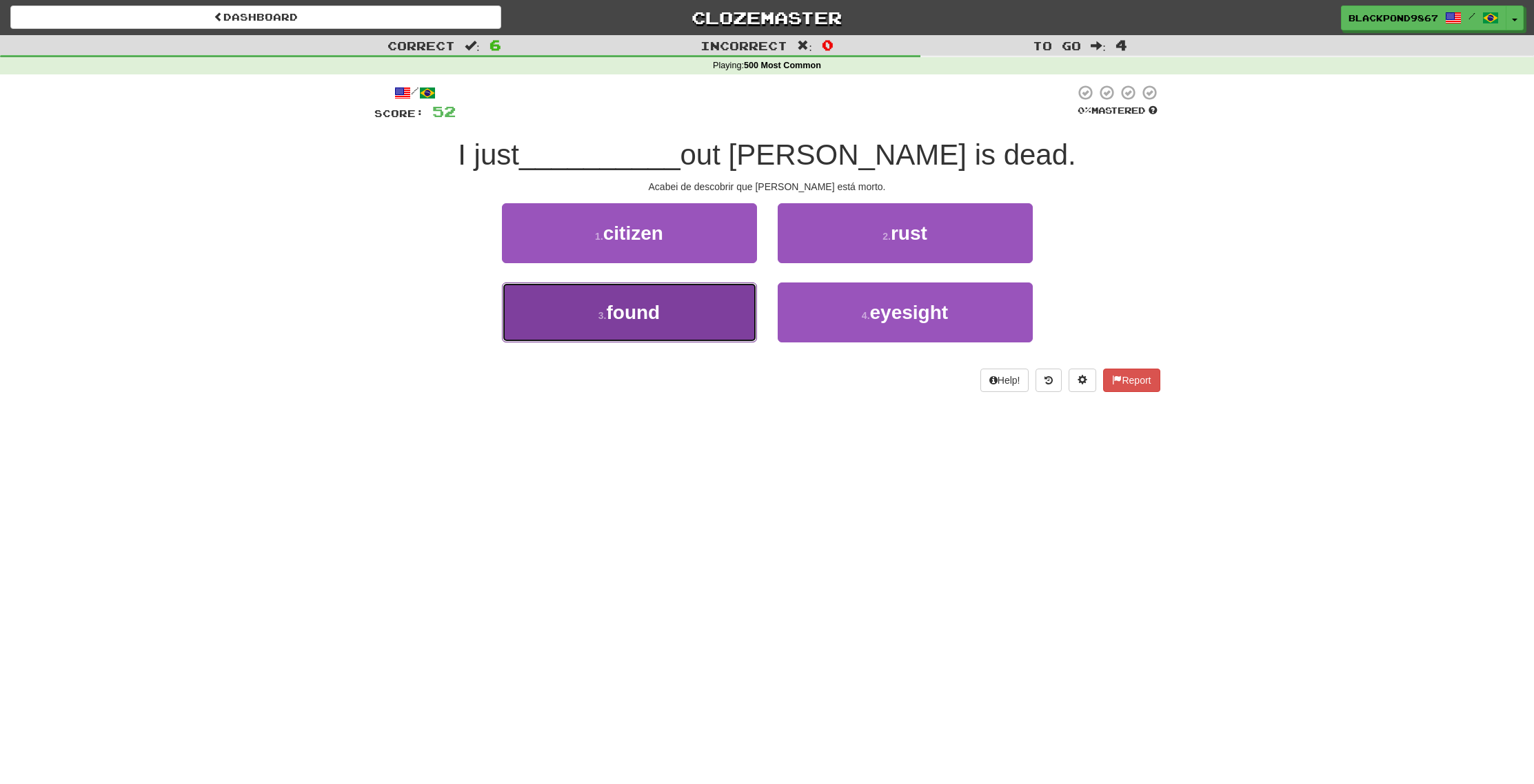
click at [687, 321] on button "3 . found" at bounding box center [630, 312] width 255 height 60
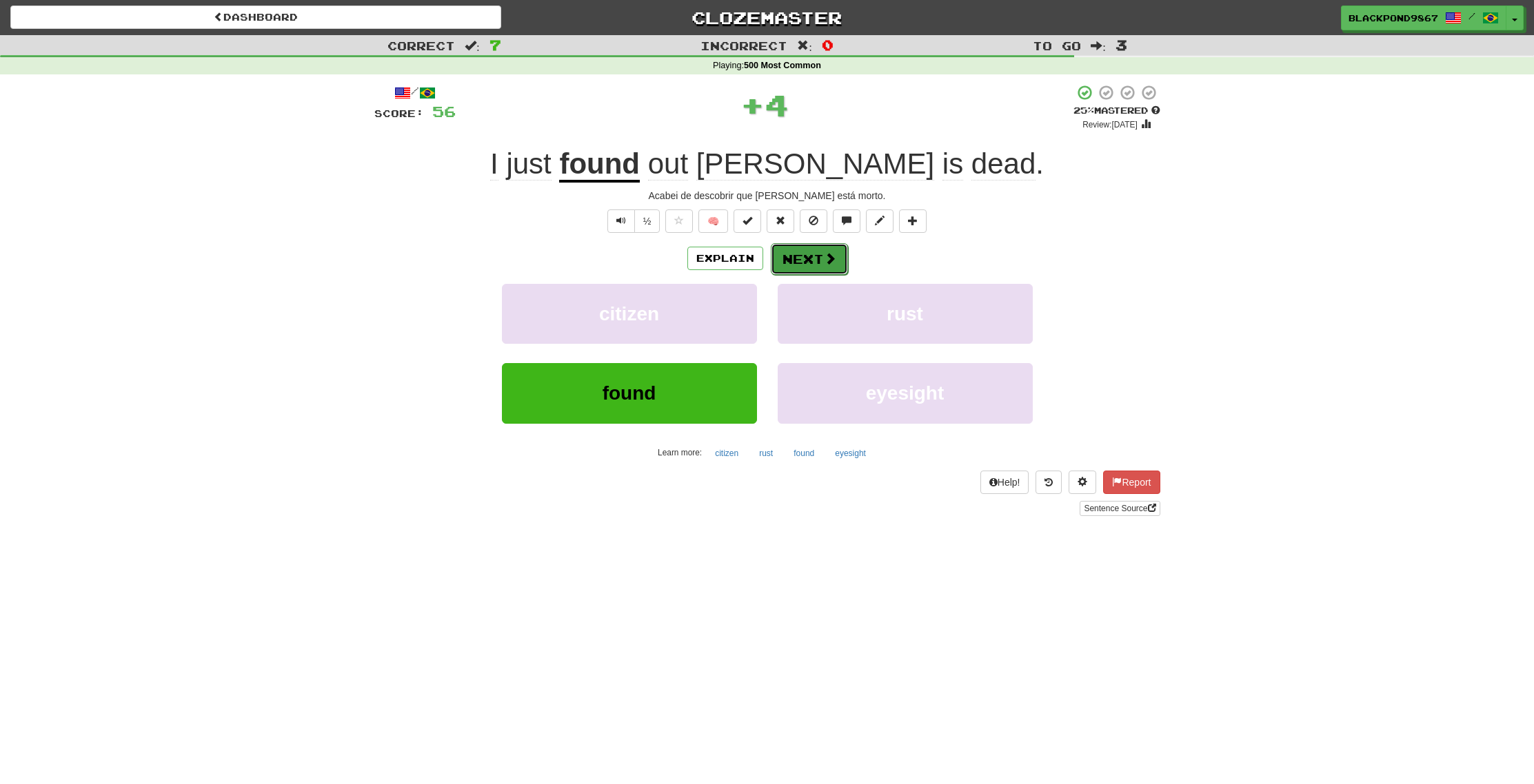
click at [807, 252] on button "Next" at bounding box center [809, 259] width 77 height 32
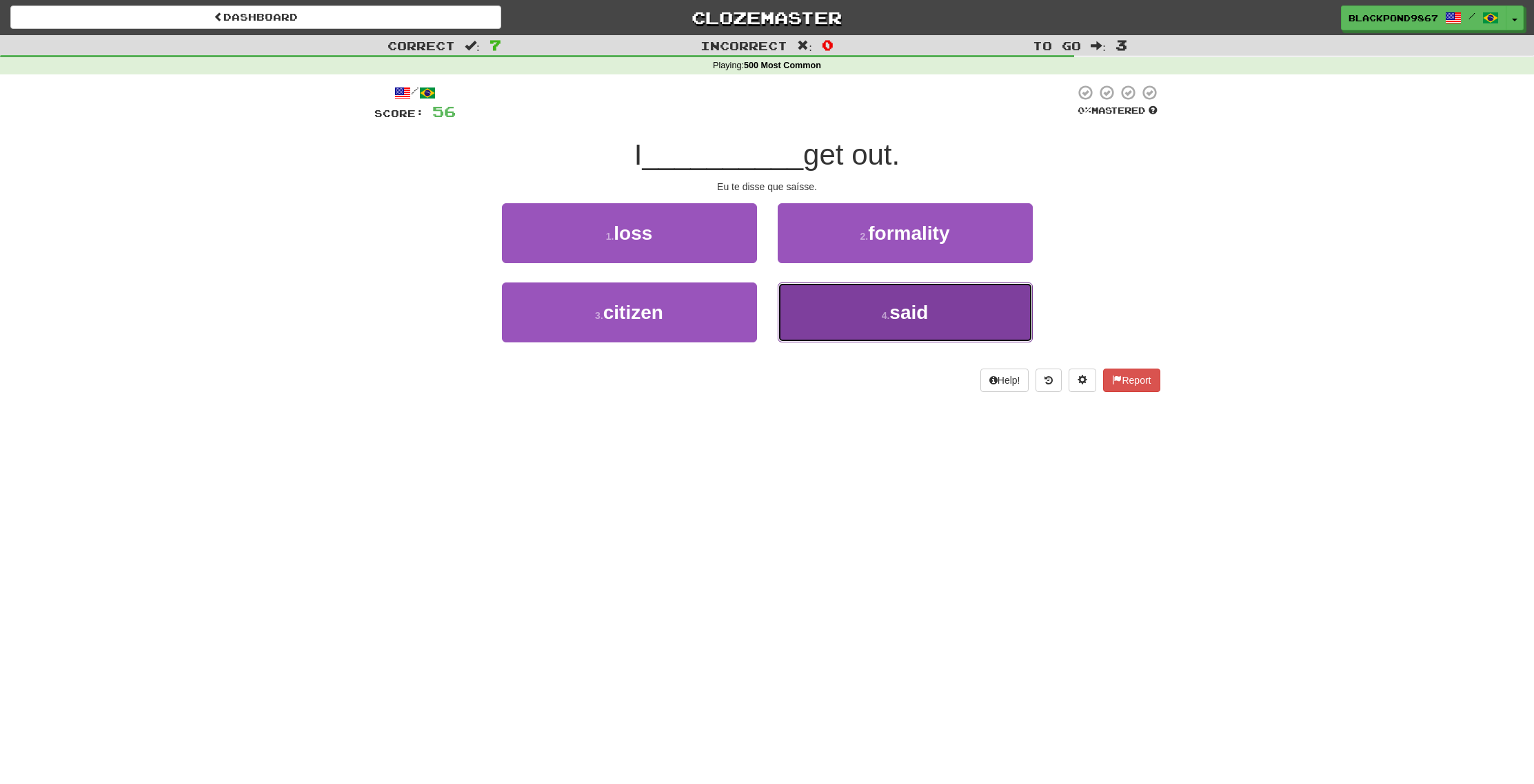
click at [854, 310] on button "4 . said" at bounding box center [905, 312] width 255 height 60
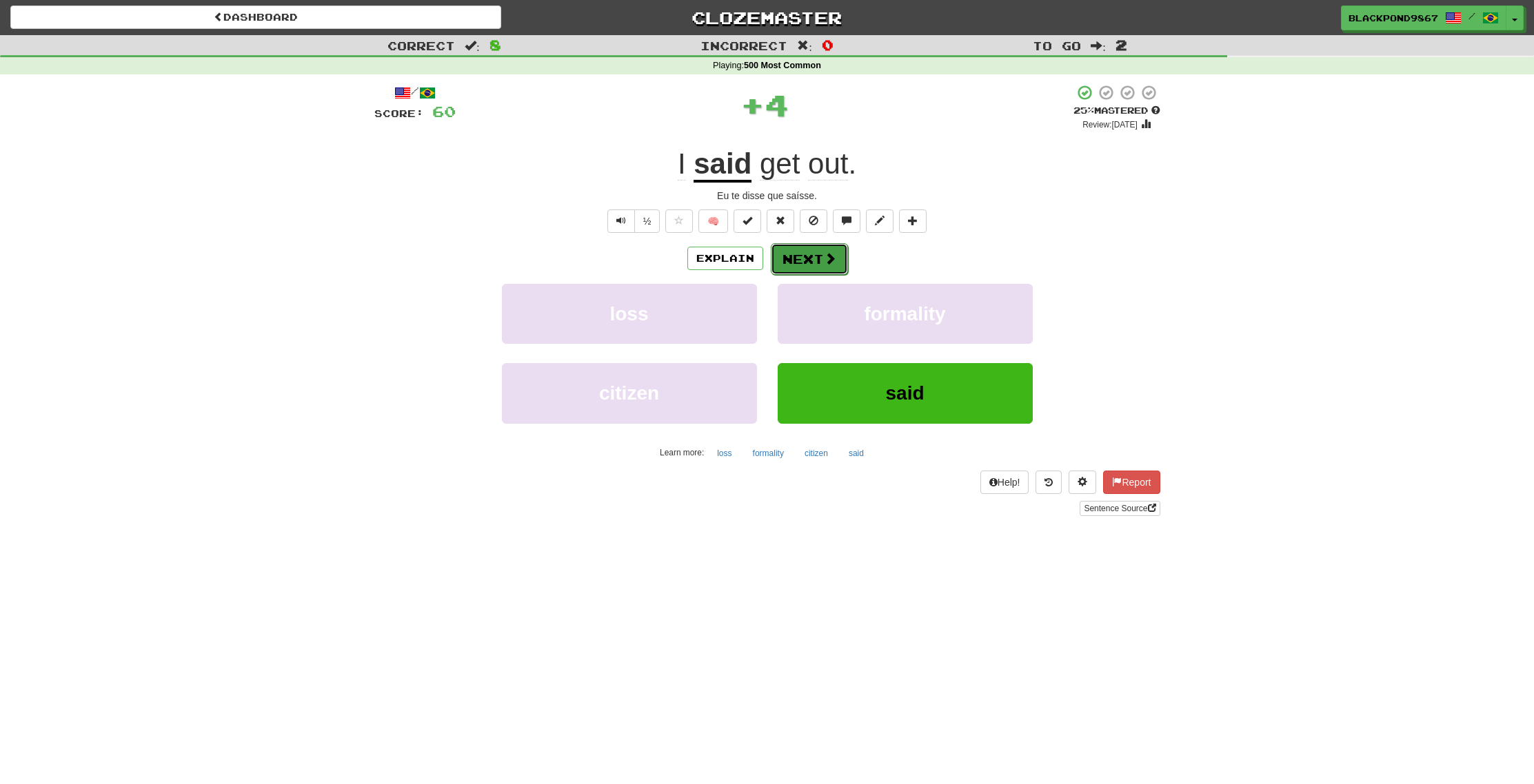
click at [818, 257] on button "Next" at bounding box center [809, 259] width 77 height 32
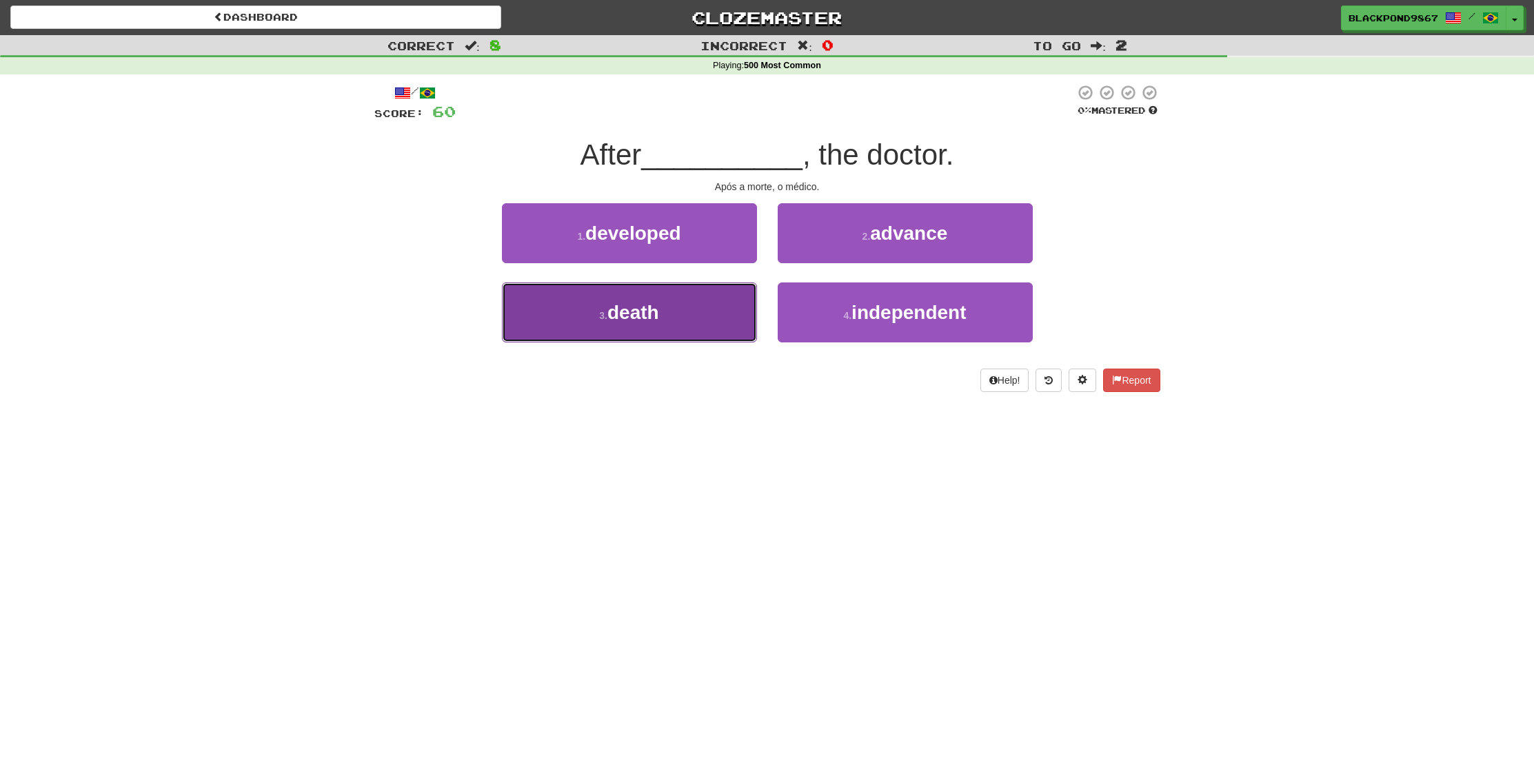
click at [704, 322] on button "3 . death" at bounding box center [630, 312] width 255 height 60
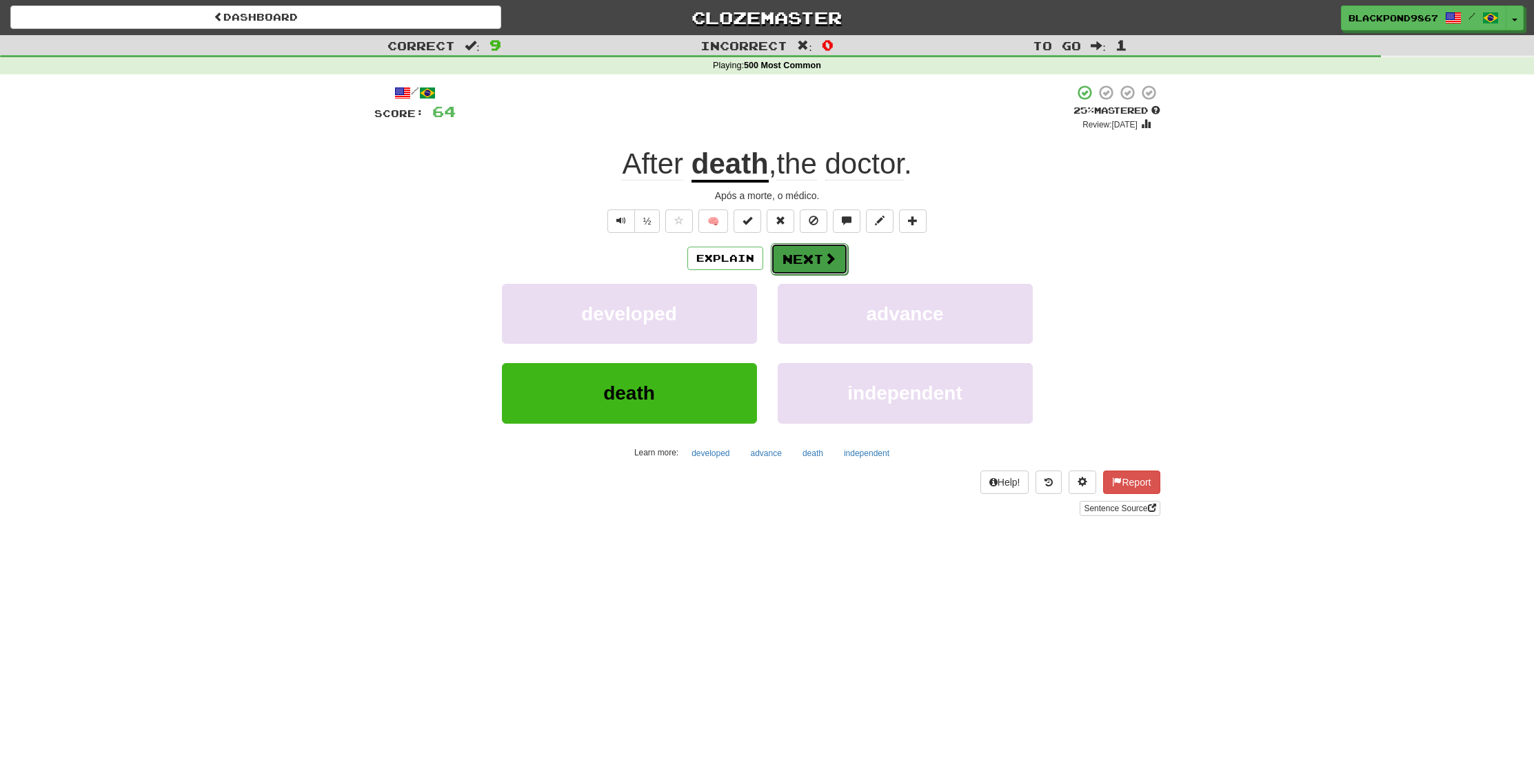
click at [812, 253] on button "Next" at bounding box center [809, 259] width 77 height 32
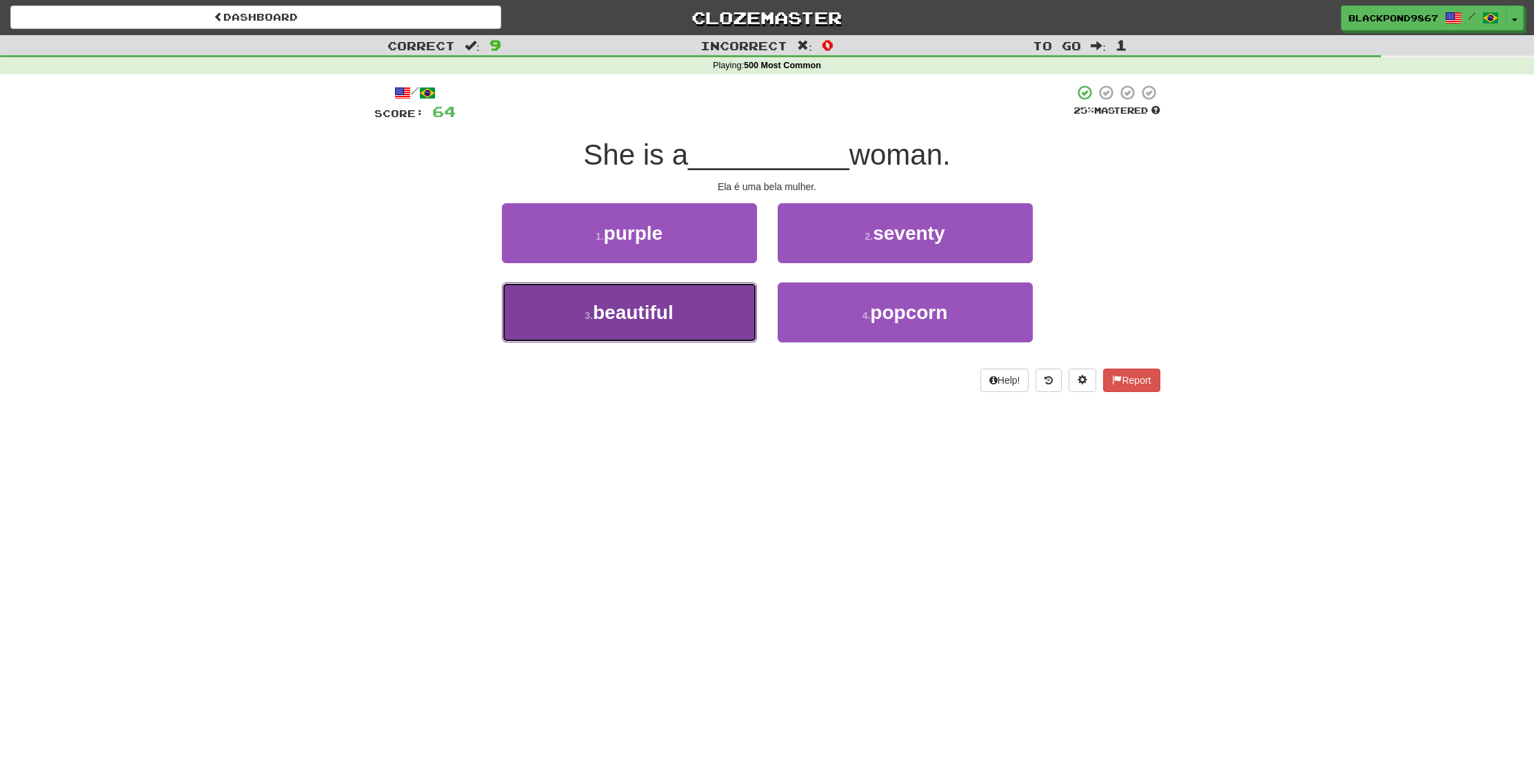
click at [652, 319] on span "beautiful" at bounding box center [633, 313] width 81 height 22
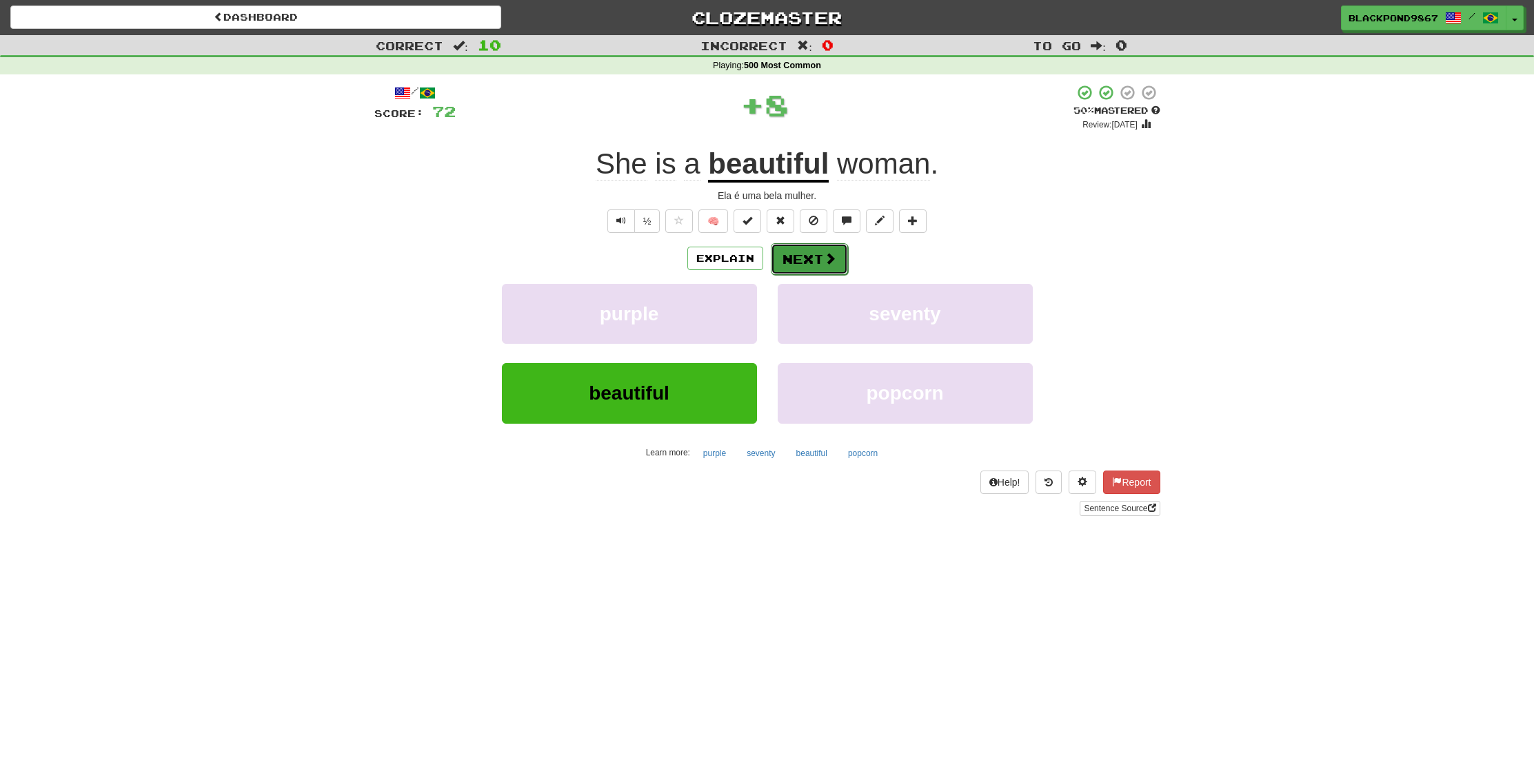
click at [811, 263] on button "Next" at bounding box center [809, 259] width 77 height 32
